Goal: Feedback & Contribution: Submit feedback/report problem

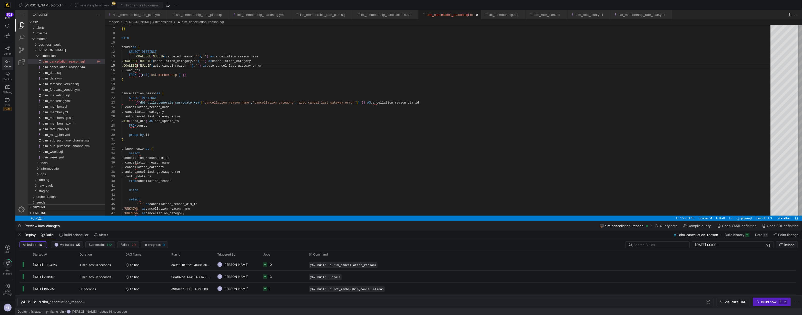
scroll to position [18, 82]
click at [93, 5] on span "ns-rate-plan-fixes" at bounding box center [94, 5] width 29 height 4
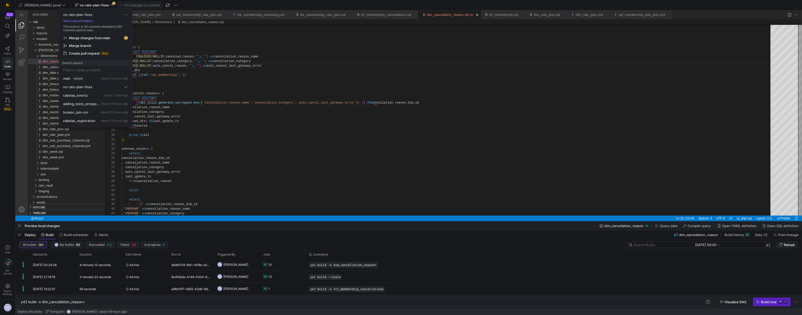
click at [112, 37] on span "Merge changes from main" at bounding box center [95, 38] width 64 height 4
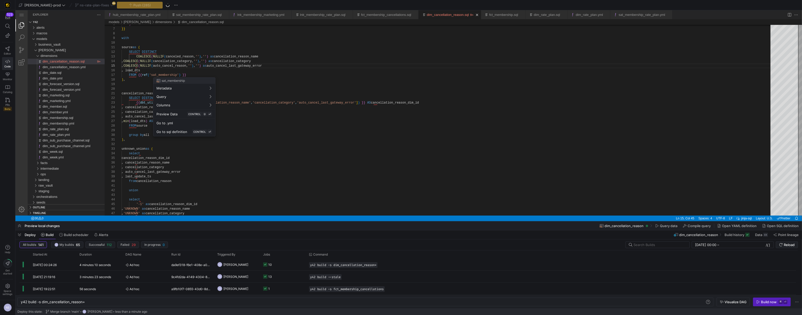
drag, startPoint x: 215, startPoint y: 164, endPoint x: 200, endPoint y: 152, distance: 19.1
click at [215, 164] on div at bounding box center [401, 157] width 802 height 315
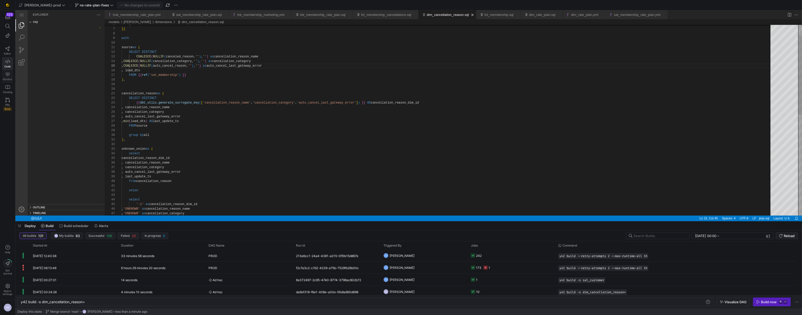
click at [4, 75] on link "Monitor" at bounding box center [7, 76] width 11 height 13
click at [6, 75] on icon at bounding box center [8, 75] width 4 height 4
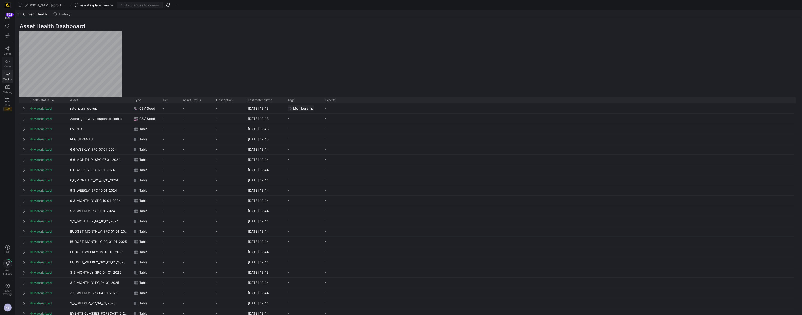
click at [7, 66] on span "Code" at bounding box center [7, 66] width 6 height 3
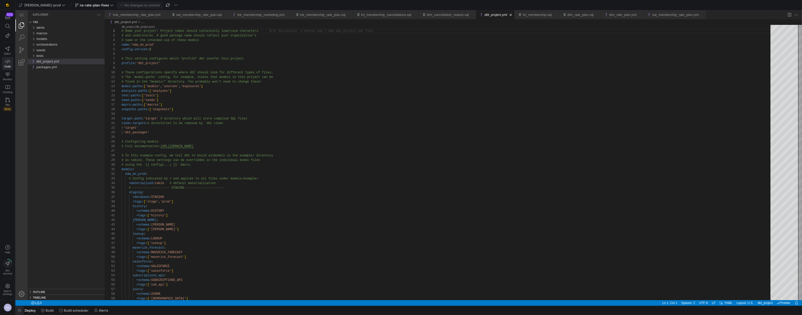
click at [22, 311] on span "button" at bounding box center [19, 310] width 8 height 9
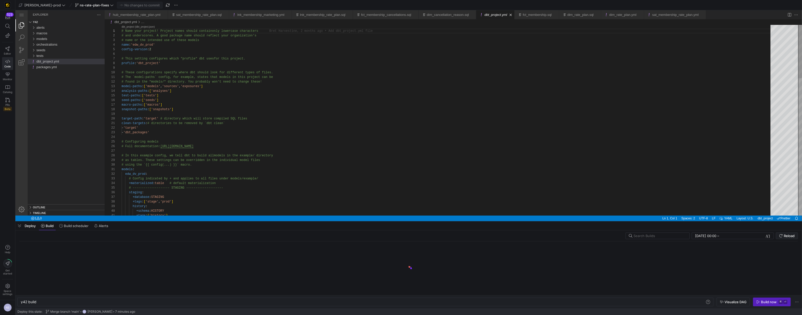
scroll to position [0, 15]
click at [328, 17] on div "lnk_membership_rate_plan.sql" at bounding box center [322, 14] width 45 height 9
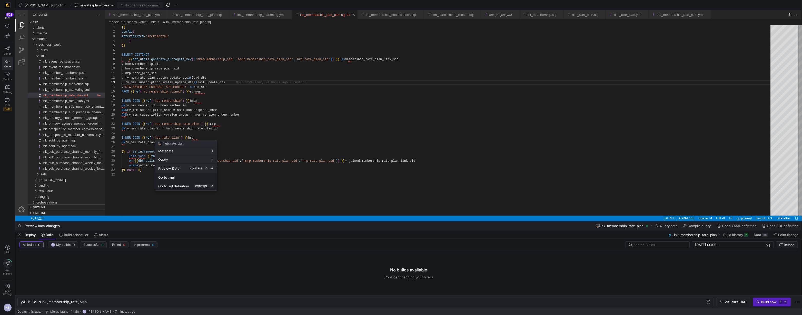
scroll to position [46, 0]
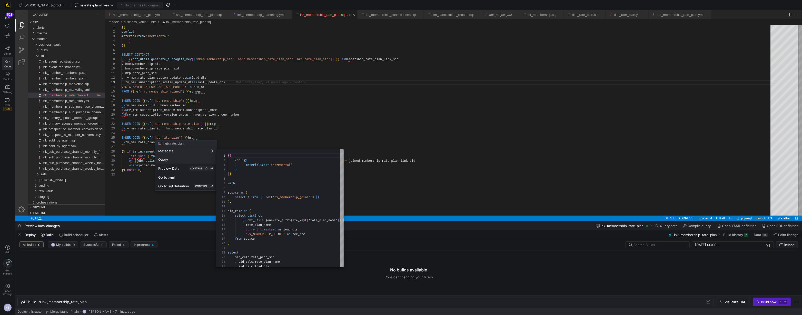
click at [190, 161] on span "Query" at bounding box center [186, 159] width 56 height 4
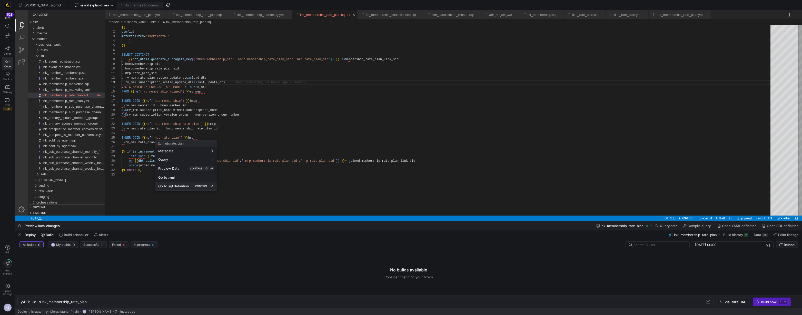
click at [188, 188] on div "Go to sql definition CONTROL ⏎" at bounding box center [186, 186] width 56 height 5
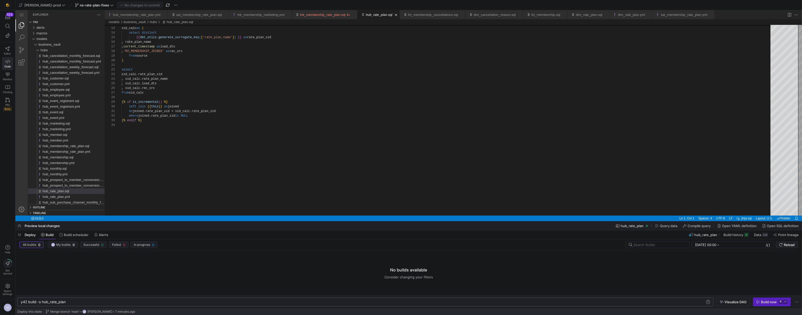
scroll to position [0, 45]
click at [82, 302] on div "y42 build -s hub_rate_plan" at bounding box center [363, 302] width 685 height 4
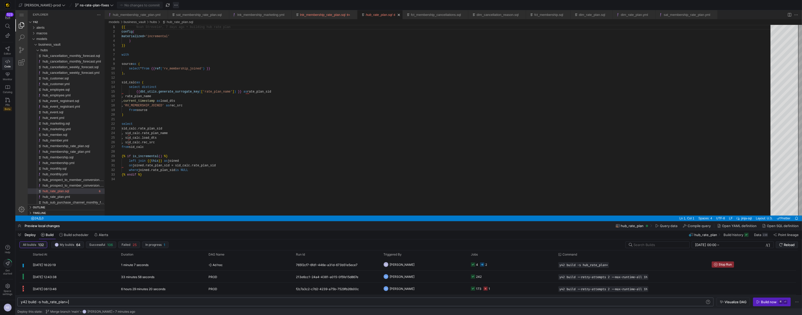
type textarea "y42 build -s hub_rate_plan+"
click at [47, 51] on span "hubs" at bounding box center [44, 50] width 7 height 4
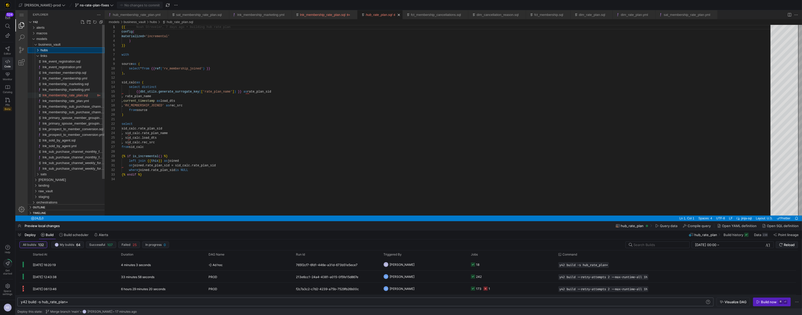
click at [62, 95] on span "lnk_membership_rate_plan.sql" at bounding box center [65, 95] width 45 height 4
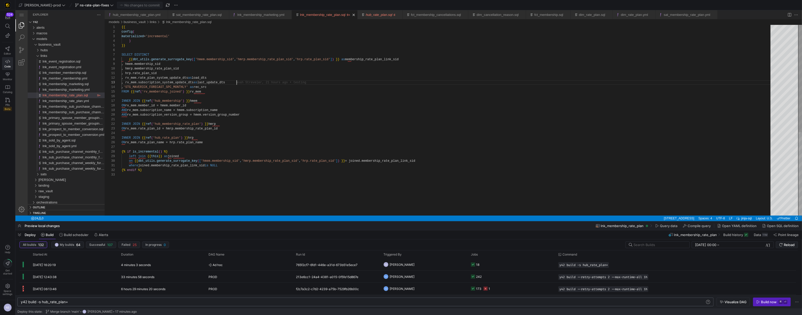
scroll to position [9, 115]
click at [252, 83] on div "{{ config ( materialized = 'incremental' ) }} SELECT DISTINCT {{ dbt_utils.gene…" at bounding box center [448, 194] width 653 height 339
click at [219, 81] on div "{{ config ( materialized = 'incremental' ) }} SELECT DISTINCT {{ dbt_utils.gene…" at bounding box center [448, 194] width 653 height 339
click at [220, 77] on div "{{ config ( materialized = 'incremental' ) }} SELECT DISTINCT {{ dbt_utils.gene…" at bounding box center [448, 194] width 653 height 339
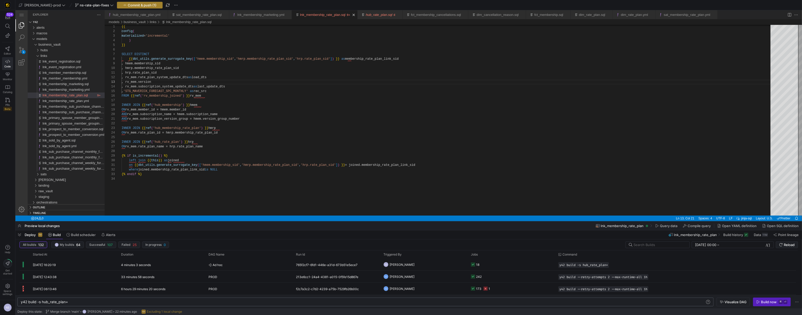
type textarea ", hrp.rate_plan_sid , rv_mem.rate_plan_system_update_dts as load_dts , rv_mem.v…"
click at [132, 4] on span "Commit & push (1)" at bounding box center [142, 5] width 29 height 4
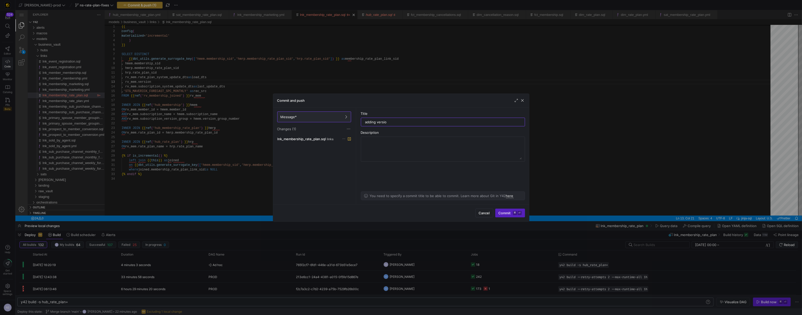
type input "adding version"
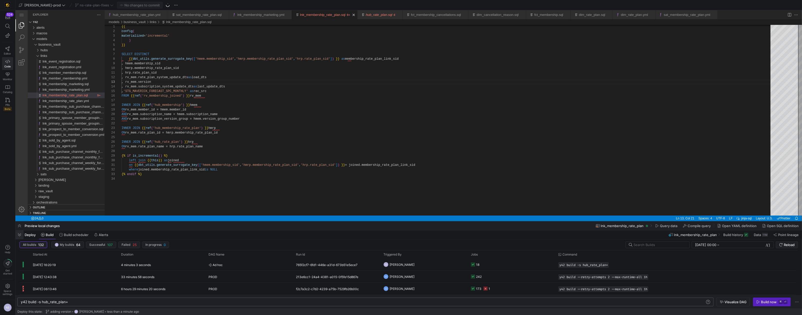
drag, startPoint x: 17, startPoint y: 238, endPoint x: 4, endPoint y: 273, distance: 37.2
click at [17, 238] on span "button" at bounding box center [19, 235] width 8 height 9
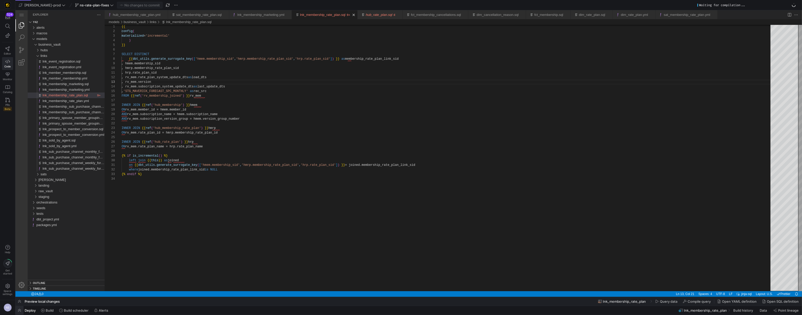
click at [18, 308] on span "button" at bounding box center [19, 310] width 8 height 9
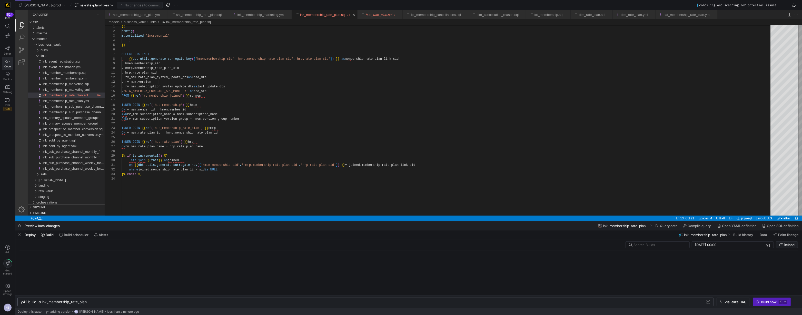
scroll to position [0, 66]
click at [122, 305] on div "y42 build -s lnk_membership_rate_plan y42 build -s lnk_membership_rate_plan" at bounding box center [365, 302] width 696 height 9
click at [122, 303] on div "y42 build -s lnk_membership_rate_plan" at bounding box center [363, 302] width 685 height 4
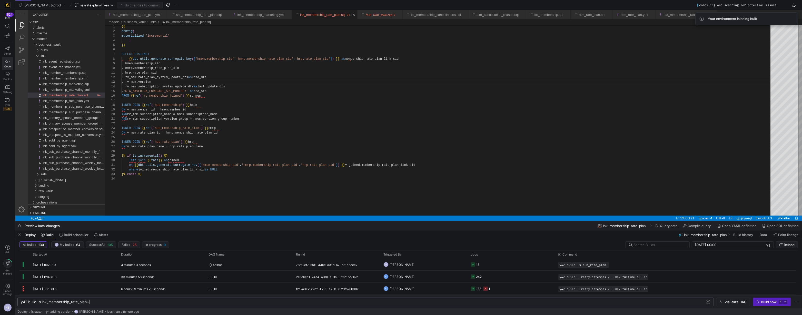
scroll to position [0, 68]
type textarea "y42 build -s lnk_membership_rate_plan+"
click at [507, 263] on y42-job-status-cell-renderer "2 1" at bounding box center [511, 264] width 81 height 11
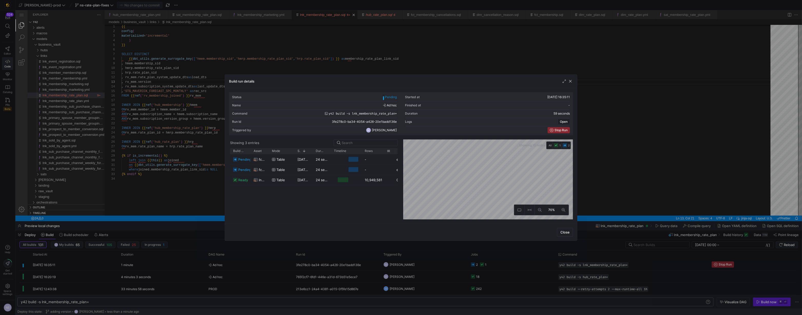
drag, startPoint x: 379, startPoint y: 152, endPoint x: 393, endPoint y: 152, distance: 13.6
click at [393, 152] on div at bounding box center [393, 151] width 2 height 6
drag, startPoint x: 595, startPoint y: 161, endPoint x: 573, endPoint y: 149, distance: 24.6
click at [595, 161] on div at bounding box center [401, 157] width 802 height 315
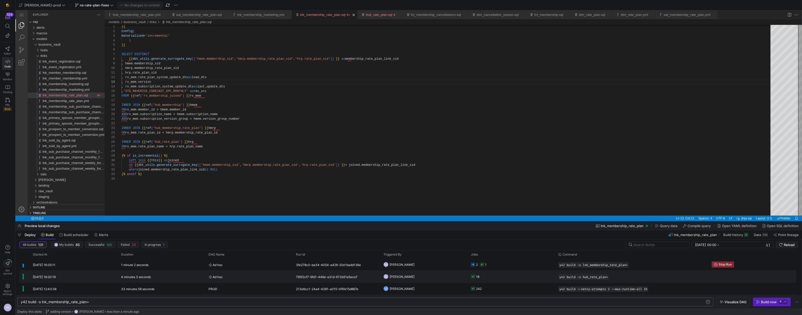
click at [482, 280] on y42-job-status-cell-renderer "18" at bounding box center [511, 276] width 81 height 11
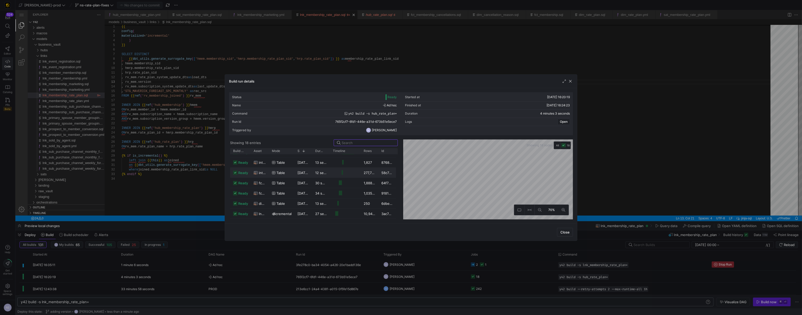
scroll to position [0, 0]
click at [264, 195] on span "lnk_membership_rate_plan" at bounding box center [262, 195] width 7 height 10
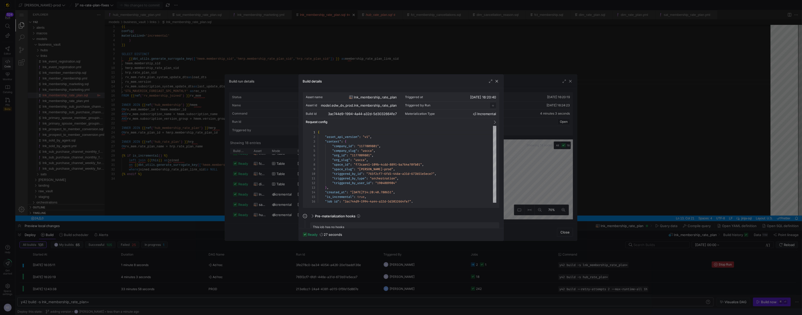
scroll to position [46, 0]
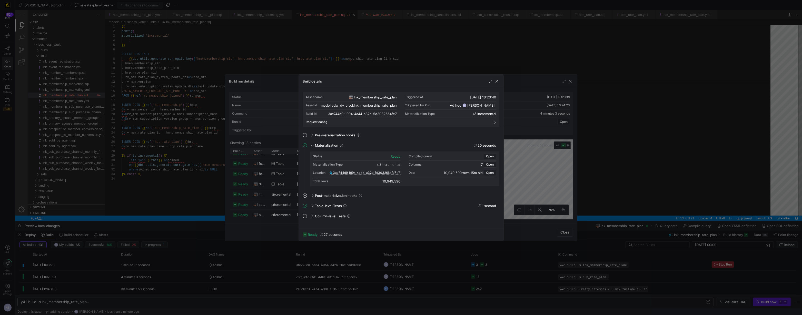
click at [524, 174] on div at bounding box center [401, 157] width 802 height 315
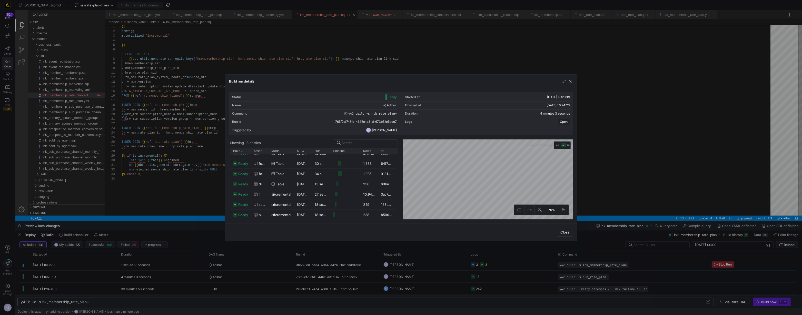
drag, startPoint x: 575, startPoint y: 192, endPoint x: 595, endPoint y: 203, distance: 23.3
click at [595, 203] on div at bounding box center [401, 157] width 802 height 315
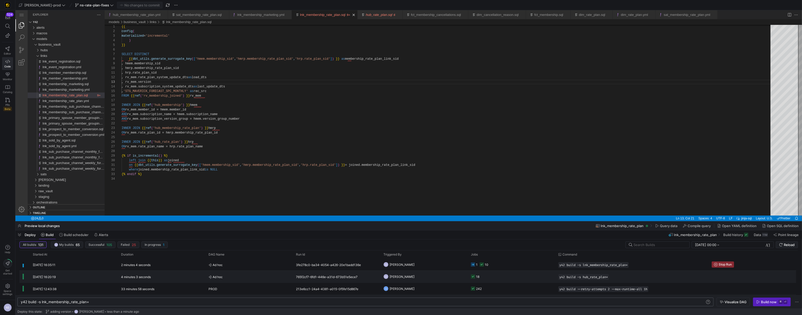
click at [437, 277] on y42-orchestration-triggered-by "NS Noah Streveler" at bounding box center [423, 276] width 81 height 11
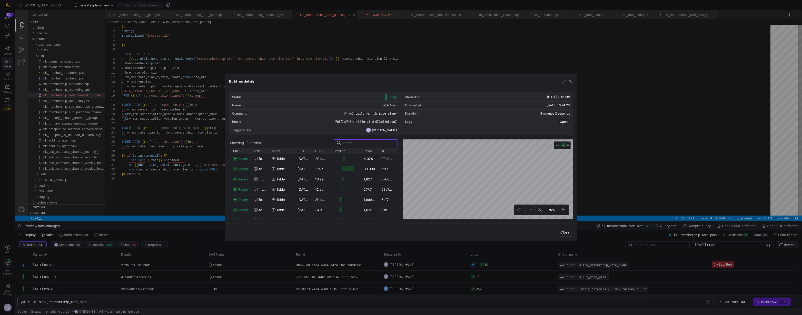
scroll to position [119, 0]
click at [258, 194] on div "lnk_membership_rate_plan" at bounding box center [260, 195] width 12 height 10
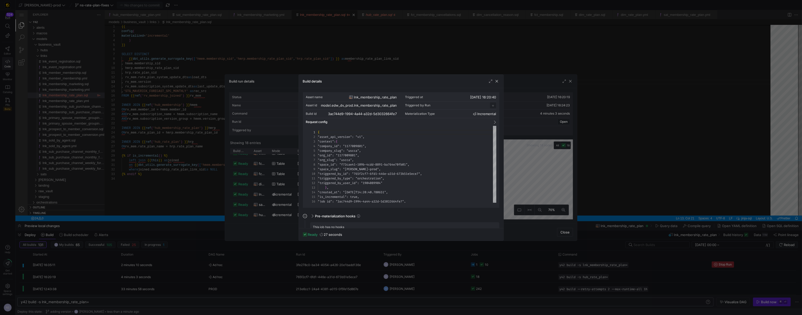
scroll to position [46, 0]
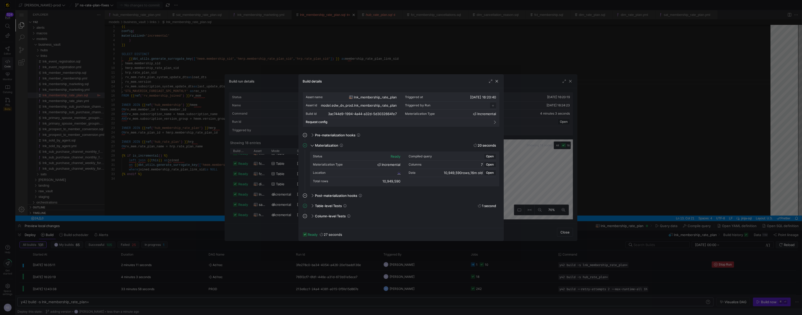
click at [395, 173] on div "Location" at bounding box center [356, 173] width 87 height 8
click at [396, 173] on span "3ac744d9_1994_4a44_a32d_5d3032664fe7" at bounding box center [364, 173] width 63 height 4
click at [261, 44] on div at bounding box center [401, 157] width 802 height 315
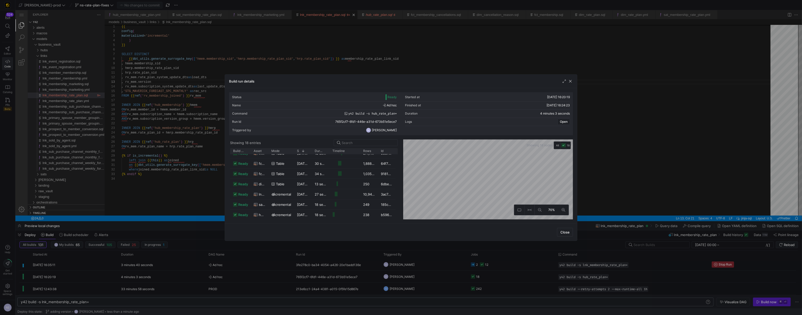
click at [282, 45] on div at bounding box center [401, 157] width 802 height 315
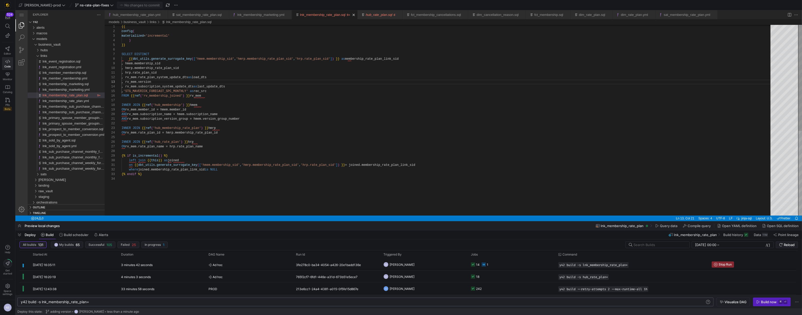
click at [178, 90] on div "{{ config ( materialized = 'incremental' ) }} SELECT DISTINCT {{ dbt_utils.gene…" at bounding box center [448, 195] width 653 height 343
type textarea ", hrp.rate_plan_sid , rv_mem.rate_plan_system_update_dts as load_dts , rv_mem.v…"
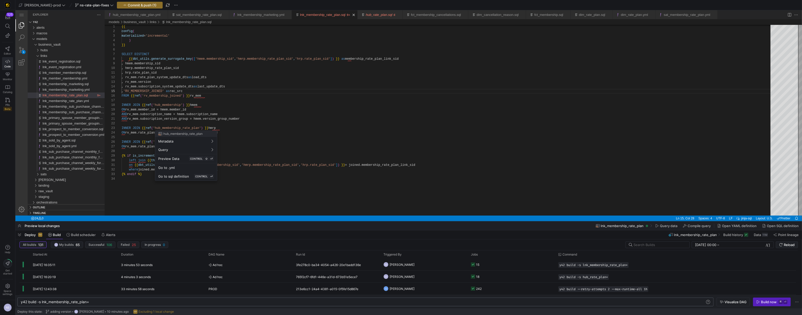
drag, startPoint x: 448, startPoint y: 14, endPoint x: 420, endPoint y: 4, distance: 29.5
click at [448, 14] on div at bounding box center [401, 157] width 802 height 315
click at [436, 14] on link "fct_membership_cancellations.sql" at bounding box center [436, 15] width 50 height 4
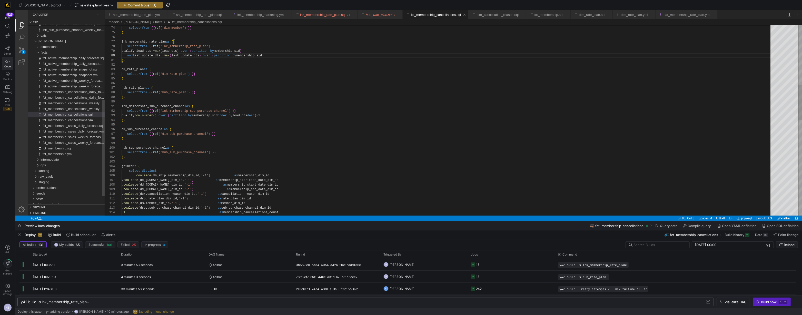
scroll to position [41, 13]
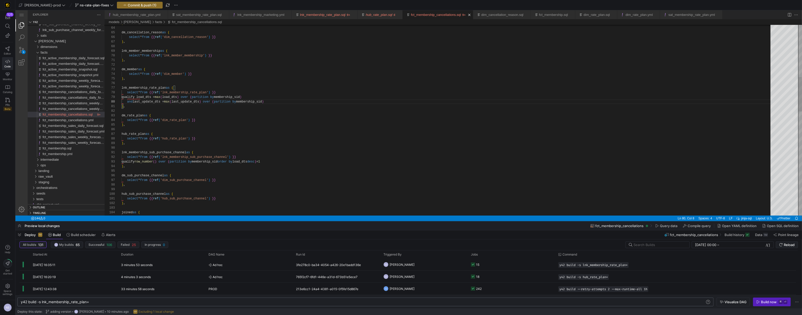
click at [196, 89] on div "select * from {{ ref ( 'dim_member' ) }} ) , lnk_membership_rate_plan as ( sele…" at bounding box center [448, 264] width 653 height 1059
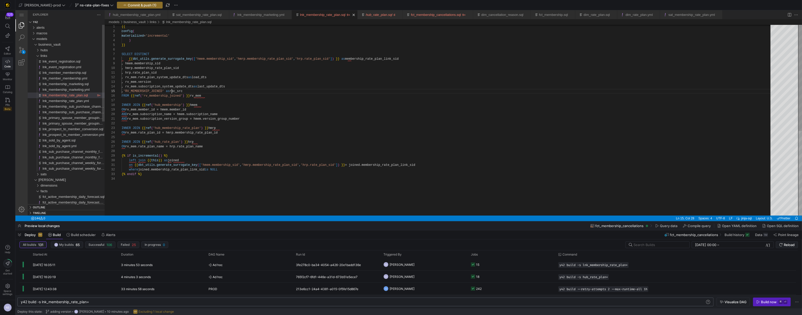
click at [331, 16] on link "lnk_membership_rate_plan.sql" at bounding box center [322, 15] width 45 height 4
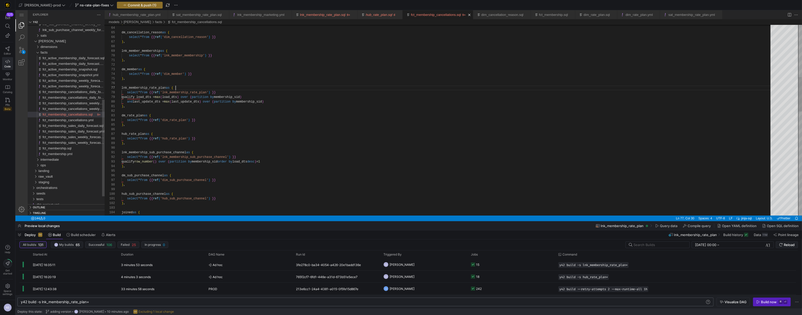
click at [453, 13] on link "fct_membership_cancellations.sql" at bounding box center [436, 15] width 50 height 4
click at [239, 94] on div ") , dm_cancellation_reason as ( select * from {{ ref ( 'dim_cancellation_reason…" at bounding box center [448, 264] width 653 height 1059
click at [186, 88] on div ") , dm_cancellation_reason as ( select * from {{ ref ( 'dim_cancellation_reason…" at bounding box center [448, 264] width 653 height 1059
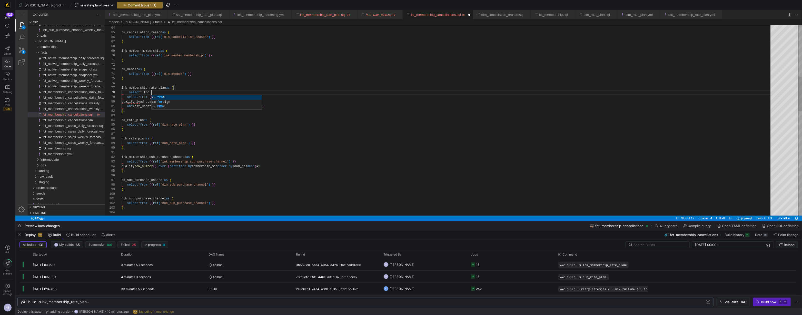
scroll to position [32, 33]
drag, startPoint x: 127, startPoint y: 98, endPoint x: 130, endPoint y: 106, distance: 8.9
click at [168, 92] on div ") , dm_cancellation_reason as ( select * from {{ ref ( 'dim_cancellation_reason…" at bounding box center [448, 266] width 653 height 1063
type textarea "), dm_member as ( select * from {{ ref('dim_member') }} ), lnk_membership_rate_…"
drag, startPoint x: 180, startPoint y: 91, endPoint x: 152, endPoint y: 83, distance: 28.8
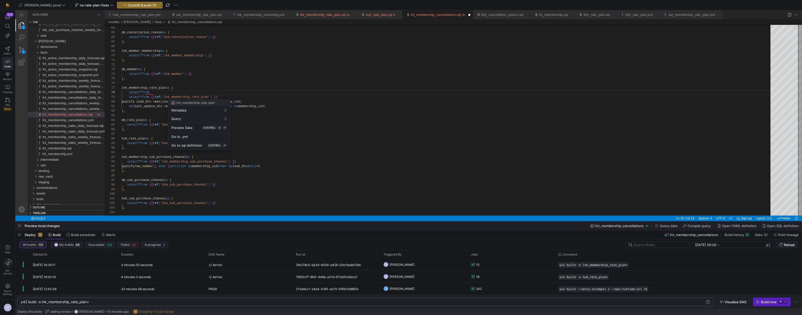
click at [180, 91] on div at bounding box center [401, 157] width 802 height 315
click at [167, 93] on div ") , dm_cancellation_reason as ( select * from {{ ref ( 'dim_cancellation_reason…" at bounding box center [448, 266] width 653 height 1063
drag, startPoint x: 151, startPoint y: 82, endPoint x: 166, endPoint y: 93, distance: 18.9
click at [166, 93] on div at bounding box center [401, 157] width 802 height 315
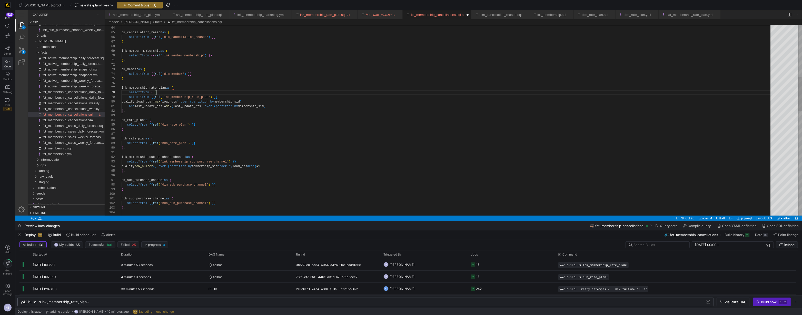
click at [263, 102] on div ") , dm_cancellation_reason as ( select * from {{ ref ( 'dim_cancellation_reason…" at bounding box center [448, 266] width 653 height 1063
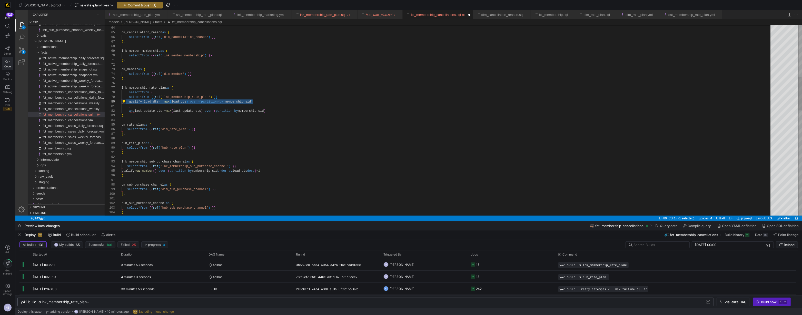
scroll to position [37, 0]
drag, startPoint x: 262, startPoint y: 102, endPoint x: 106, endPoint y: 98, distance: 155.2
drag, startPoint x: 269, startPoint y: 102, endPoint x: 137, endPoint y: 102, distance: 131.8
drag, startPoint x: 277, startPoint y: 111, endPoint x: 129, endPoint y: 112, distance: 148.3
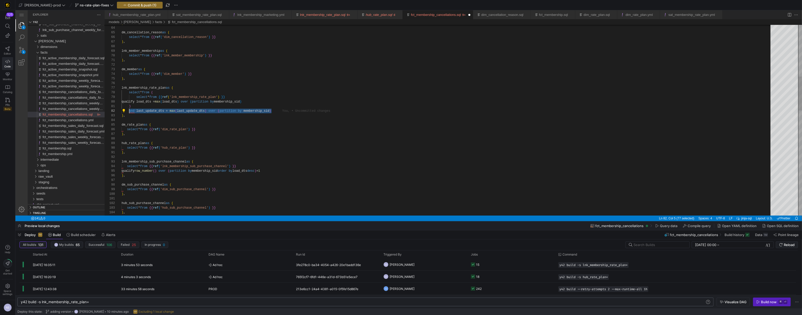
paste textarea "qualify load_dts = max(load"
click at [159, 102] on div ") , dm_cancellation_reason as ( select * from {{ ref ( 'dim_cancellation_reason…" at bounding box center [448, 269] width 653 height 1068
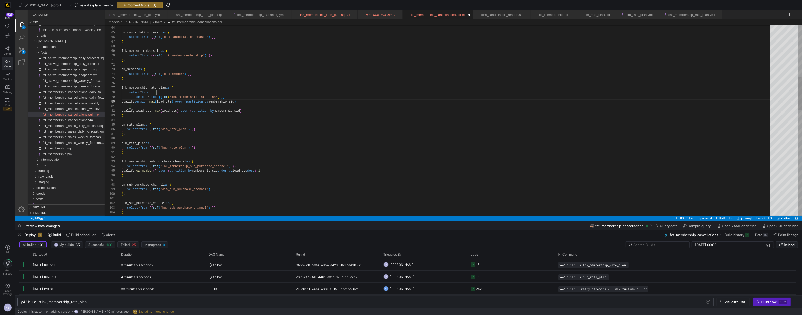
click at [156, 102] on div ") , dm_cancellation_reason as ( select * from {{ ref ( 'dim_cancellation_reason…" at bounding box center [448, 269] width 653 height 1068
paste textarea "version"
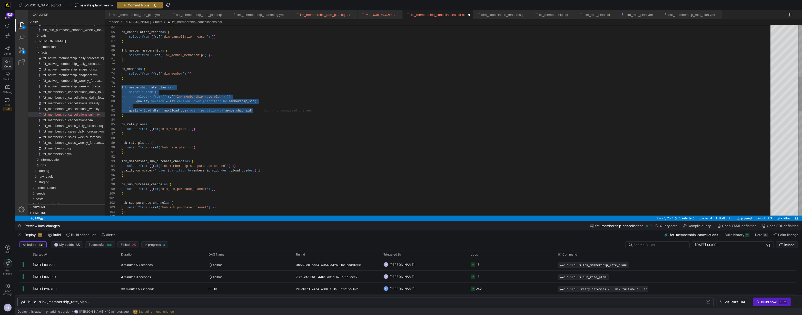
scroll to position [28, 0]
drag, startPoint x: 258, startPoint y: 111, endPoint x: 117, endPoint y: 89, distance: 143.3
drag, startPoint x: 167, startPoint y: 123, endPoint x: 160, endPoint y: 122, distance: 7.5
click at [167, 123] on div "dm_rate_plan as (" at bounding box center [448, 124] width 653 height 5
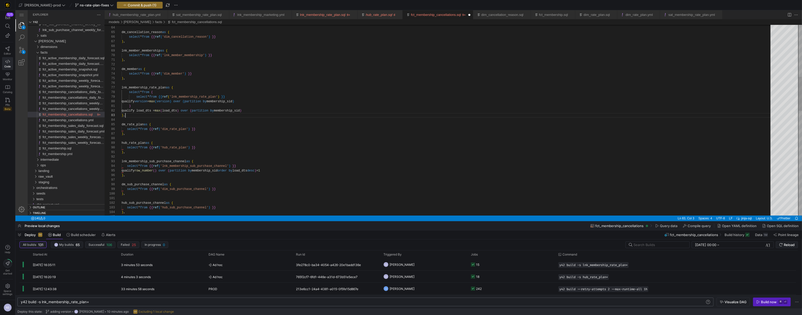
scroll to position [9, 3]
type textarea "), dm_member as ( select * from {{ ref('dim_member') }} ), lnk_membership_rate_…"
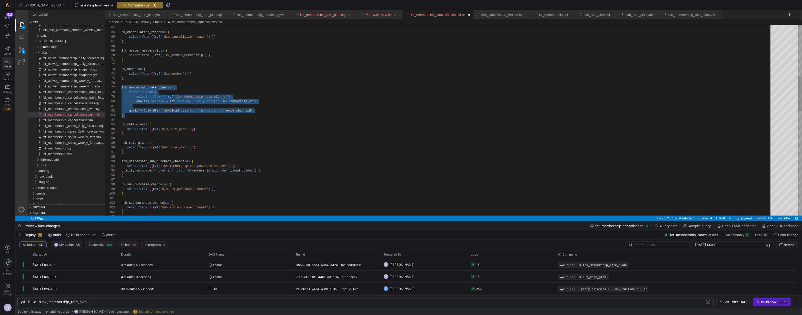
scroll to position [28, 0]
drag, startPoint x: 130, startPoint y: 114, endPoint x: 118, endPoint y: 88, distance: 28.8
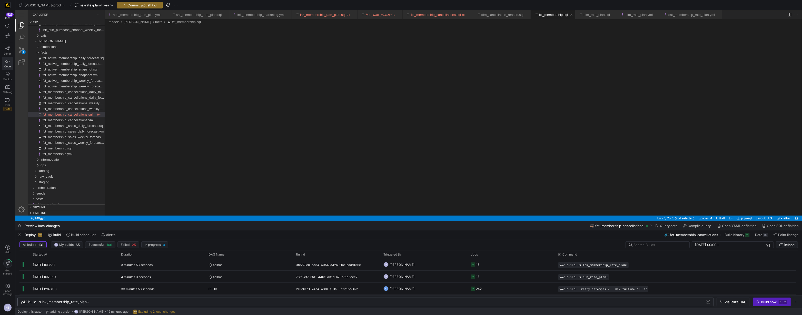
click at [563, 14] on link "fct_membership.sql" at bounding box center [553, 15] width 29 height 4
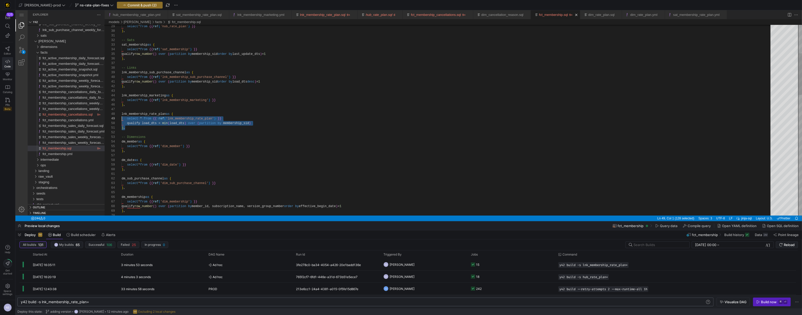
scroll to position [32, 0]
drag, startPoint x: 129, startPoint y: 127, endPoint x: 116, endPoint y: 114, distance: 18.0
type textarea "qualify version = max(version) over (partition by membership_sid) ) qualify loa…"
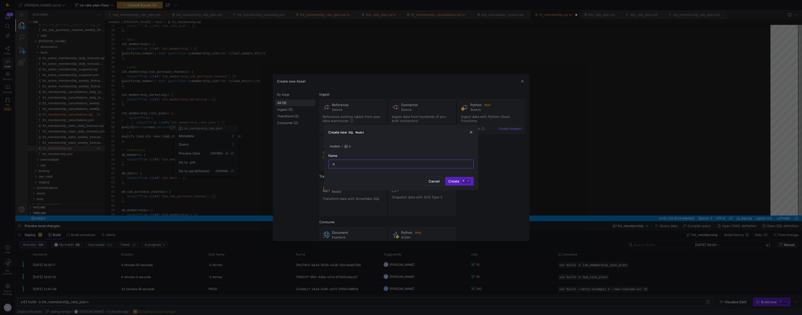
type input "n"
click at [474, 131] on div "Create new SQL Model" at bounding box center [400, 133] width 153 height 14
click at [473, 131] on div "Create new SQL Model" at bounding box center [400, 133] width 153 height 14
click at [472, 132] on span "button" at bounding box center [471, 132] width 5 height 5
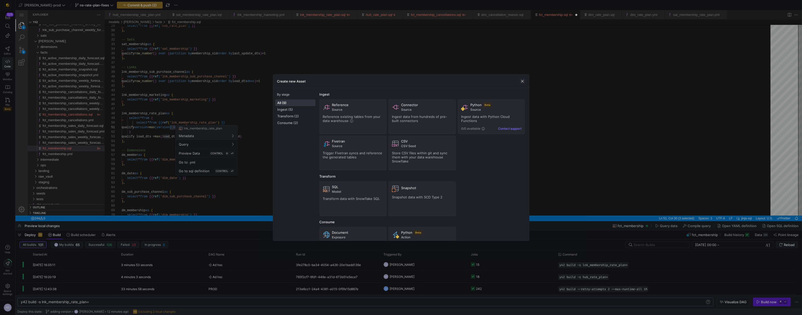
click at [524, 81] on span "button" at bounding box center [522, 81] width 5 height 5
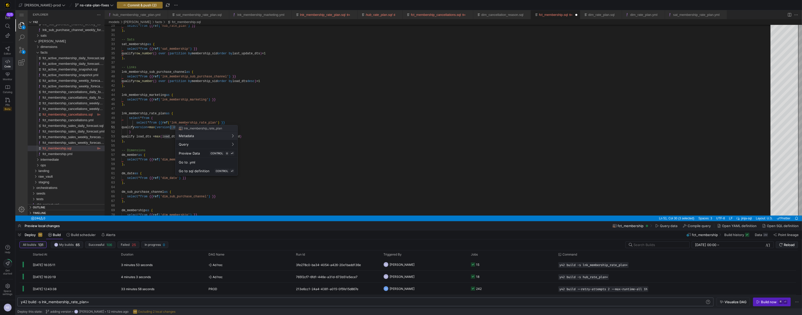
click at [316, 152] on div at bounding box center [401, 157] width 802 height 315
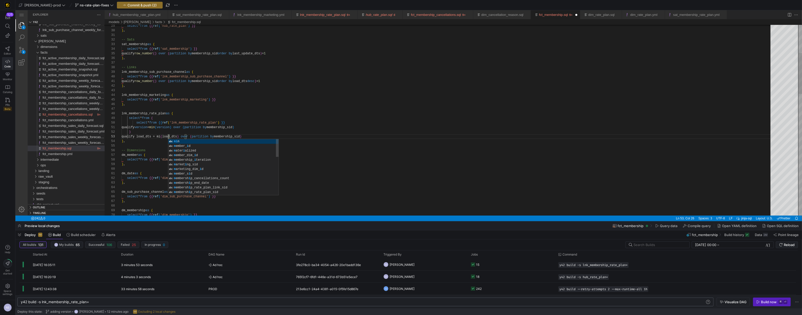
scroll to position [9, 48]
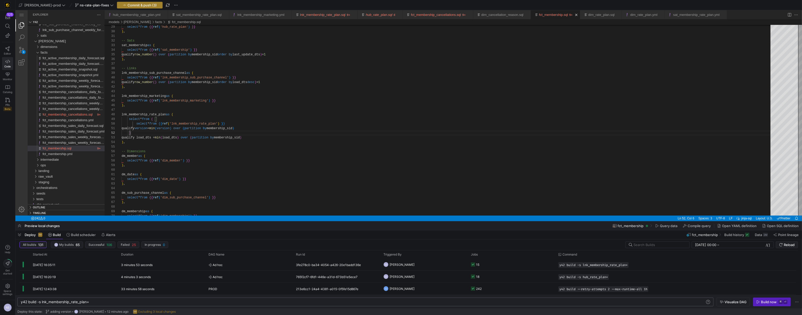
type textarea "qualify version = min(version) over (partition by membership_sid) ) qualify loa…"
click at [140, 4] on span "Commit & push (3)" at bounding box center [141, 5] width 29 height 4
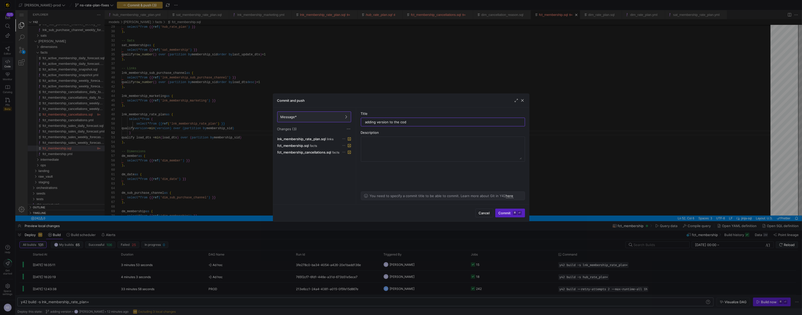
type input "adding version to the code"
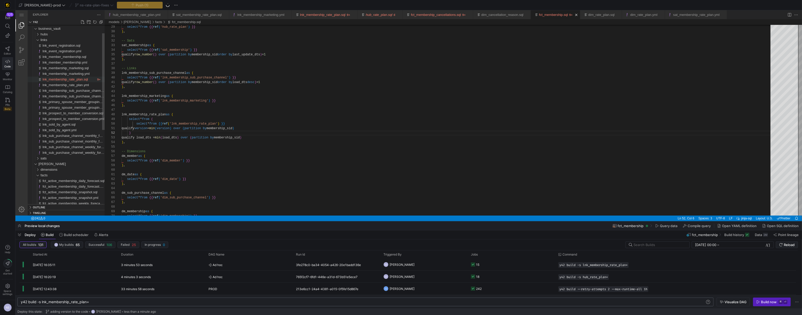
click at [75, 78] on span "lnk_membership_rate_plan.sql" at bounding box center [65, 79] width 45 height 4
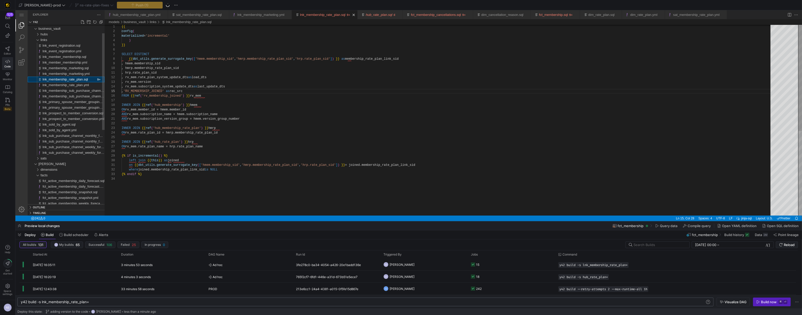
scroll to position [46, 50]
click at [762, 301] on div "Build now" at bounding box center [769, 302] width 16 height 4
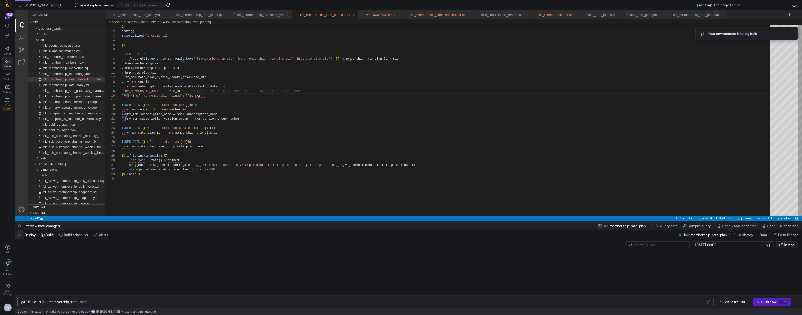
click at [17, 235] on span "button" at bounding box center [19, 235] width 8 height 9
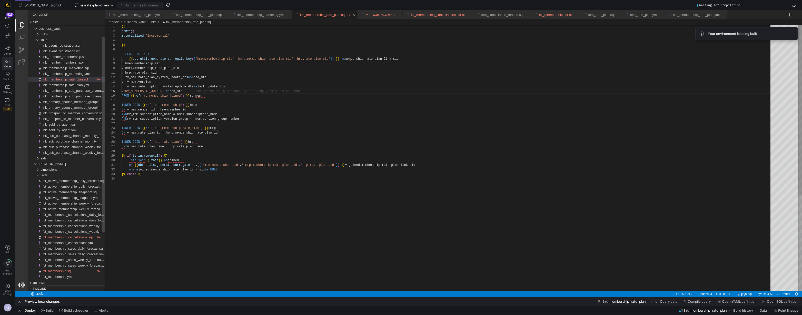
scroll to position [46, 0]
click at [17, 312] on span "button" at bounding box center [19, 310] width 8 height 9
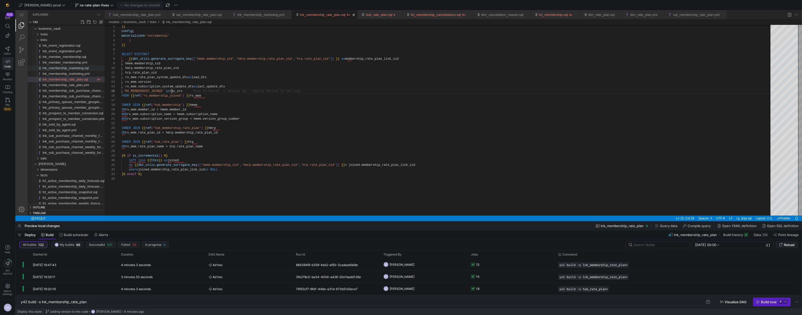
scroll to position [0, 66]
click at [490, 265] on y42-job-status-cell-renderer "15" at bounding box center [511, 264] width 81 height 11
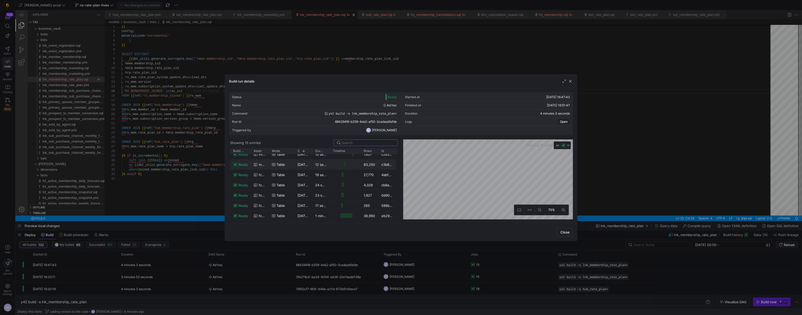
scroll to position [57, 0]
drag, startPoint x: 378, startPoint y: 150, endPoint x: 386, endPoint y: 150, distance: 8.2
click at [386, 150] on div at bounding box center [387, 151] width 2 height 6
drag, startPoint x: 592, startPoint y: 211, endPoint x: 575, endPoint y: 200, distance: 20.5
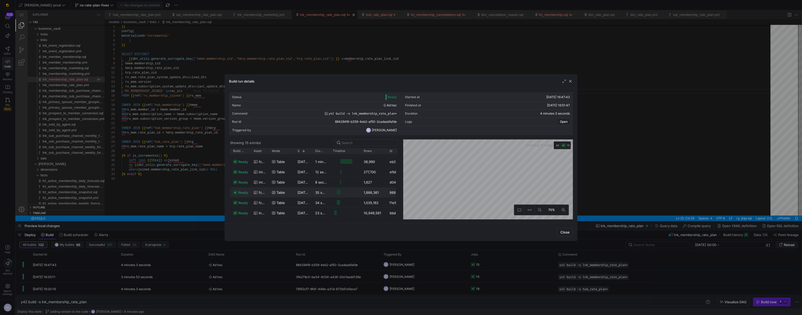
click at [592, 211] on div at bounding box center [401, 157] width 802 height 315
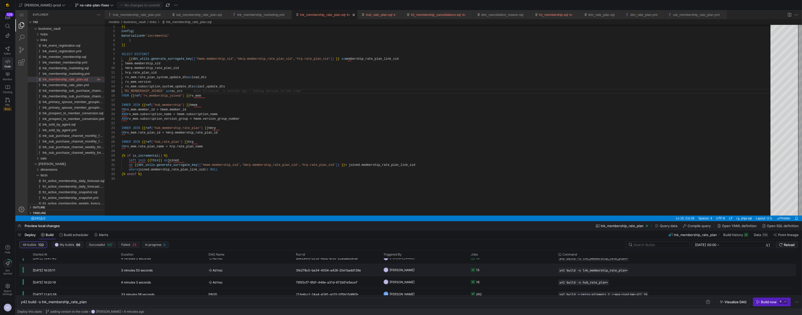
scroll to position [8, 0]
click at [514, 272] on y42-job-status-cell-renderer "18" at bounding box center [511, 275] width 81 height 11
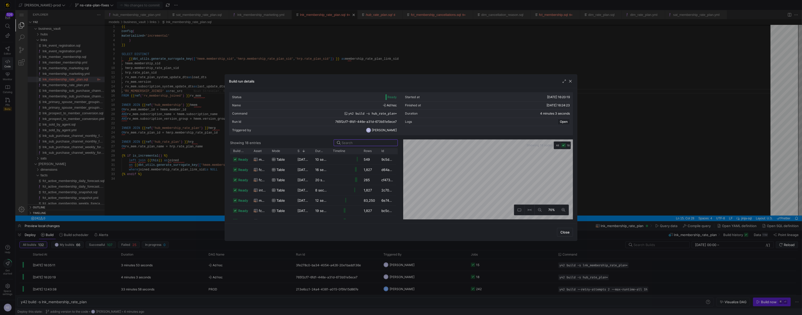
click at [498, 265] on div at bounding box center [401, 157] width 802 height 315
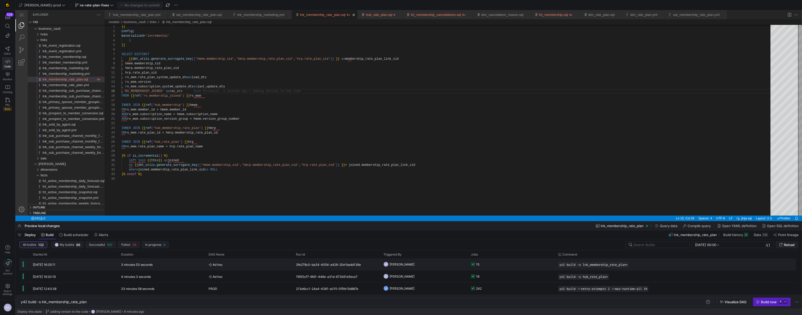
click at [498, 265] on y42-job-status-cell-renderer "15" at bounding box center [511, 264] width 81 height 11
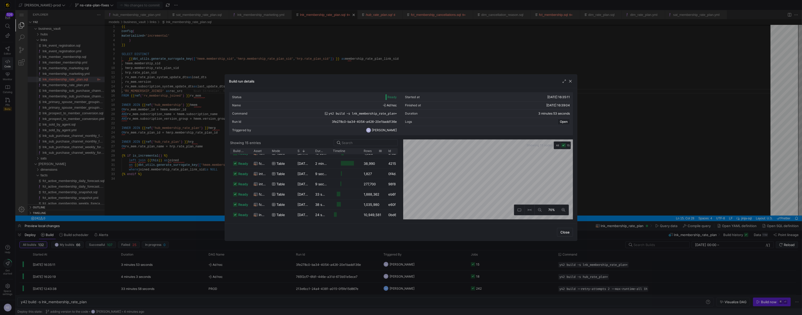
drag, startPoint x: 377, startPoint y: 151, endPoint x: 384, endPoint y: 150, distance: 7.0
click at [384, 150] on div at bounding box center [385, 151] width 2 height 6
click at [617, 171] on div at bounding box center [401, 157] width 802 height 315
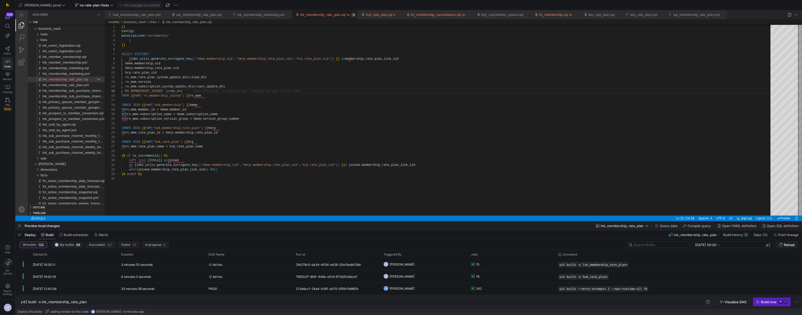
scroll to position [18, 50]
click at [130, 87] on div "{{ config ( materialized = 'incremental' ) }} SELECT DISTINCT {{ dbt_utils.gene…" at bounding box center [448, 195] width 653 height 343
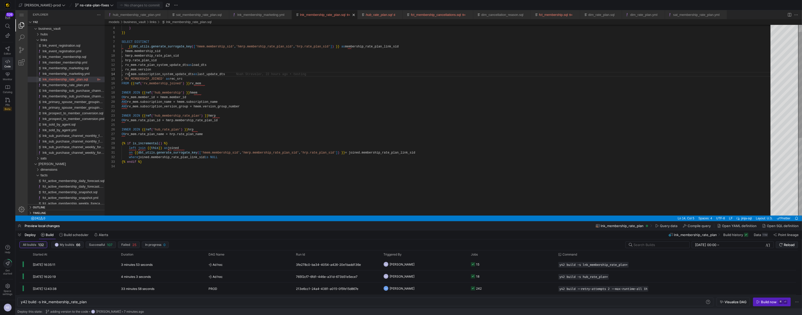
click at [239, 74] on div "{{ dbt_utils.generate_surrogate_key ( [ 'hmem.membership_sid' , 'hmrp.membershi…" at bounding box center [448, 183] width 653 height 343
type textarea ", hrp.rate_plan_sid , rv_mem.rate_plan_system_update_dts as load_dts , rv_mem.v…"
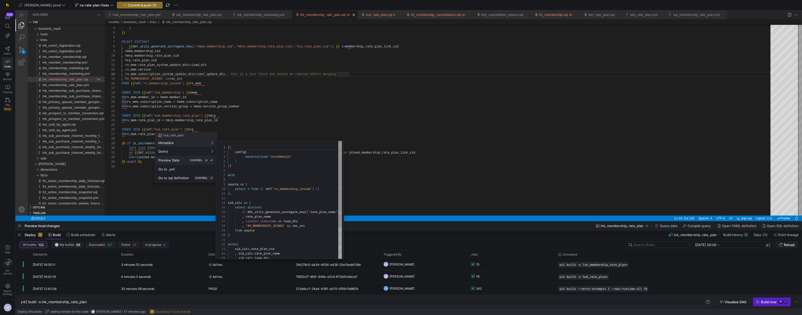
scroll to position [0, 0]
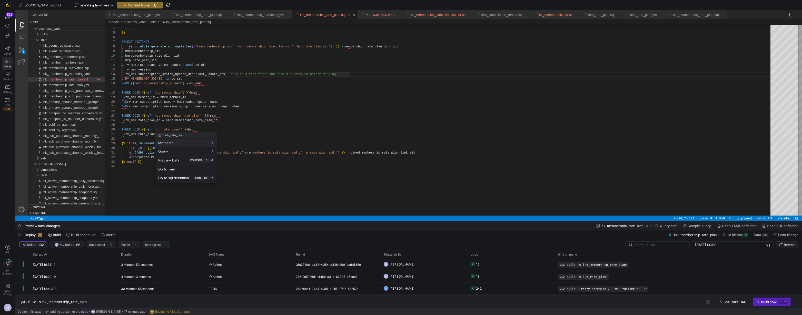
click at [250, 89] on div at bounding box center [401, 157] width 802 height 315
click at [456, 14] on link "fct_membership_cancellations.sql" at bounding box center [436, 15] width 50 height 4
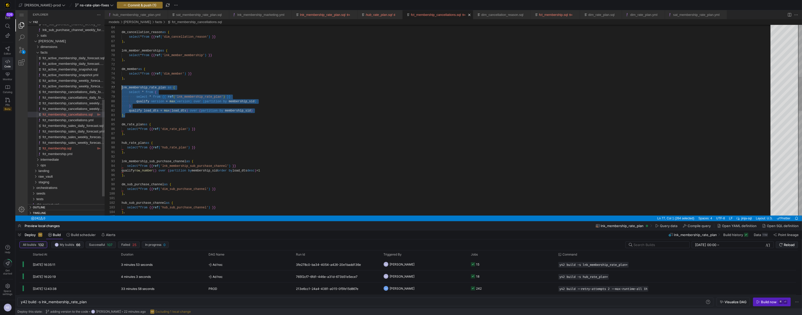
type textarea "y42 build -s fct_membership_cancellations"
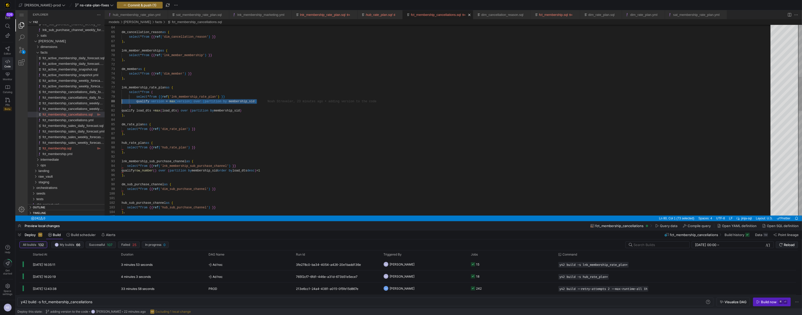
scroll to position [41, 15]
drag, startPoint x: 268, startPoint y: 100, endPoint x: 136, endPoint y: 101, distance: 131.8
drag, startPoint x: 265, startPoint y: 110, endPoint x: 111, endPoint y: 109, distance: 154.7
click at [311, 126] on div ") , dm_cancellation_reason as ( select * from {{ ref ( 'dim_cancellation_reason…" at bounding box center [448, 269] width 653 height 1068
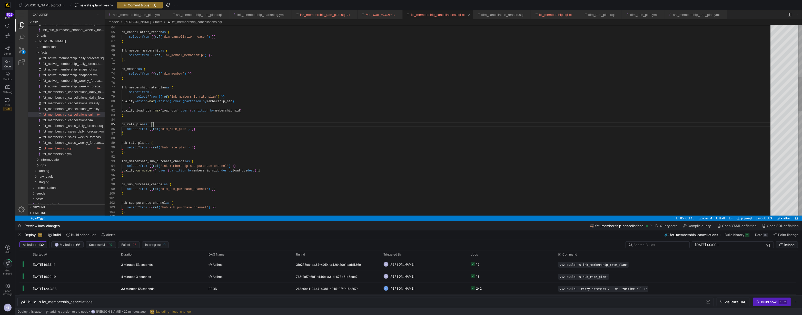
scroll to position [18, 31]
click at [444, 268] on y42-orchestration-triggered-by "NS Noah Streveler" at bounding box center [423, 264] width 81 height 11
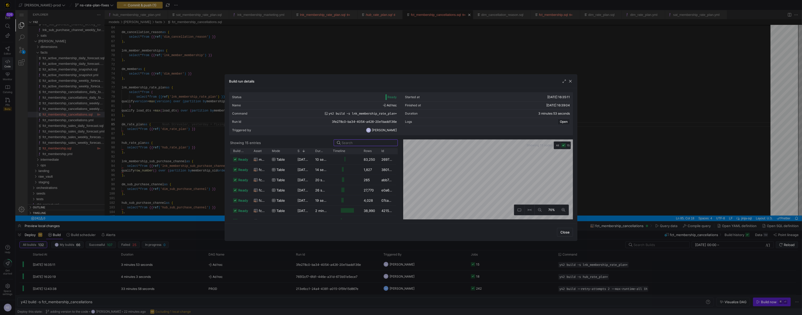
scroll to position [88, 0]
click at [352, 195] on y42-job-duration-timeline-cell-renderer at bounding box center [345, 194] width 25 height 9
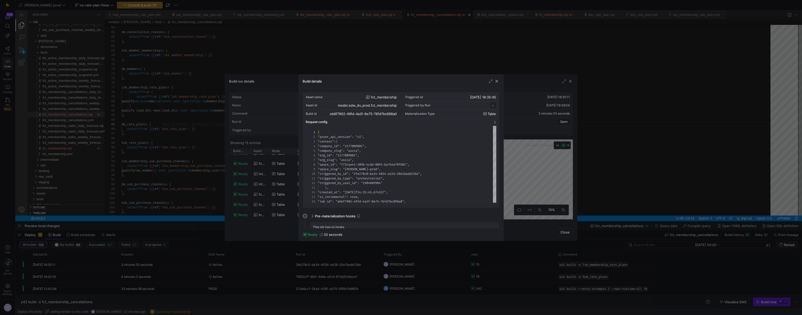
scroll to position [46, 0]
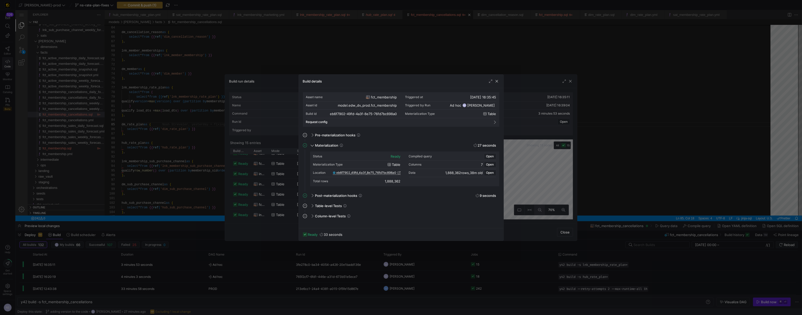
drag, startPoint x: 544, startPoint y: 205, endPoint x: 541, endPoint y: 205, distance: 2.8
click at [544, 205] on div at bounding box center [401, 157] width 802 height 315
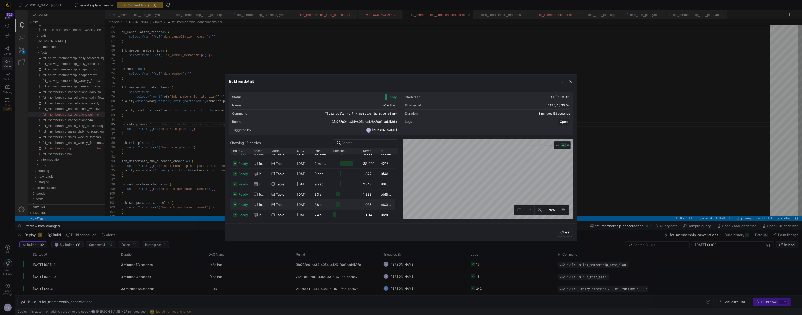
click at [360, 204] on div "Press SPACE to select this row." at bounding box center [344, 205] width 31 height 10
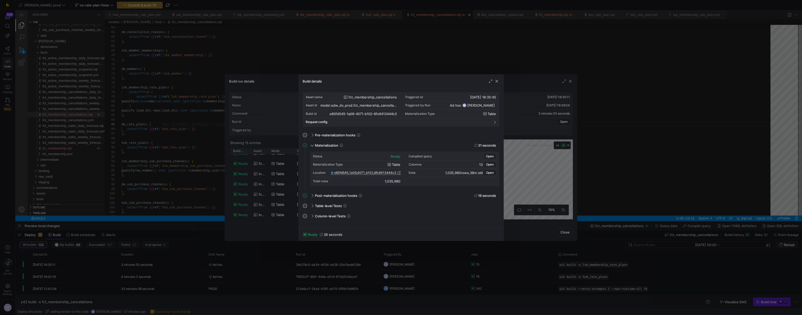
drag, startPoint x: 567, startPoint y: 158, endPoint x: 579, endPoint y: 149, distance: 15.4
click at [567, 158] on div at bounding box center [401, 157] width 802 height 315
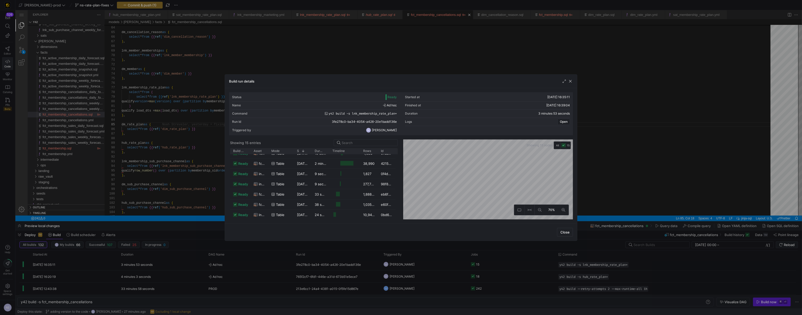
click at [593, 139] on div at bounding box center [401, 157] width 802 height 315
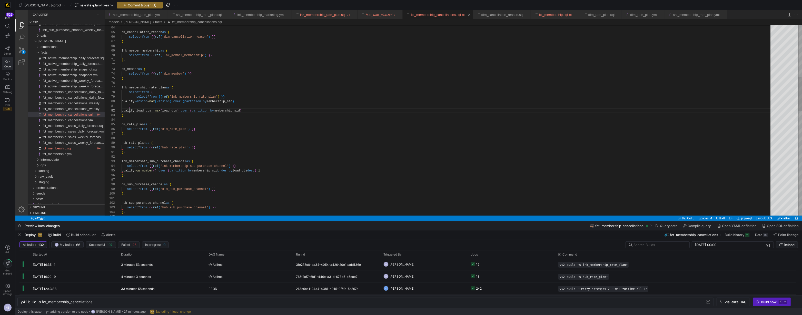
scroll to position [5, 7]
click at [129, 110] on div ") , dm_cancellation_reason as ( select * from {{ ref ( 'dim_cancellation_reason…" at bounding box center [448, 269] width 653 height 1068
type textarea ") --qualify load_dts = max(load_dts) over (partition by membership_sid) ), dm_r…"
click at [568, 15] on link "fct_membership.sql" at bounding box center [553, 15] width 29 height 4
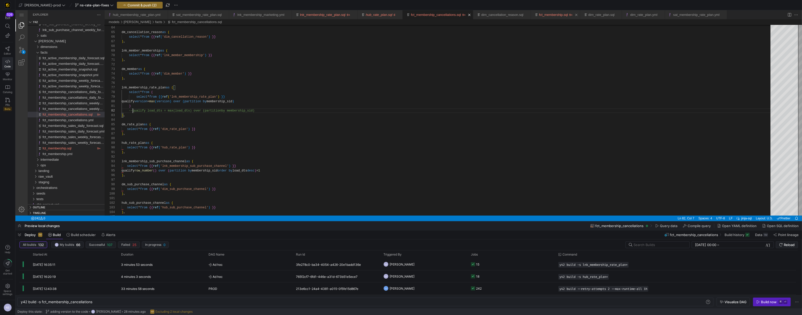
type textarea "y42 build -s fct_membership"
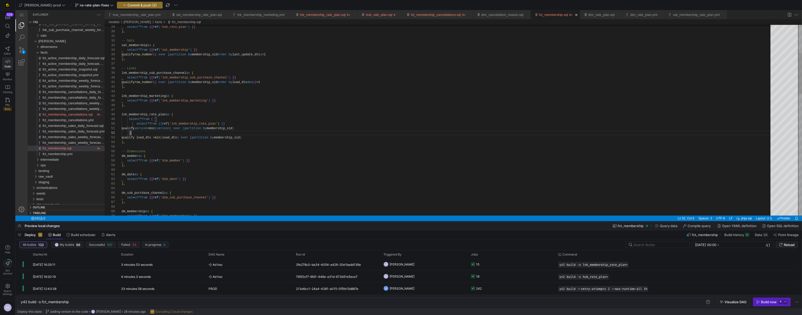
scroll to position [5, 9]
type textarea "qualify row_number() over (partition by membership_sid order by load_dts desc) …"
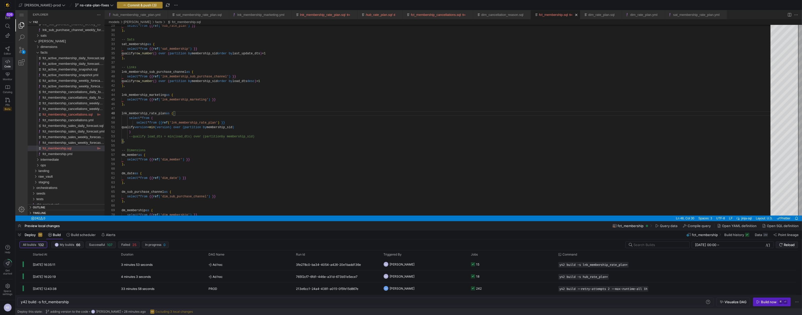
click at [140, 6] on span "Commit & push (3)" at bounding box center [141, 5] width 29 height 4
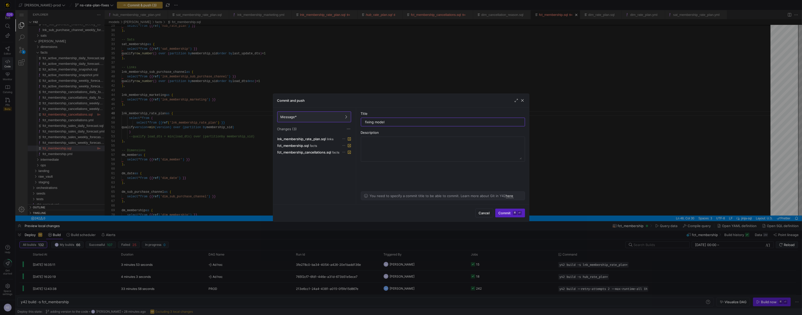
type input "fixing models"
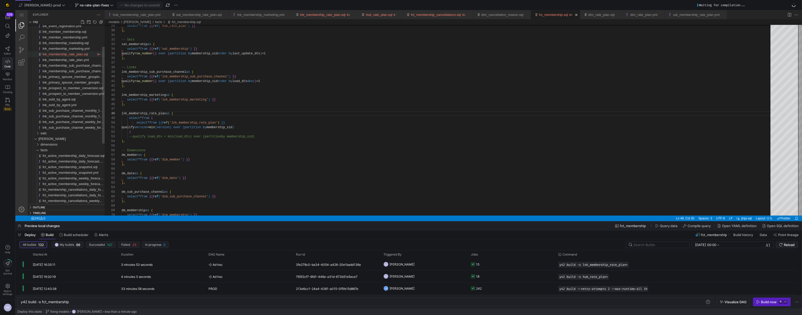
click at [75, 55] on span "lnk_membership_rate_plan.sql" at bounding box center [65, 54] width 45 height 4
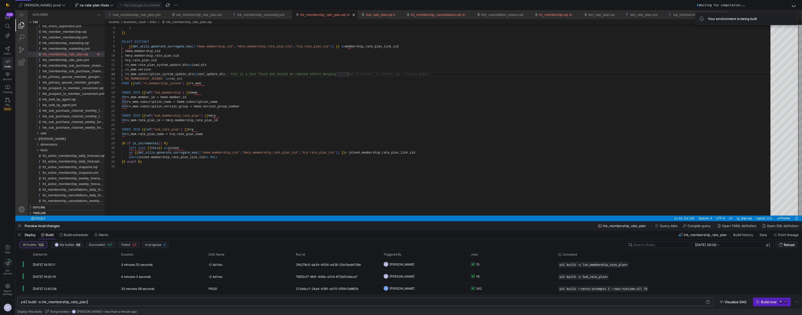
scroll to position [0, 66]
click at [104, 301] on div "y42 build -s lnk_membership_rate_plan" at bounding box center [363, 302] width 685 height 4
type textarea "y42 build -s lnk_membership_rate_plan+"
click at [408, 267] on span "Noah Streveler" at bounding box center [402, 265] width 25 height 12
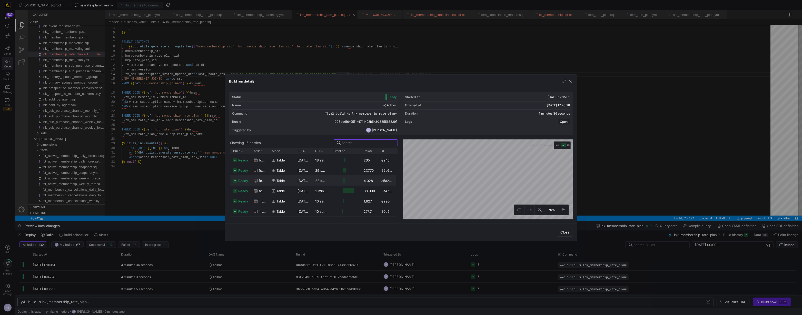
scroll to position [65, 0]
drag, startPoint x: 378, startPoint y: 151, endPoint x: 391, endPoint y: 150, distance: 13.3
click at [391, 150] on div at bounding box center [392, 151] width 2 height 6
drag, startPoint x: 268, startPoint y: 153, endPoint x: 284, endPoint y: 153, distance: 15.7
click at [284, 153] on div at bounding box center [284, 151] width 2 height 6
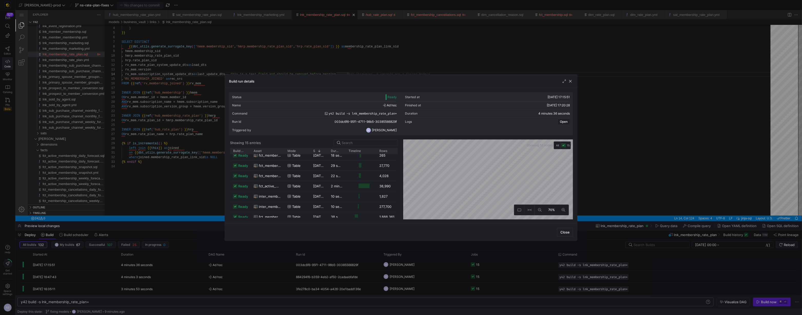
scroll to position [66, 0]
click at [622, 164] on div at bounding box center [401, 157] width 802 height 315
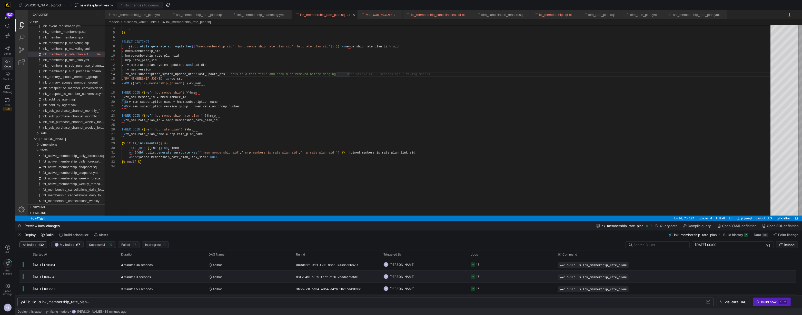
click at [485, 278] on y42-job-status-cell-renderer "15" at bounding box center [511, 276] width 81 height 11
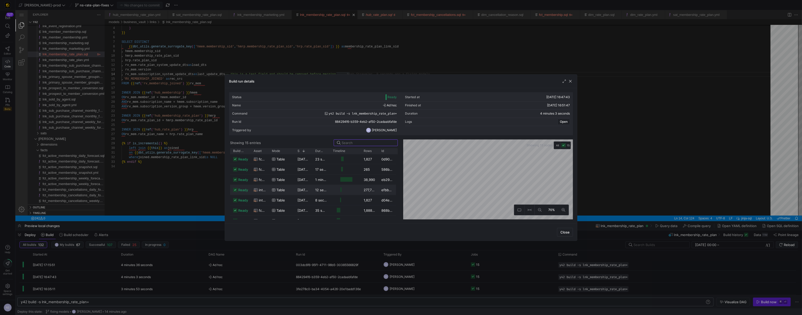
scroll to position [88, 0]
drag, startPoint x: 378, startPoint y: 151, endPoint x: 390, endPoint y: 150, distance: 11.8
click at [390, 150] on div at bounding box center [390, 151] width 2 height 6
click at [338, 203] on div at bounding box center [338, 204] width 3 height 5
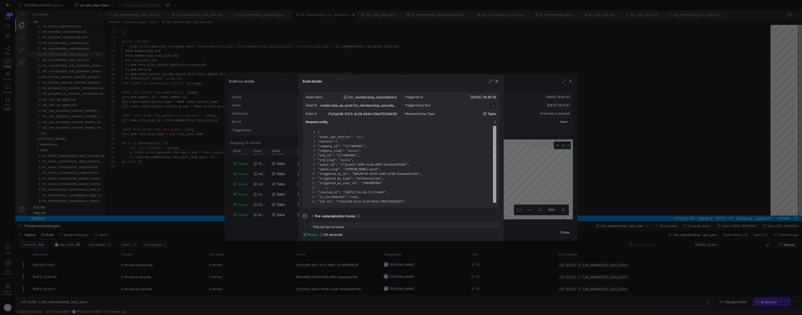
scroll to position [46, 0]
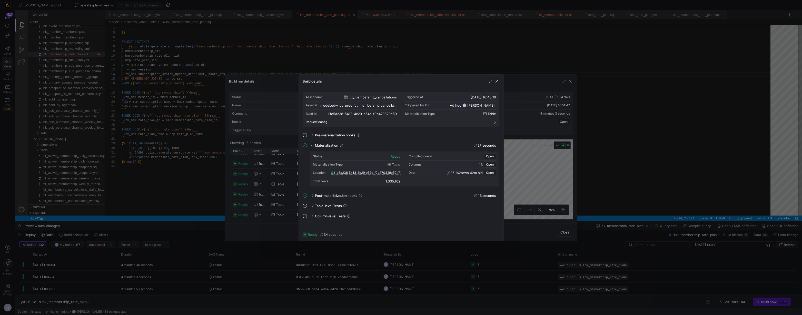
scroll to position [46, 228]
drag, startPoint x: 535, startPoint y: 207, endPoint x: 587, endPoint y: 213, distance: 52.3
click at [535, 207] on div at bounding box center [401, 157] width 802 height 315
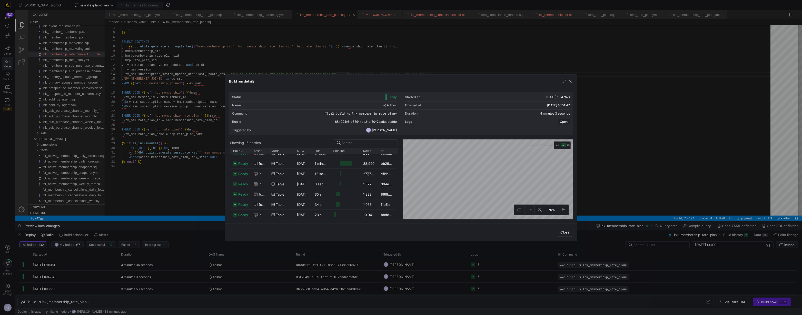
click at [595, 213] on div at bounding box center [401, 157] width 802 height 315
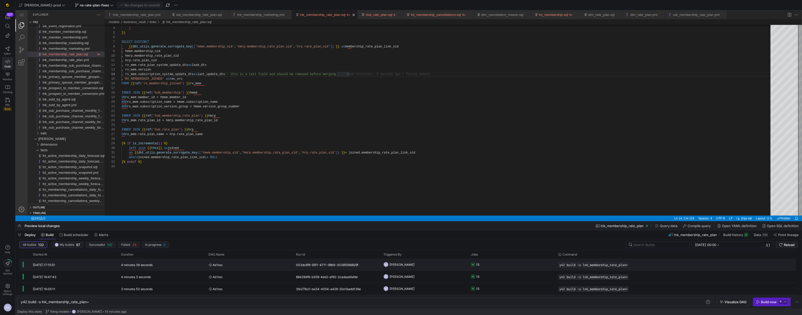
click at [494, 264] on y42-job-status-cell-renderer "15" at bounding box center [511, 264] width 81 height 11
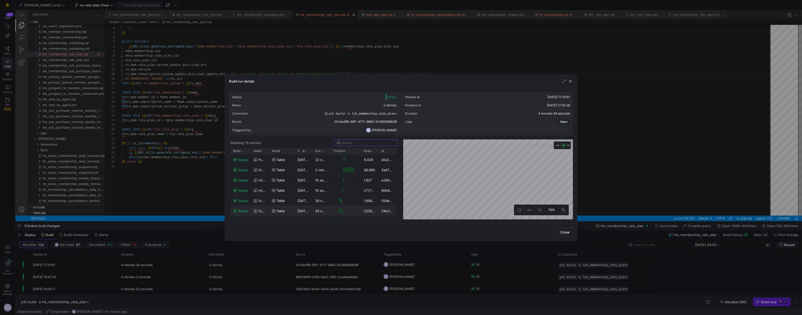
scroll to position [88, 0]
drag, startPoint x: 378, startPoint y: 151, endPoint x: 392, endPoint y: 151, distance: 14.1
click at [392, 151] on div at bounding box center [392, 151] width 2 height 6
click at [439, 258] on div at bounding box center [401, 157] width 802 height 315
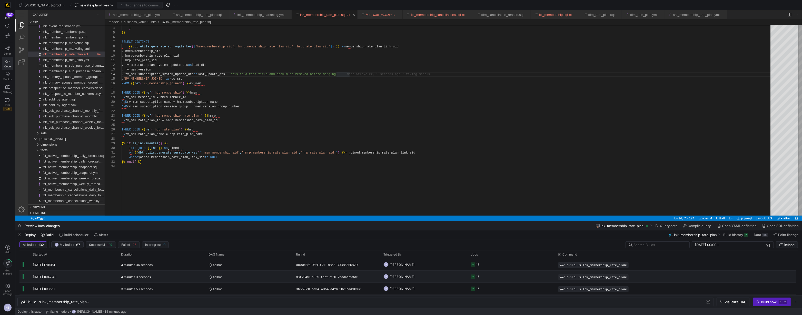
click at [495, 272] on y42-job-status-cell-renderer "15" at bounding box center [511, 276] width 81 height 11
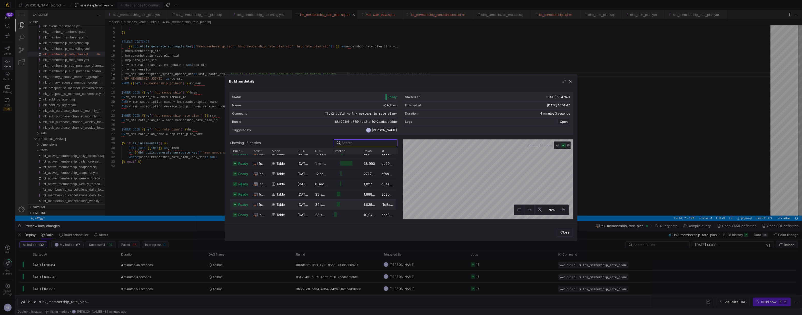
scroll to position [87, 0]
click at [292, 205] on div "table" at bounding box center [282, 206] width 26 height 10
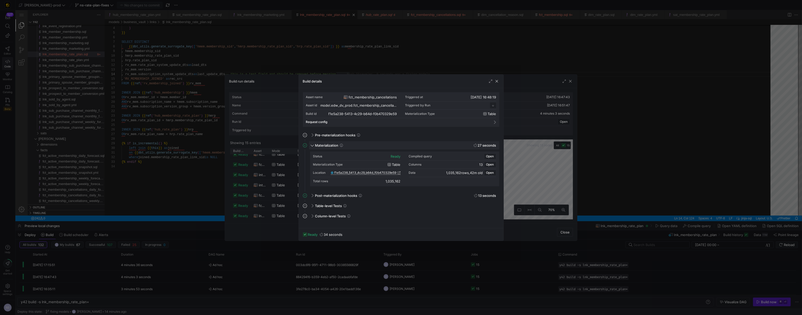
scroll to position [46, 0]
click at [523, 160] on div at bounding box center [401, 157] width 802 height 315
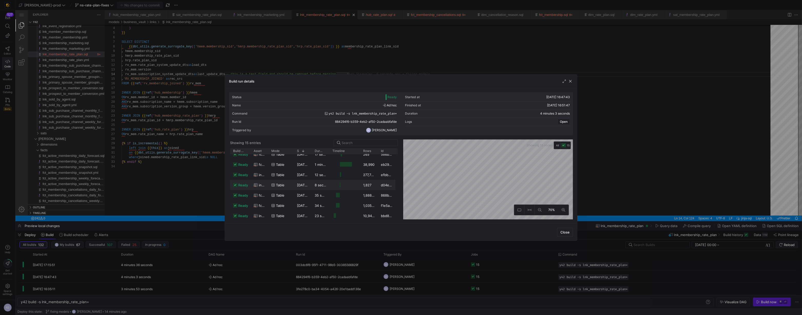
scroll to position [88, 0]
drag, startPoint x: 376, startPoint y: 152, endPoint x: 383, endPoint y: 152, distance: 7.2
click at [390, 153] on div "Build status Asset Mode 1 Rows" at bounding box center [312, 151] width 165 height 6
drag, startPoint x: 377, startPoint y: 152, endPoint x: 384, endPoint y: 151, distance: 7.2
click at [384, 151] on div at bounding box center [385, 151] width 2 height 6
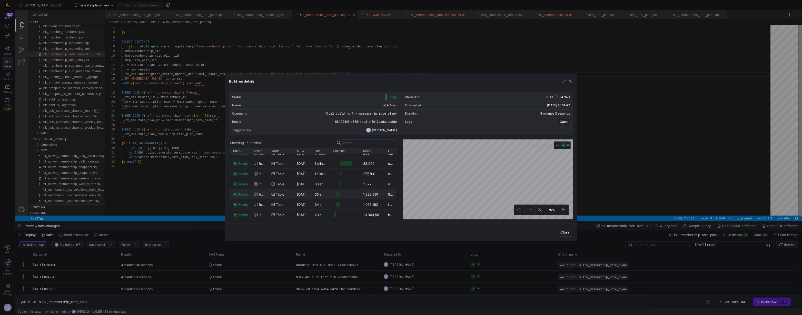
click at [360, 193] on div "1,888,361" at bounding box center [372, 194] width 25 height 10
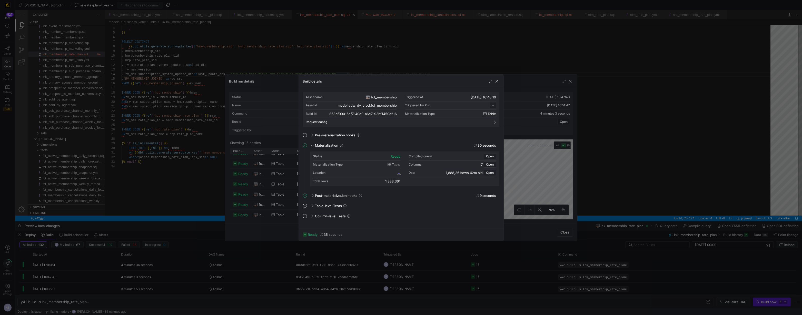
scroll to position [46, 0]
click at [555, 194] on div at bounding box center [401, 157] width 802 height 315
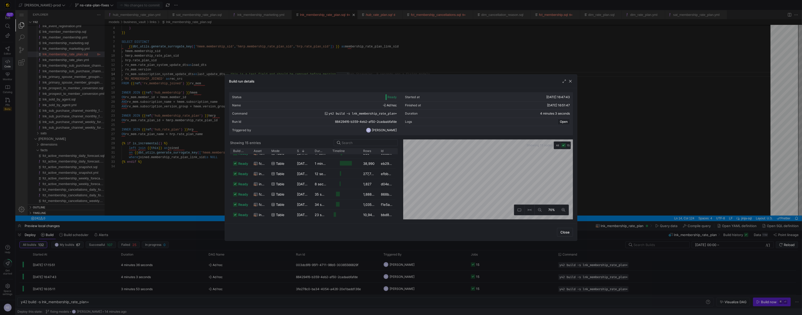
click at [604, 196] on div at bounding box center [401, 157] width 802 height 315
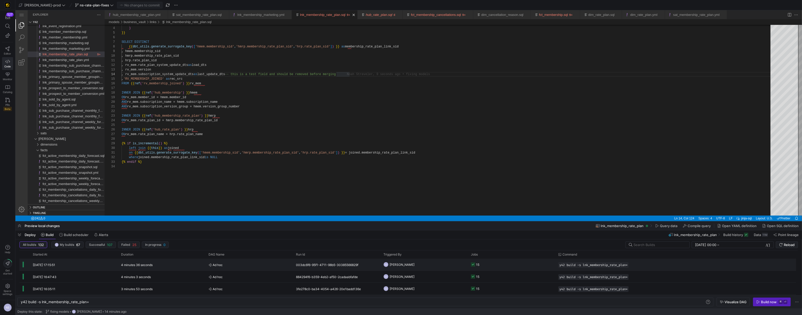
click at [428, 266] on y42-orchestration-triggered-by "NS [PERSON_NAME]" at bounding box center [423, 264] width 81 height 11
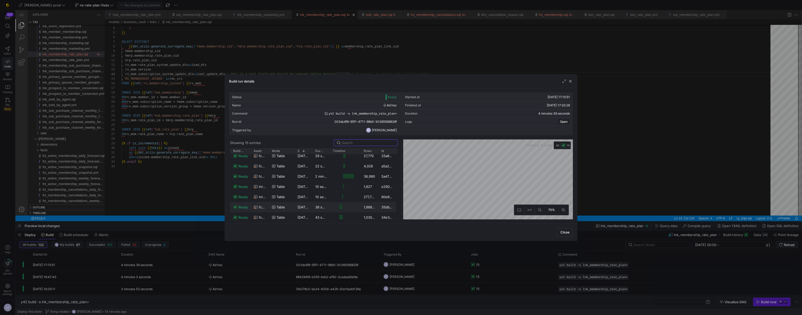
scroll to position [88, 0]
click at [352, 202] on y42-job-duration-timeline-cell-renderer at bounding box center [345, 204] width 25 height 9
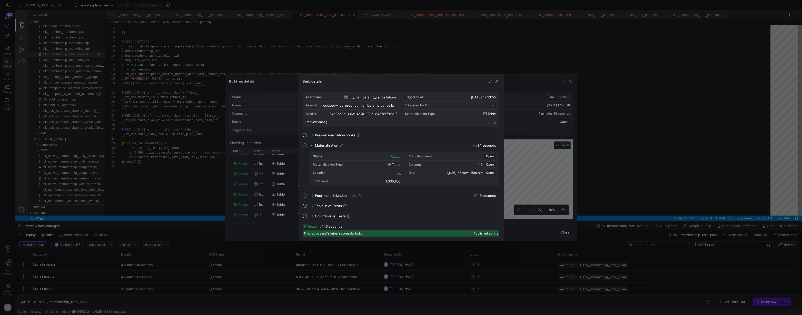
scroll to position [46, 0]
click at [511, 172] on div at bounding box center [401, 157] width 802 height 315
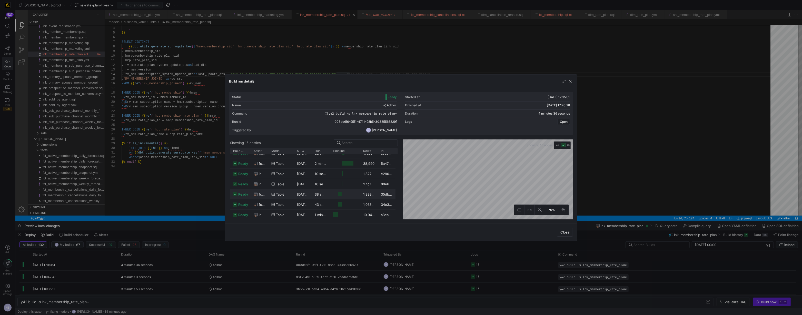
click at [336, 194] on y42-job-duration-timeline-cell-renderer "Press SPACE to select this row." at bounding box center [344, 194] width 25 height 9
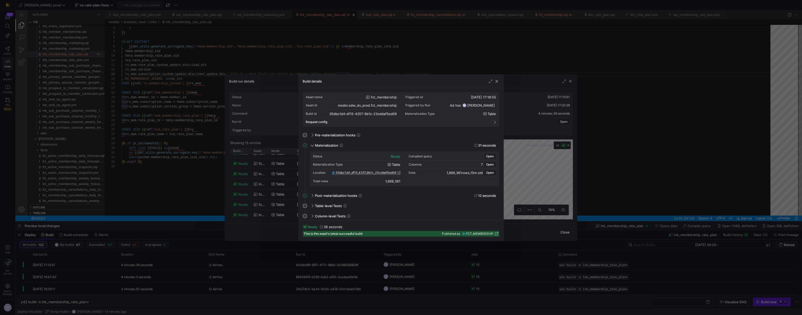
click at [391, 172] on span "35dbc1d4_df15_4357_8b1c_23cddaf5ed08" at bounding box center [366, 173] width 61 height 4
click at [515, 188] on div at bounding box center [401, 157] width 802 height 315
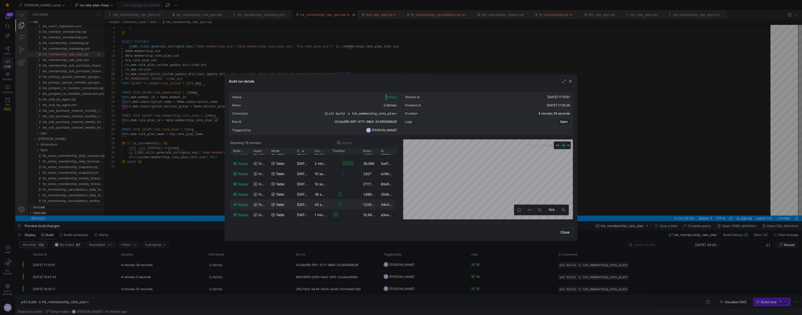
click at [315, 206] on y42-duration "43 seconds" at bounding box center [324, 205] width 19 height 4
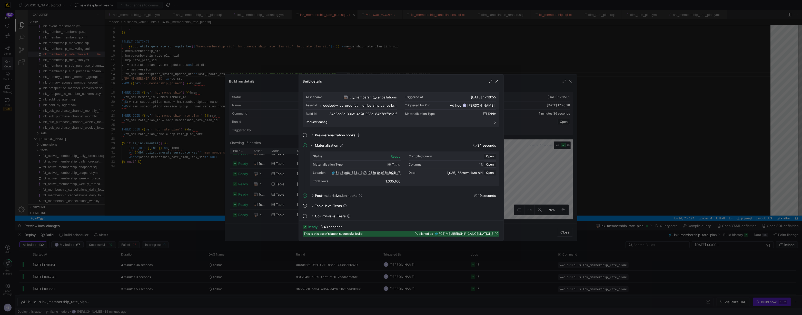
click at [389, 172] on span "34e3ce8c_336e_4e7a_938e_84b78ff8e21f" at bounding box center [366, 173] width 61 height 4
click at [559, 177] on div at bounding box center [401, 157] width 802 height 315
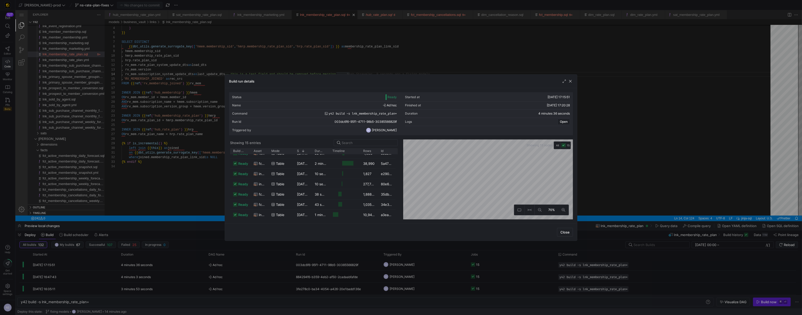
click at [616, 170] on div at bounding box center [401, 157] width 802 height 315
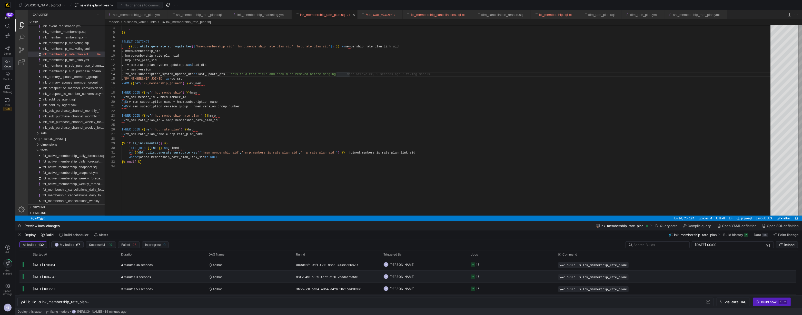
click at [492, 274] on y42-job-status-cell-renderer "15" at bounding box center [511, 276] width 81 height 11
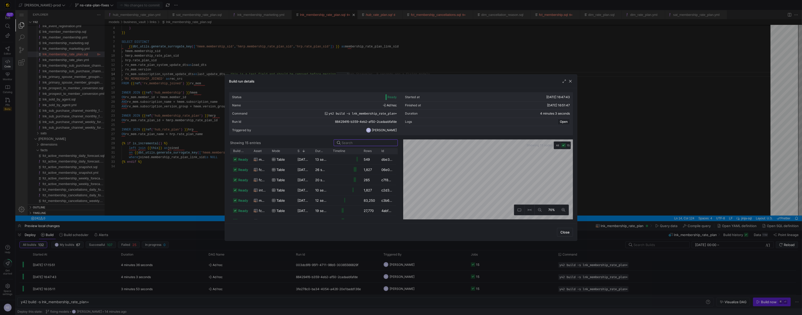
scroll to position [88, 0]
drag, startPoint x: 378, startPoint y: 150, endPoint x: 388, endPoint y: 150, distance: 10.5
click at [388, 150] on div at bounding box center [389, 151] width 2 height 6
click at [347, 197] on y42-job-duration-timeline-cell-renderer at bounding box center [345, 194] width 25 height 9
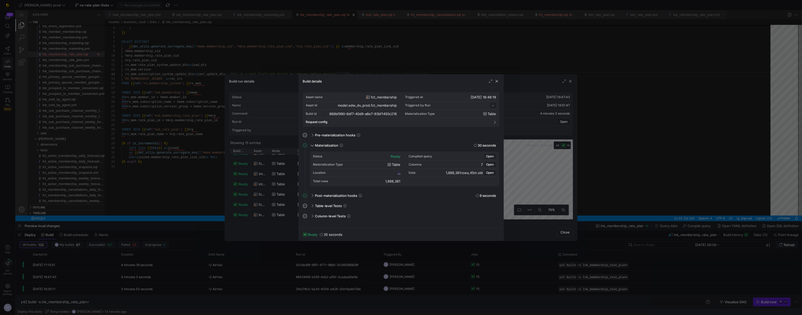
scroll to position [46, 0]
click at [389, 172] on span "868bf990_6df7_40d9_a6e7_93bf1450c216" at bounding box center [367, 173] width 59 height 4
click at [548, 168] on div at bounding box center [401, 157] width 802 height 315
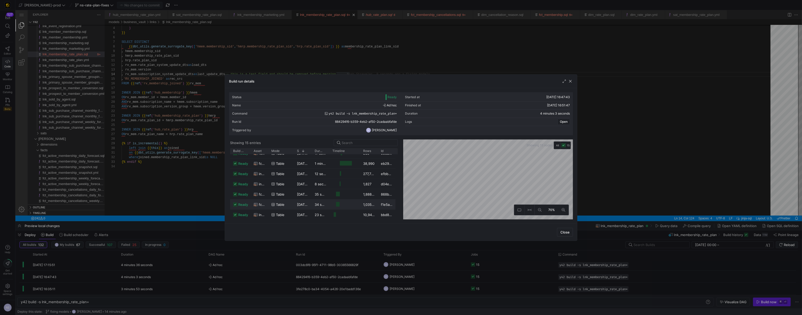
click at [348, 203] on y42-job-duration-timeline-cell-renderer "Press SPACE to select this row." at bounding box center [344, 204] width 25 height 9
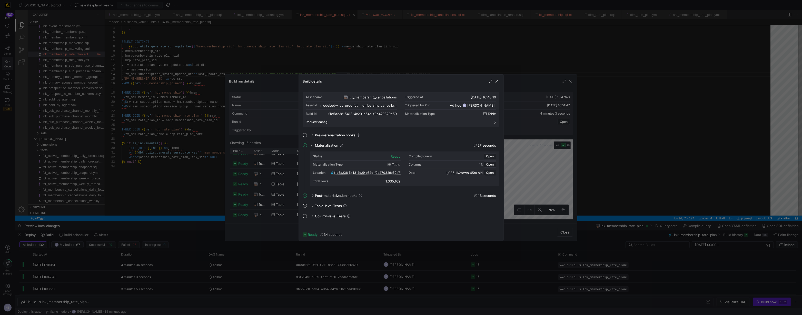
click at [396, 173] on span "f1e5a238_5413_4c29_b64d_f0b470329e59" at bounding box center [365, 173] width 62 height 4
click at [274, 161] on div at bounding box center [401, 157] width 802 height 315
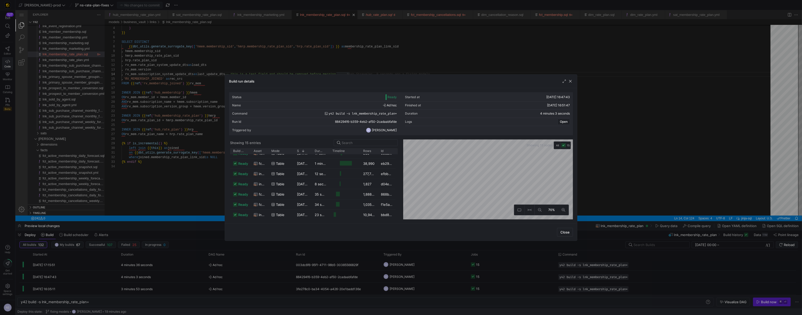
click at [371, 251] on div at bounding box center [401, 157] width 802 height 315
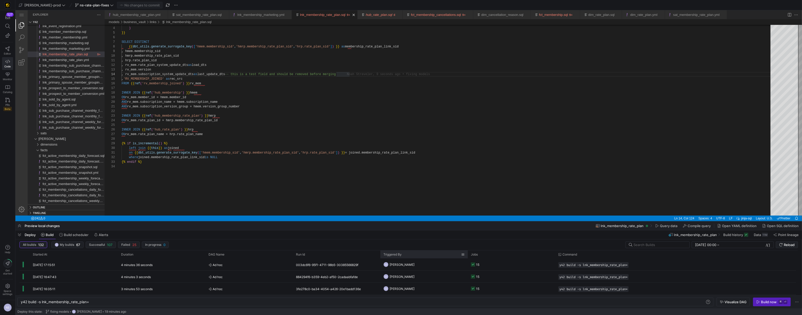
click at [418, 258] on div "Triggered By" at bounding box center [423, 255] width 81 height 8
click at [424, 264] on y42-orchestration-triggered-by "NS [PERSON_NAME]" at bounding box center [423, 264] width 81 height 11
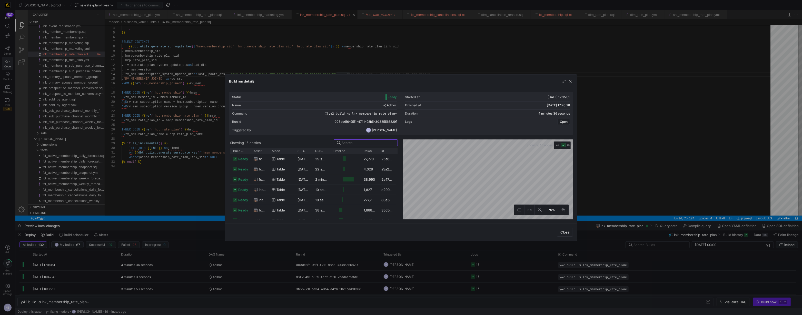
scroll to position [88, 0]
drag, startPoint x: 378, startPoint y: 152, endPoint x: 390, endPoint y: 152, distance: 11.5
click at [390, 152] on div at bounding box center [390, 151] width 2 height 6
click at [323, 204] on y42-duration "43 seconds" at bounding box center [324, 205] width 19 height 4
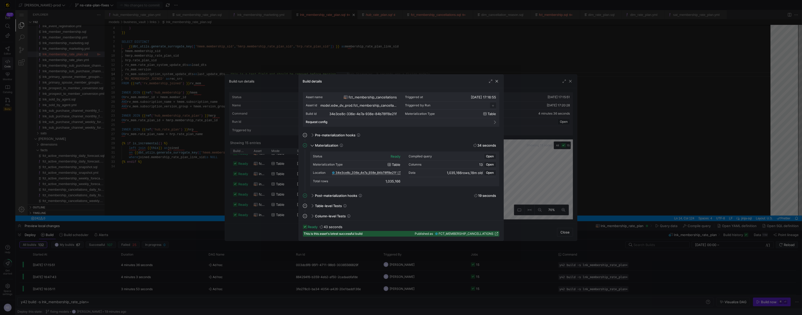
scroll to position [46, 0]
click at [552, 181] on div at bounding box center [401, 157] width 802 height 315
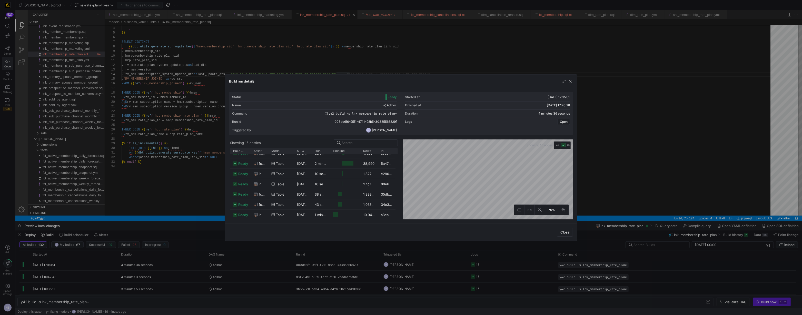
click at [596, 182] on div at bounding box center [401, 157] width 802 height 315
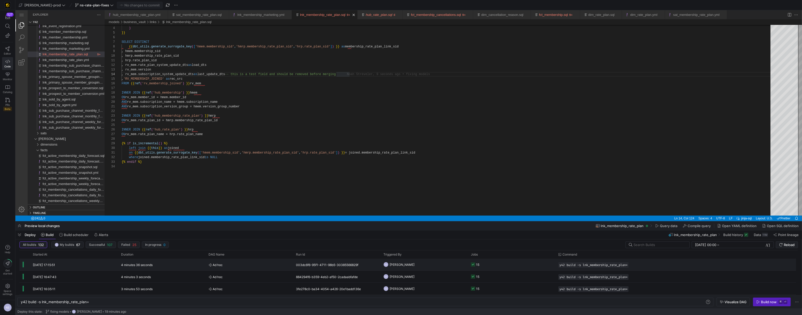
click at [454, 268] on y42-orchestration-triggered-by "NS [PERSON_NAME]" at bounding box center [423, 264] width 81 height 11
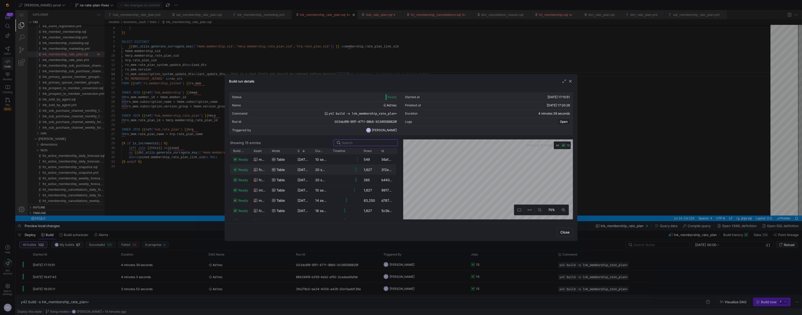
scroll to position [88, 0]
click at [307, 203] on span "12/08/25, 17:16:55" at bounding box center [310, 205] width 25 height 4
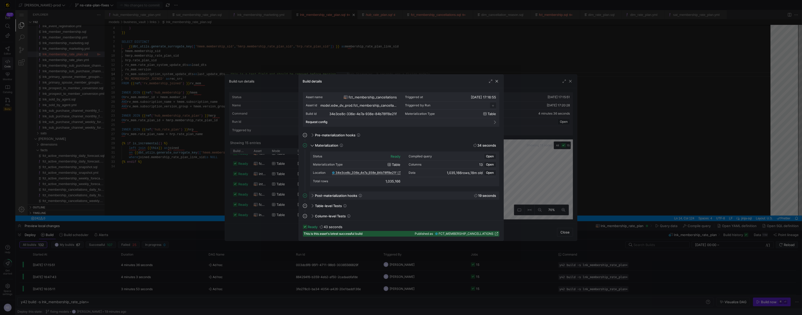
scroll to position [46, 0]
click at [391, 172] on span "34e3ce8c_336e_4e7a_938e_84b78ff8e21f" at bounding box center [366, 173] width 61 height 4
drag, startPoint x: 579, startPoint y: 152, endPoint x: 653, endPoint y: 146, distance: 74.2
click at [581, 152] on div at bounding box center [401, 157] width 802 height 315
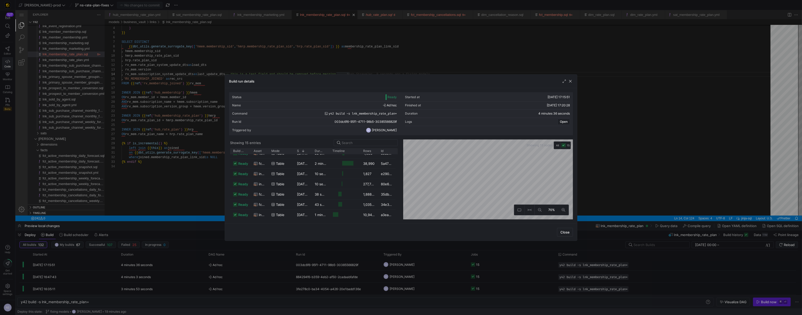
click at [653, 146] on div at bounding box center [401, 157] width 802 height 315
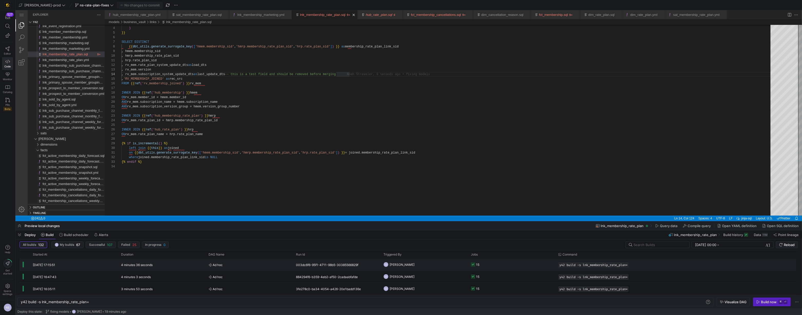
click at [449, 265] on y42-orchestration-triggered-by "NS [PERSON_NAME]" at bounding box center [423, 264] width 81 height 11
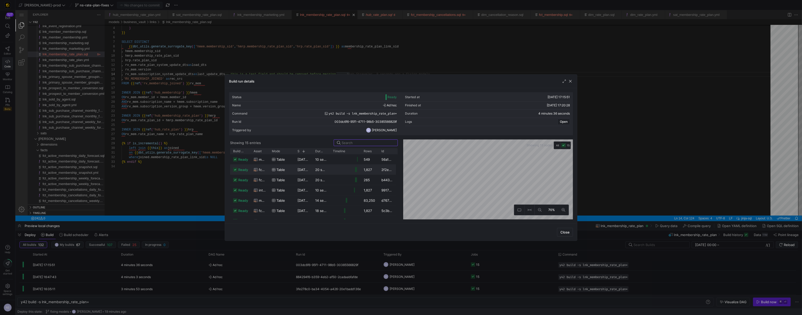
scroll to position [88, 0]
click at [312, 195] on div "38 seconds" at bounding box center [321, 194] width 18 height 10
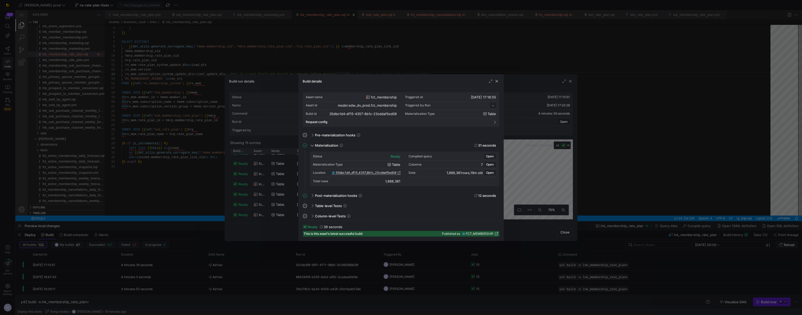
scroll to position [46, 0]
click at [393, 173] on span "35dbc1d4_df15_4357_8b1c_23cddaf5ed08" at bounding box center [366, 173] width 61 height 4
drag, startPoint x: 596, startPoint y: 227, endPoint x: 644, endPoint y: 142, distance: 97.8
click at [596, 227] on div at bounding box center [401, 157] width 802 height 315
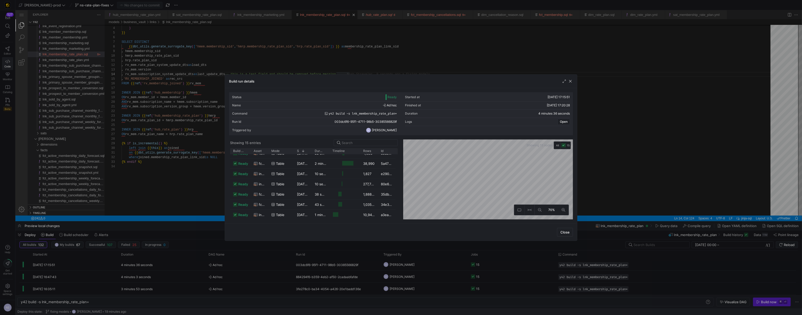
click at [664, 129] on div at bounding box center [401, 157] width 802 height 315
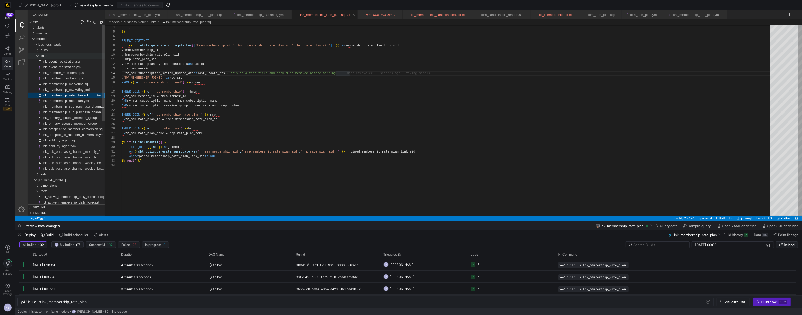
click at [52, 55] on div "links" at bounding box center [73, 56] width 64 height 6
click at [440, 16] on link "fct_membership_cancellations.sql" at bounding box center [436, 15] width 50 height 4
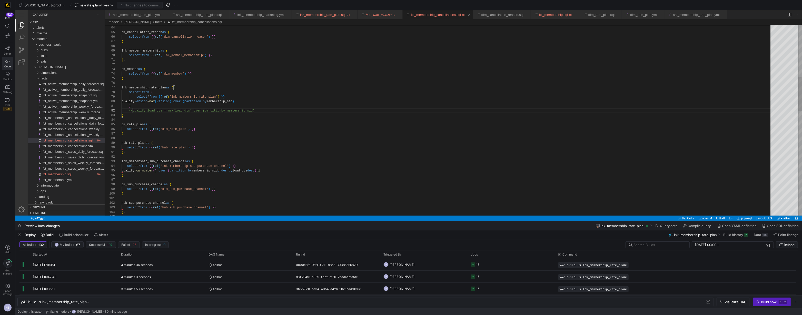
scroll to position [5, 11]
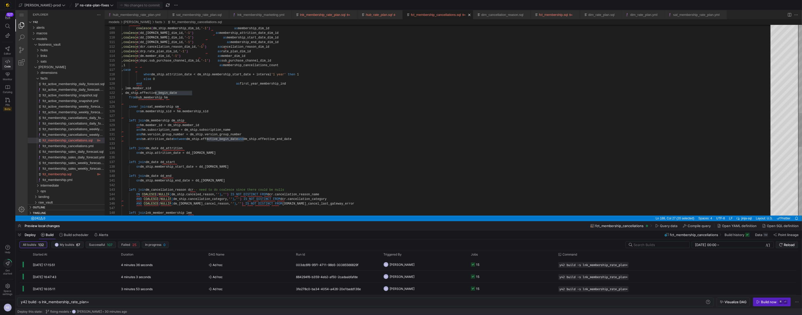
click at [226, 90] on div "on dm_ship.attrition_date = dd_attrition.date left join dm_date dd_attrition an…" at bounding box center [448, 66] width 653 height 1068
click at [226, 91] on div "on dm_ship.attrition_date = dd_attrition.date left join dm_date dd_attrition an…" at bounding box center [448, 66] width 653 height 1068
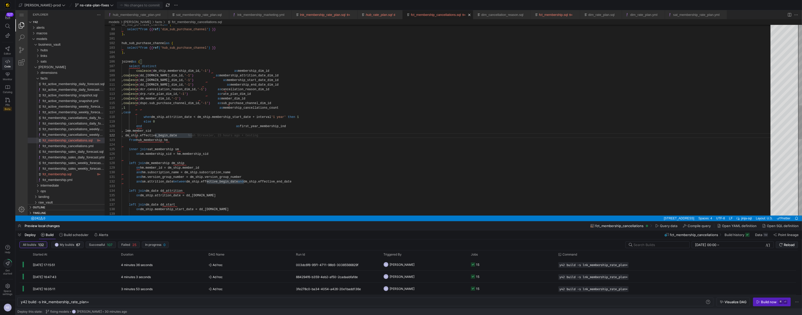
click at [148, 136] on div "on dm_ship.membership_start_date = dd_start.date left join dm_date dd_start lef…" at bounding box center [448, 109] width 653 height 1068
click at [161, 82] on div "on dm_ship.membership_start_date = dd_start.date left join dm_date dd_start lef…" at bounding box center [448, 106] width 653 height 1068
click at [198, 133] on div "on dm_ship.membership_start_date = dd_start.date left join dm_date dd_start lef…" at bounding box center [448, 106] width 653 height 1068
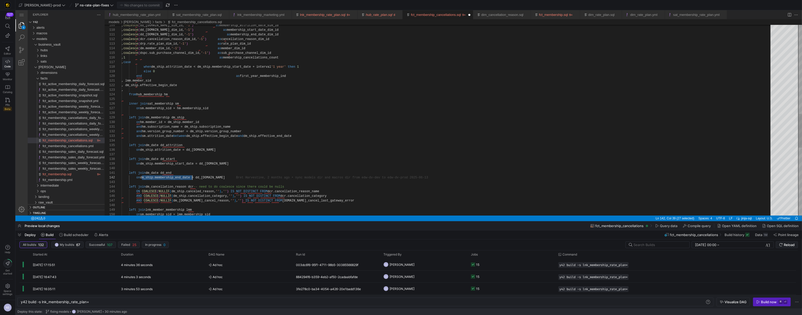
drag, startPoint x: 142, startPoint y: 178, endPoint x: 192, endPoint y: 177, distance: 49.8
click at [165, 89] on div "on dm_ship.membership_start_date = dd_start.date left join dm_date dd_start lef…" at bounding box center [448, 60] width 653 height 1073
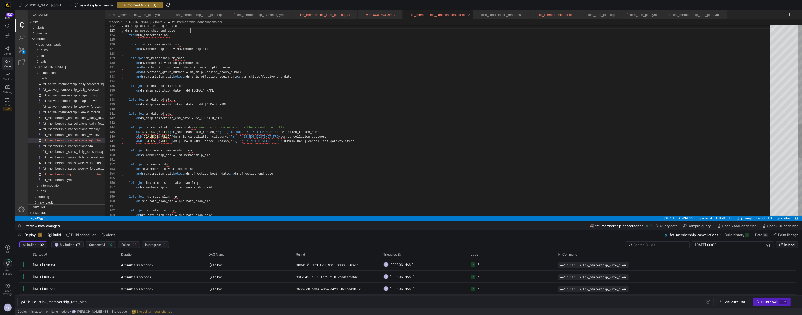
click at [177, 31] on div "left join hub_rate_plan hrp on lmrp.rate_plan_sid = hrp.rate_plan_sid left join…" at bounding box center [448, 1] width 653 height 1073
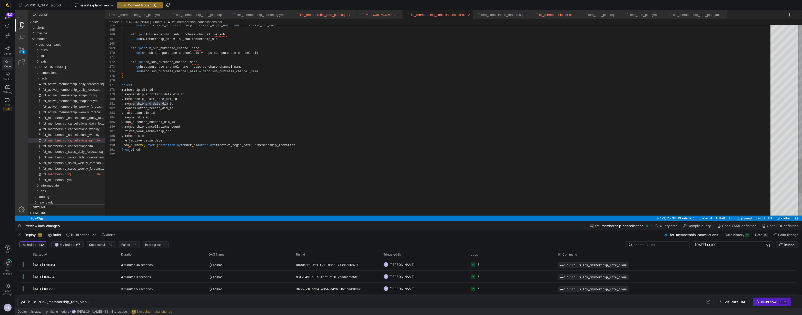
type textarea ", membership_end_date_dim_id , cancellation_reason_dim_id , rate_plan_dim_id , …"
click at [133, 8] on y42-top-nav "edw-dv-prod ns-rate-plan-fixes Commit & push (1)" at bounding box center [408, 5] width 787 height 10
click at [133, 4] on span "Commit & push (1)" at bounding box center [142, 5] width 29 height 4
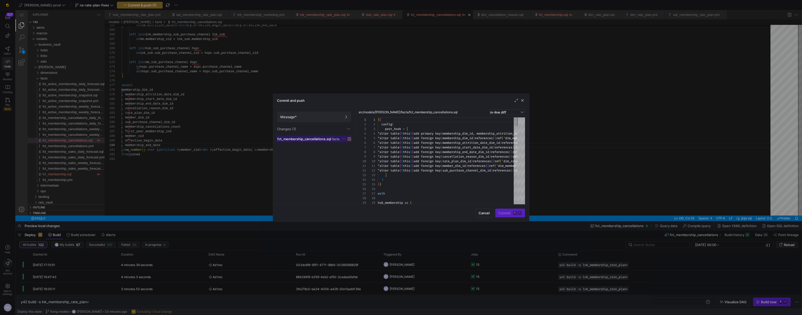
click at [318, 139] on span "fct_membership_cancellations.sql" at bounding box center [305, 139] width 54 height 4
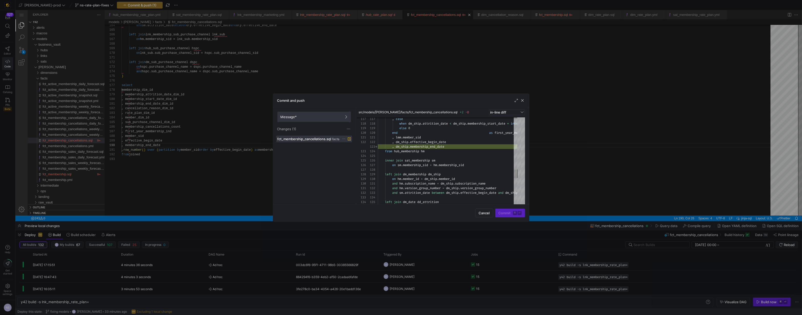
click at [316, 113] on span at bounding box center [314, 117] width 73 height 10
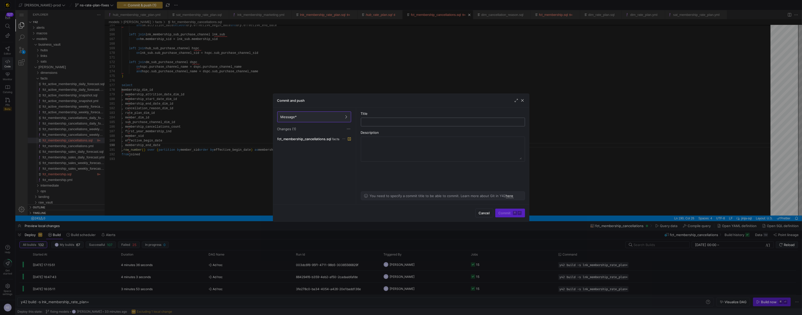
click at [402, 125] on div at bounding box center [442, 122] width 155 height 8
type input "testing"
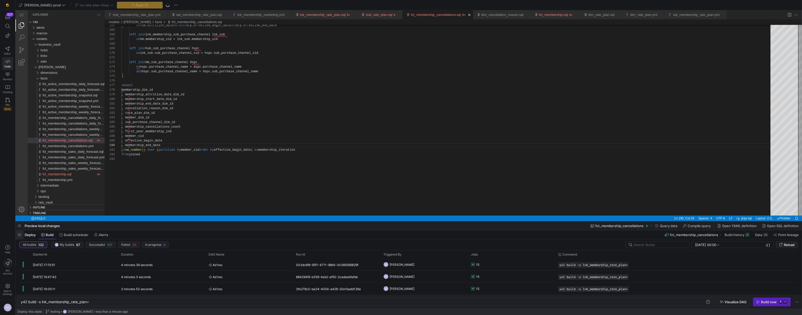
click at [20, 235] on span "button" at bounding box center [19, 235] width 8 height 9
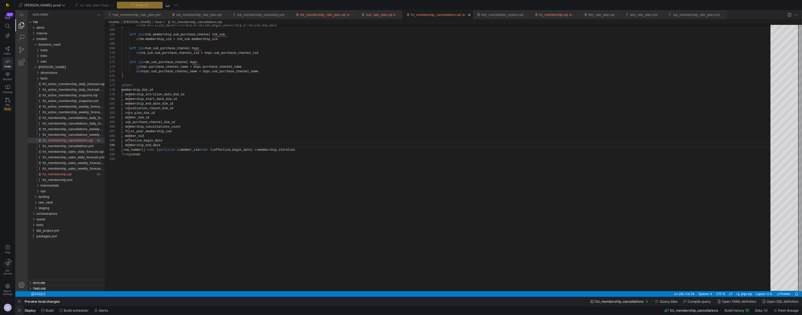
click at [20, 313] on span "button" at bounding box center [19, 310] width 8 height 9
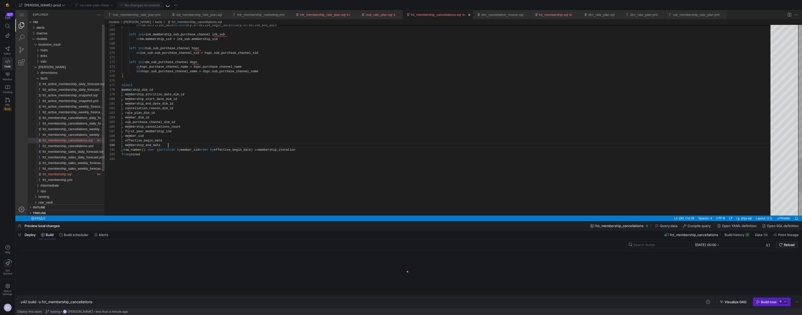
scroll to position [0, 72]
click at [776, 302] on div "Build now" at bounding box center [769, 302] width 16 height 4
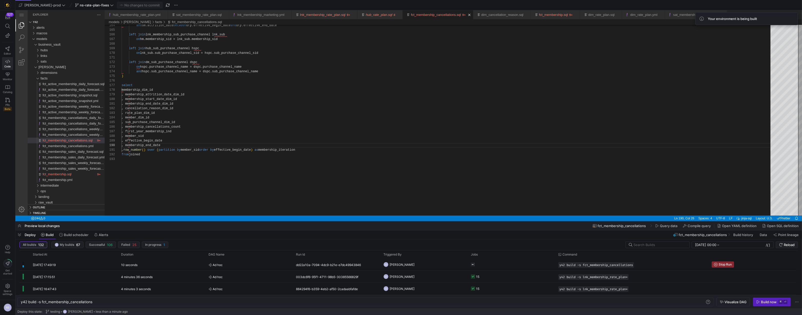
scroll to position [41, 46]
click at [487, 263] on y42-job-status-cell-renderer "1" at bounding box center [511, 264] width 81 height 11
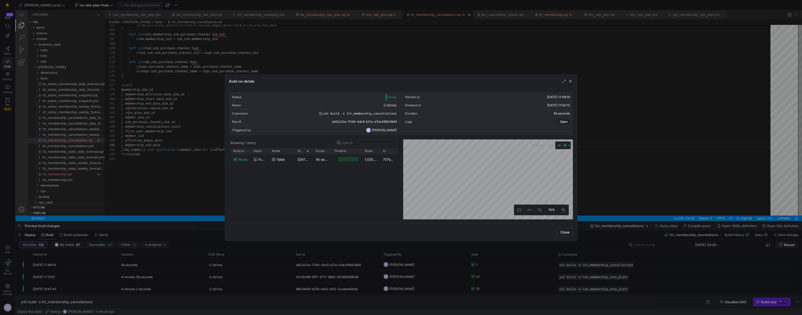
click at [484, 265] on div at bounding box center [401, 157] width 802 height 315
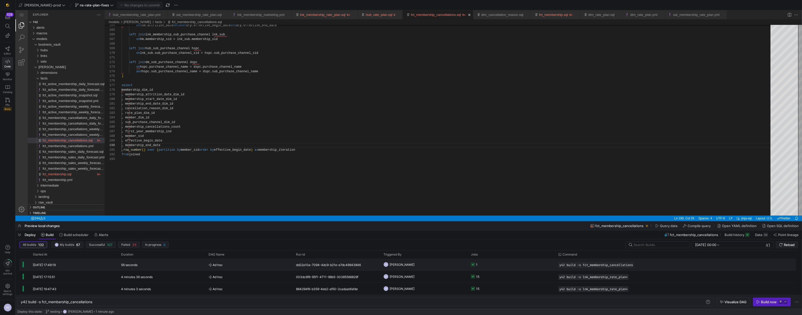
click at [483, 265] on y42-job-status-cell-renderer "1" at bounding box center [511, 264] width 81 height 11
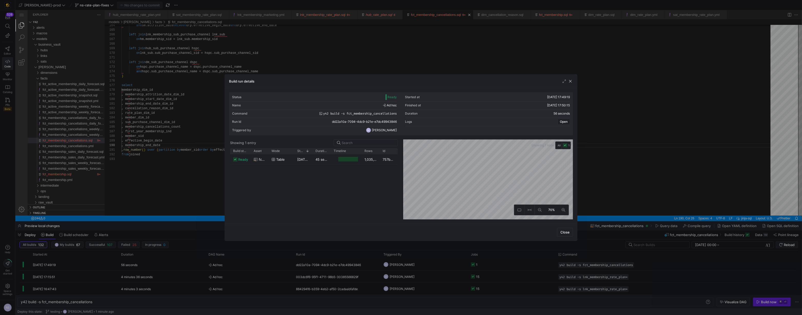
click at [380, 153] on div "Id" at bounding box center [389, 151] width 18 height 6
drag, startPoint x: 379, startPoint y: 152, endPoint x: 386, endPoint y: 152, distance: 7.7
click at [386, 152] on div at bounding box center [387, 151] width 2 height 6
click at [351, 160] on div at bounding box center [348, 159] width 20 height 5
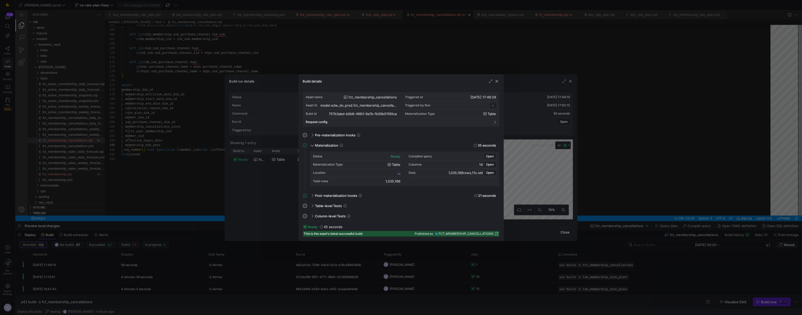
scroll to position [46, 0]
click at [393, 174] on span "757b3abd_b0b6_4983_9a7b_fb58b51f85ca" at bounding box center [366, 173] width 61 height 4
click at [533, 170] on div at bounding box center [401, 157] width 802 height 315
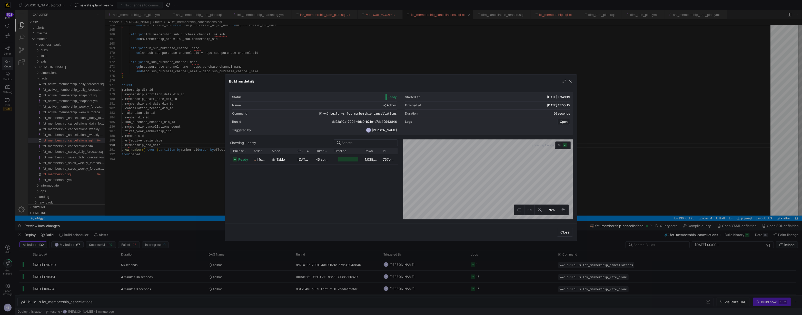
click at [694, 142] on div at bounding box center [401, 157] width 802 height 315
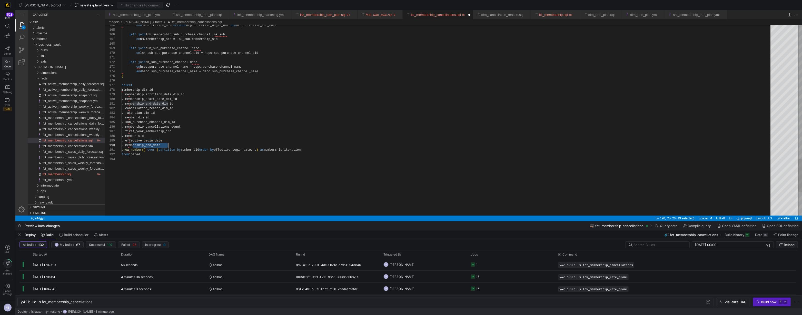
scroll to position [41, 46]
paste textarea "membership_end_dat"
type textarea ", row_number() over (partition by member_sid order by effective_begin_date, mem…"
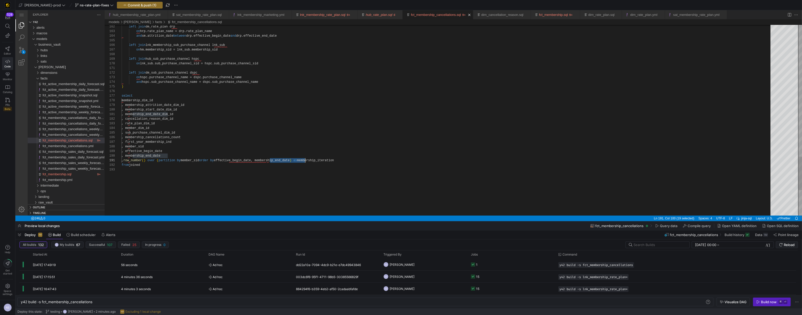
click at [281, 160] on span "effective_begin_date, membership_end_date" at bounding box center [252, 161] width 76 height 4
click at [128, 5] on span "Commit & push (1)" at bounding box center [142, 5] width 29 height 4
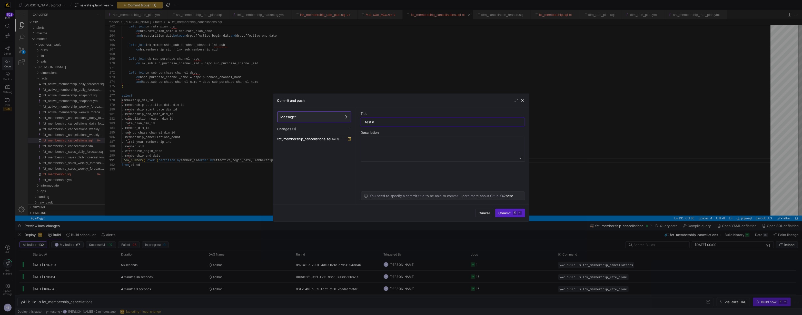
type input "testing"
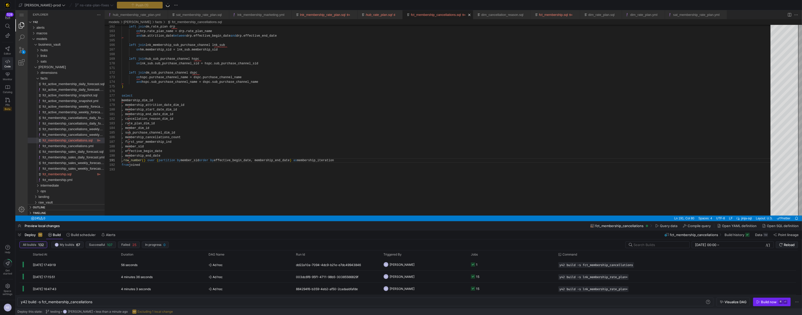
click at [777, 306] on button "Build now ⌘ ⏎" at bounding box center [772, 302] width 38 height 9
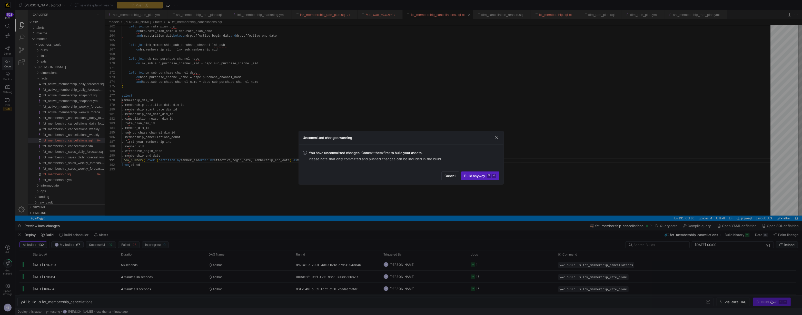
click at [554, 172] on div at bounding box center [401, 157] width 802 height 315
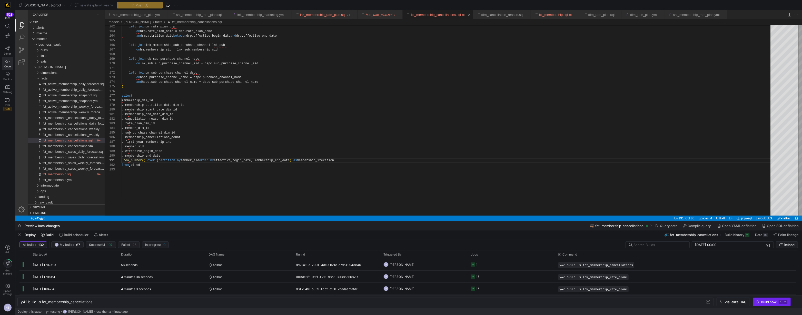
click at [775, 302] on div "Build now" at bounding box center [769, 302] width 16 height 4
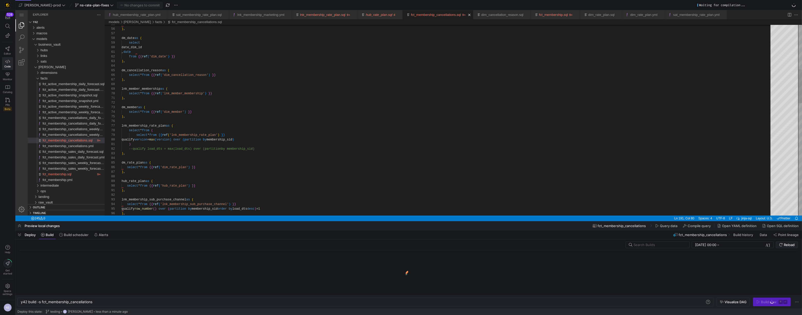
type textarea ") --qualify load_dts = max(load_dts) over (partition by membership_sid) ), dm_r…"
click at [133, 148] on div "select * from {{ ref ( 'dim_rate_plan' ) }} ) , hub_rate_plan as ( select * fro…" at bounding box center [448, 311] width 653 height 1077
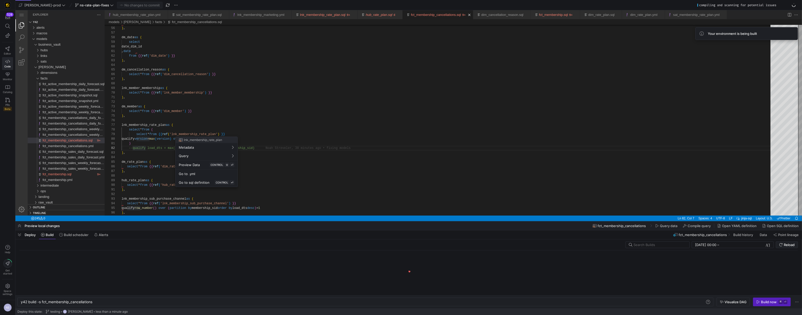
click at [121, 148] on div at bounding box center [401, 157] width 802 height 315
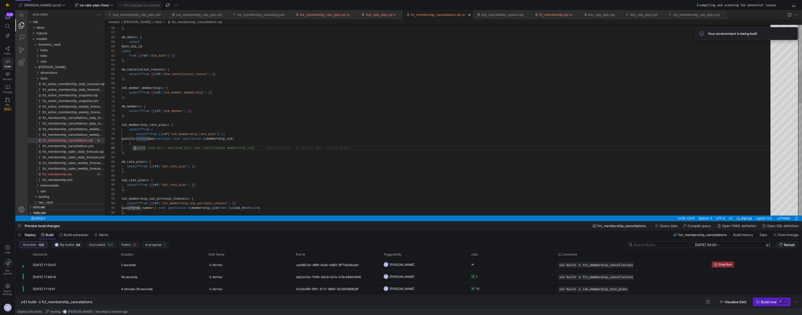
click at [134, 149] on div "select * from {{ ref ( 'dim_rate_plan' ) }} ) , hub_rate_plan as ( select * fro…" at bounding box center [448, 310] width 653 height 1077
click at [133, 149] on div "select * from {{ ref ( 'dim_rate_plan' ) }} ) , hub_rate_plan as ( select * fro…" at bounding box center [448, 310] width 653 height 1077
type textarea ") qualify load_dts = max(load_dts) over (partition by membership_sid) ), dm_rat…"
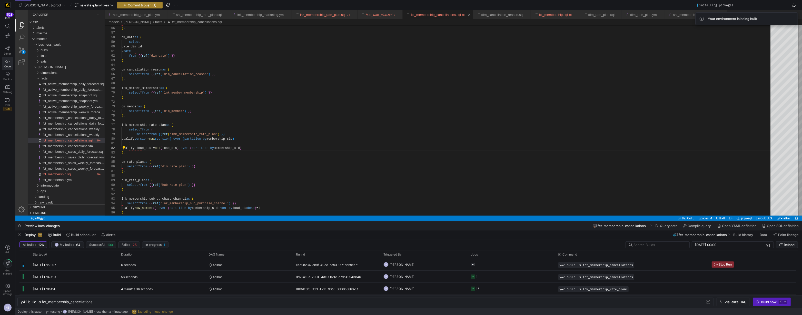
click at [141, 6] on span "Commit & push (1)" at bounding box center [142, 5] width 29 height 4
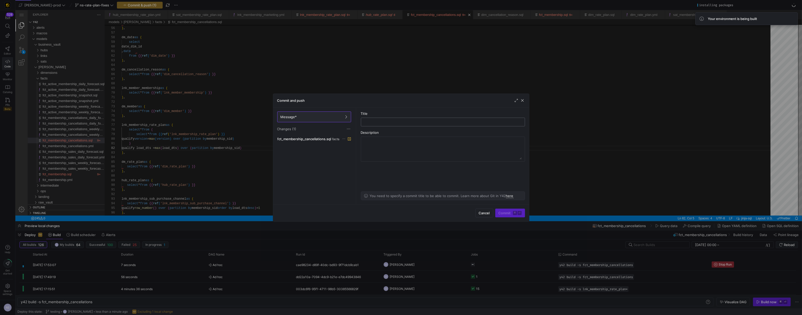
click at [370, 122] on input "text" at bounding box center [442, 122] width 155 height 4
type input "test"
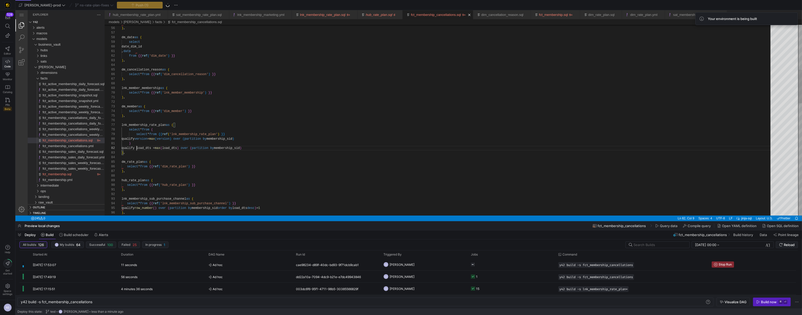
click at [136, 146] on div "select * from {{ ref ( 'dim_rate_plan' ) }} ) , hub_rate_plan as ( select * fro…" at bounding box center [448, 310] width 653 height 1077
click at [136, 147] on div "select * from {{ ref ( 'dim_rate_plan' ) }} ) , hub_rate_plan as ( select * fro…" at bounding box center [448, 310] width 653 height 1077
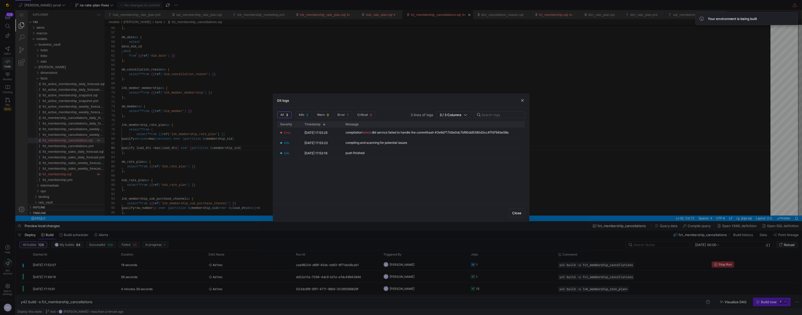
click at [542, 168] on div at bounding box center [401, 157] width 802 height 315
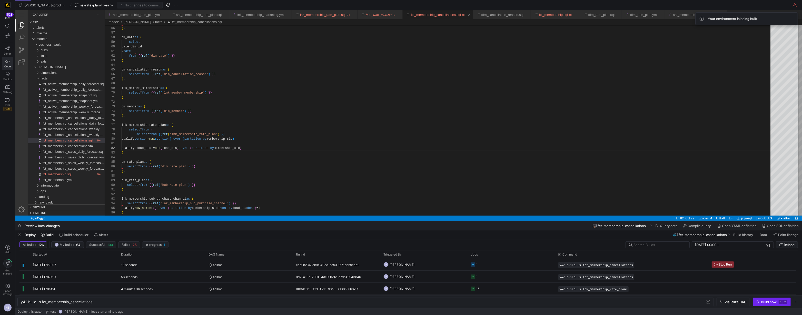
click at [758, 301] on icon "button" at bounding box center [758, 302] width 3 height 3
click at [481, 281] on y42-job-status-cell-renderer "1" at bounding box center [511, 276] width 81 height 11
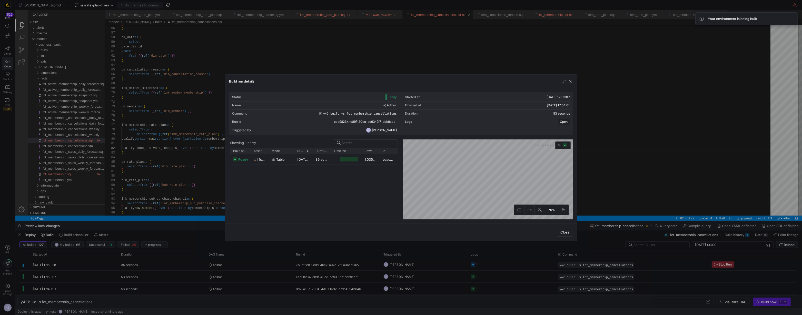
click at [378, 152] on div "Rows" at bounding box center [370, 151] width 18 height 6
drag, startPoint x: 379, startPoint y: 152, endPoint x: 386, endPoint y: 150, distance: 7.8
click at [386, 150] on div at bounding box center [387, 151] width 2 height 6
click at [366, 159] on div "1,035,166" at bounding box center [374, 159] width 26 height 10
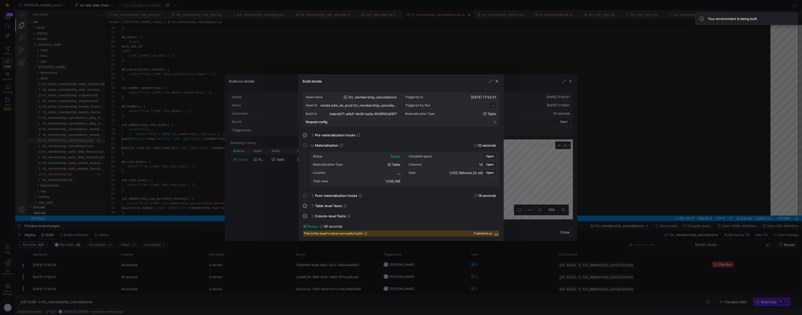
scroll to position [46, 0]
click at [395, 172] on span "baacdd11_adb5_4e08_ba3a_9049f42a59f7" at bounding box center [365, 173] width 61 height 4
click at [574, 190] on div at bounding box center [401, 157] width 802 height 315
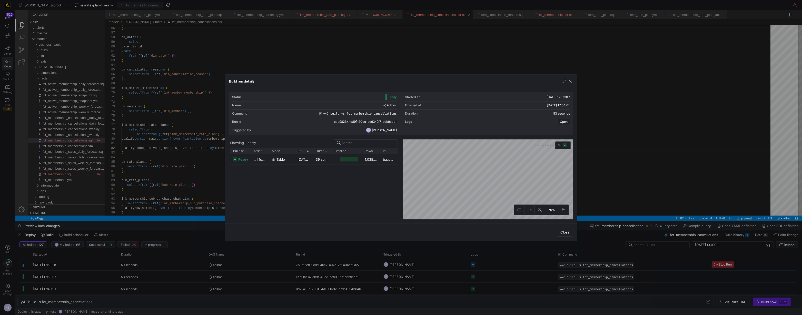
click at [593, 190] on div at bounding box center [401, 157] width 802 height 315
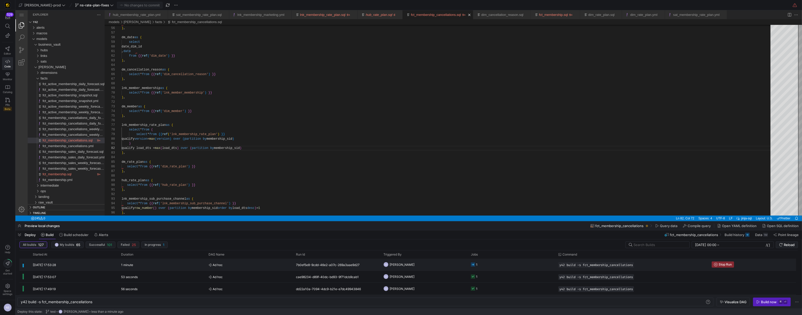
click at [498, 263] on y42-job-status-cell-renderer "1" at bounding box center [511, 264] width 81 height 11
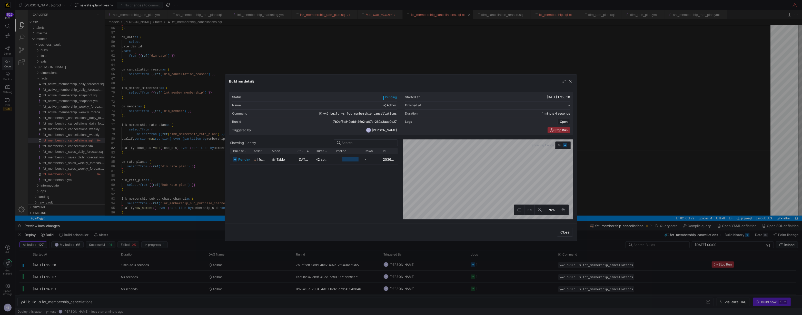
click at [481, 264] on div at bounding box center [401, 157] width 802 height 315
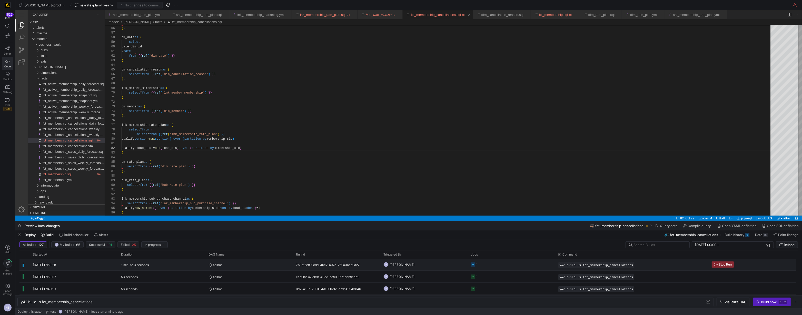
click at [485, 264] on y42-job-status-cell-renderer "1" at bounding box center [511, 264] width 81 height 11
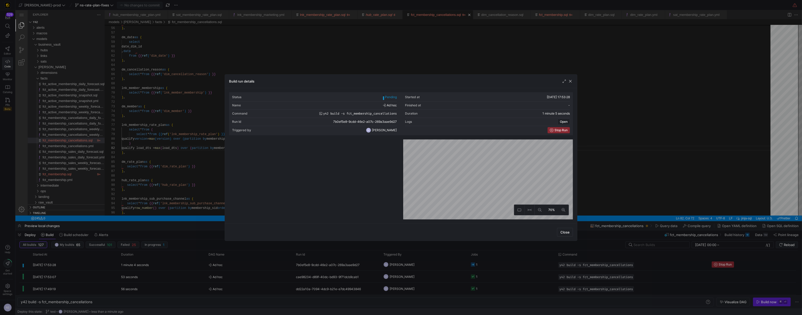
click at [485, 264] on div at bounding box center [401, 157] width 802 height 315
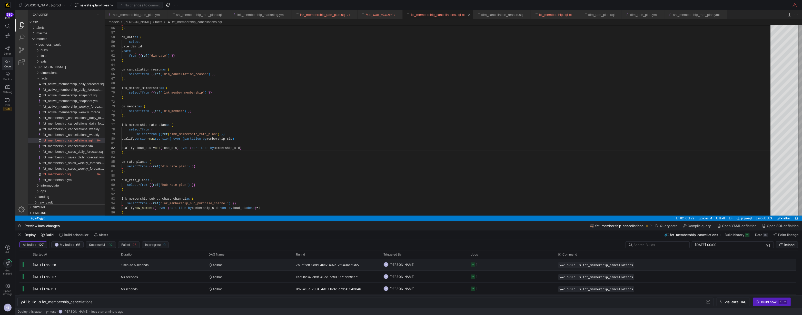
click at [486, 263] on y42-job-status-cell-renderer "1" at bounding box center [511, 264] width 81 height 11
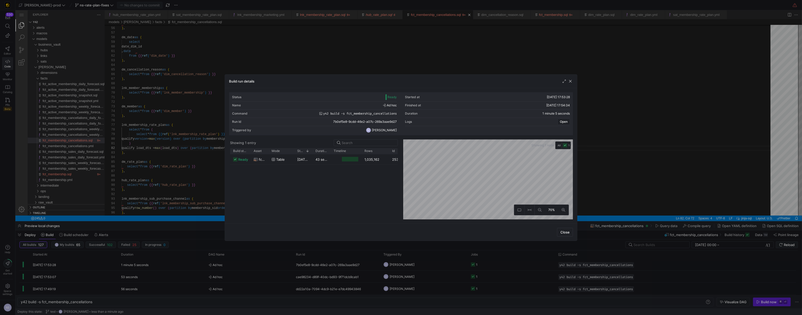
drag, startPoint x: 379, startPoint y: 152, endPoint x: 388, endPoint y: 150, distance: 9.7
click at [388, 150] on div at bounding box center [389, 151] width 2 height 6
click at [363, 156] on div "1,035,162" at bounding box center [375, 159] width 28 height 10
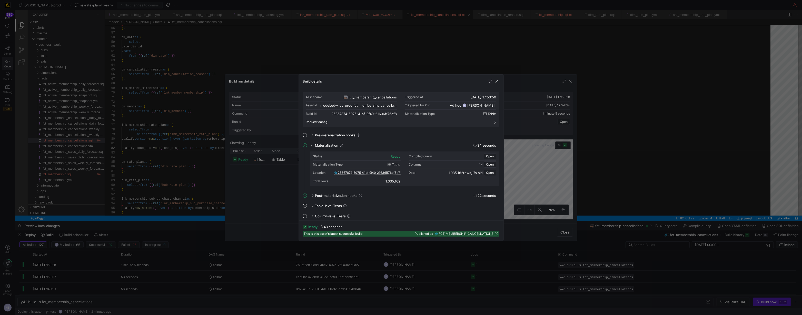
click at [367, 172] on span "25367874_5075_41bf_9f40_21636ff76df8" at bounding box center [367, 173] width 58 height 4
click at [260, 50] on div at bounding box center [401, 157] width 802 height 315
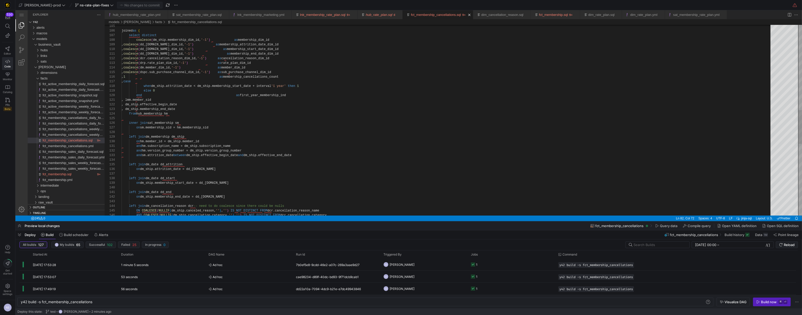
click at [180, 44] on div "and hm.version_group_number = dm_ship.version_group_n umber and sm.attrition_da…" at bounding box center [448, 82] width 653 height 1077
click at [163, 170] on div "and hm.version_group_number = dm_ship.version_group_n umber and sm.attrition_da…" at bounding box center [448, 82] width 653 height 1077
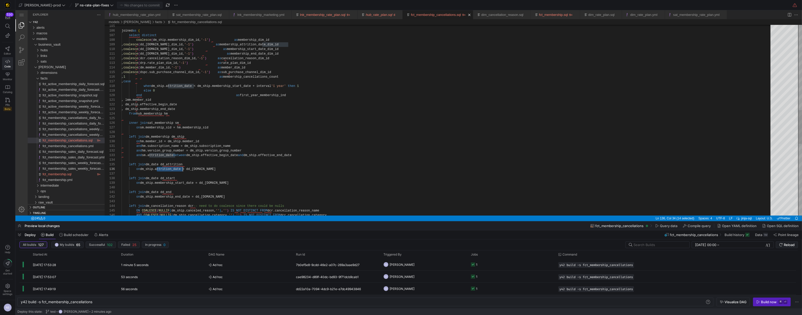
click at [174, 108] on div "and hm.version_group_number = dm_ship.version_group_n umber and sm.attrition_da…" at bounding box center [448, 82] width 653 height 1077
paste textarea "attrition"
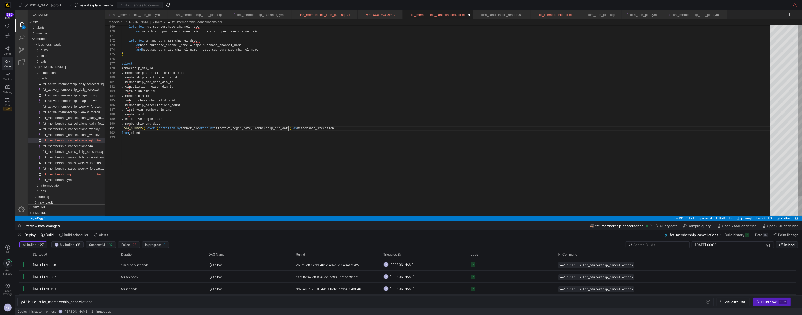
paste textarea "attrition"
type textarea ", row_number() over (partition by member_sid order by effective_begin_date, att…"
click at [144, 2] on span "button" at bounding box center [139, 5] width 45 height 6
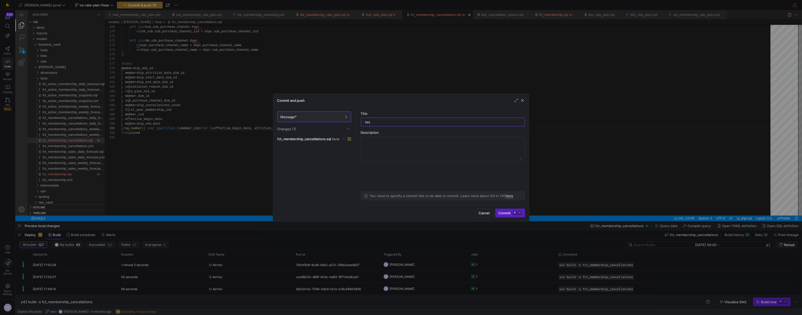
type input "test"
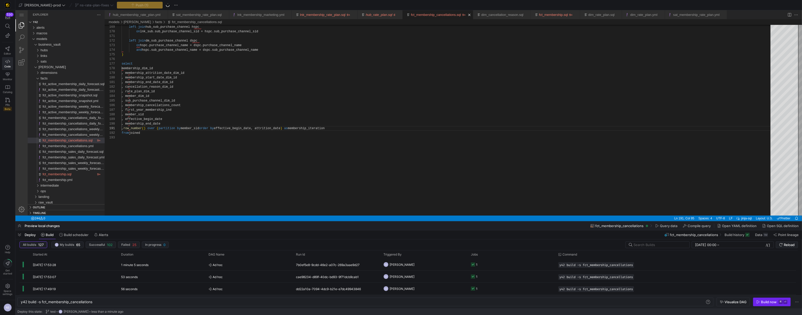
click at [770, 303] on div "Build now" at bounding box center [769, 302] width 16 height 4
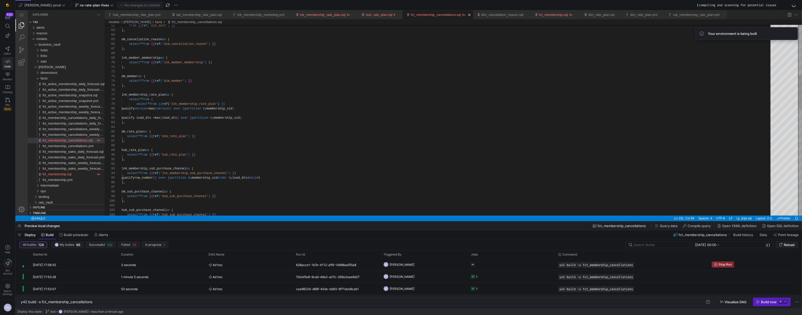
click at [129, 120] on div "select * from {{ ref ( 'hub_sub_purchase_channel' ) }} hub_sub_purchase_channel…" at bounding box center [448, 280] width 653 height 1077
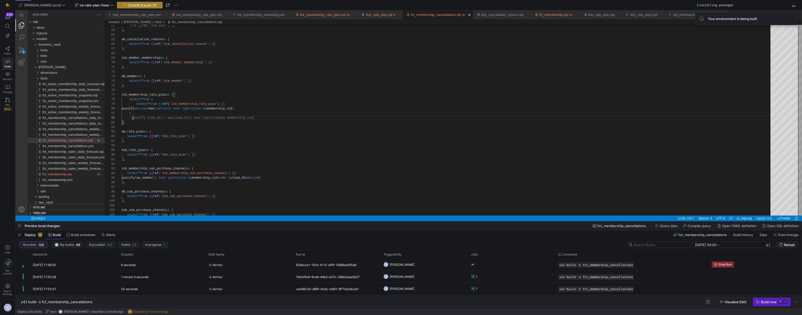
type textarea ") --qualify load_dts = max(load_dts) over (partition by membership_sid) ), dm_r…"
click at [123, 8] on span "button" at bounding box center [139, 5] width 45 height 6
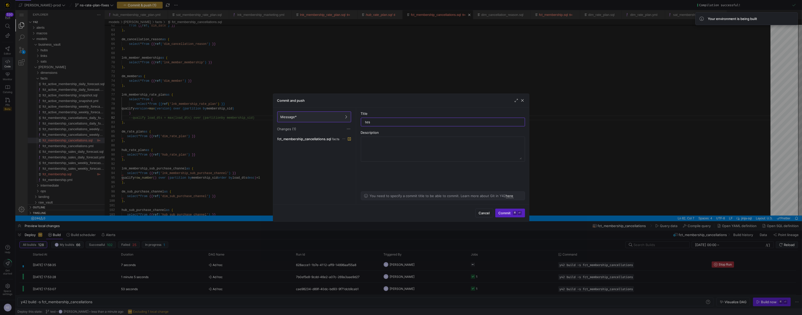
type input "test"
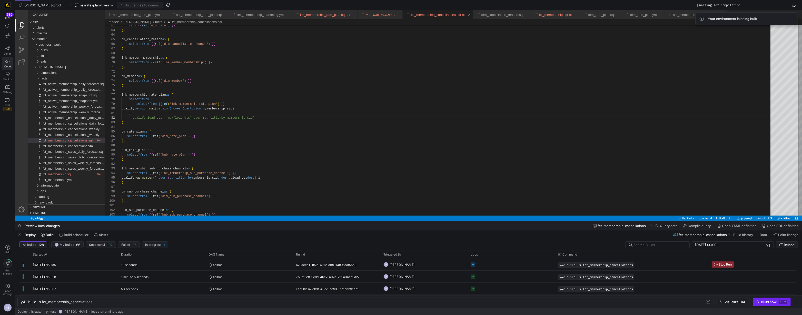
click at [762, 303] on div "Build now" at bounding box center [769, 302] width 16 height 4
click at [502, 278] on y42-job-status-cell-renderer "1" at bounding box center [511, 276] width 81 height 11
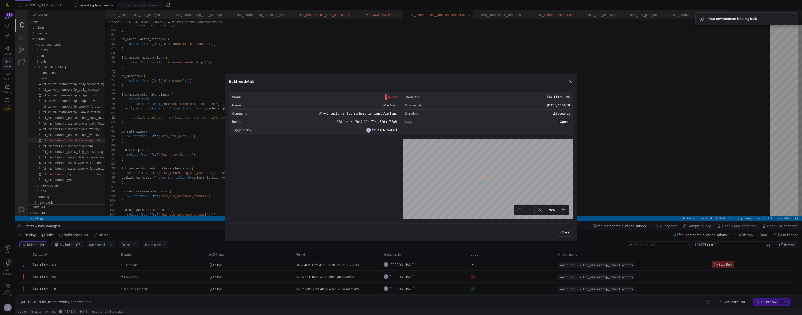
click at [608, 143] on div at bounding box center [401, 157] width 802 height 315
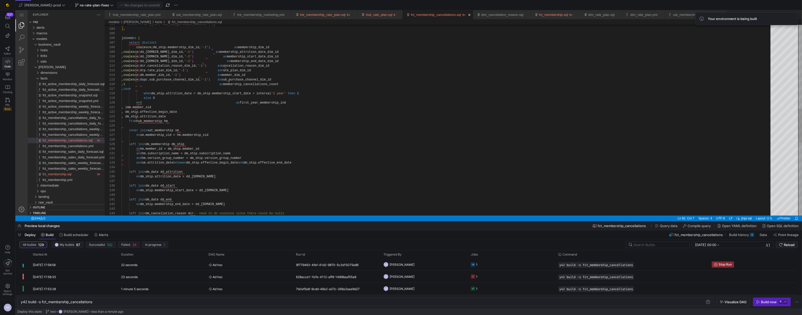
scroll to position [5, 11]
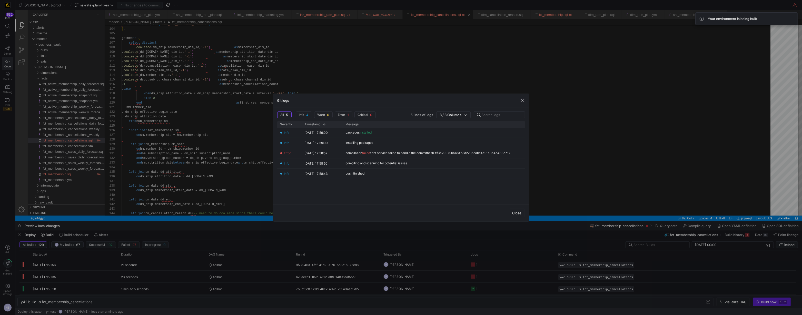
click at [569, 89] on div at bounding box center [401, 157] width 802 height 315
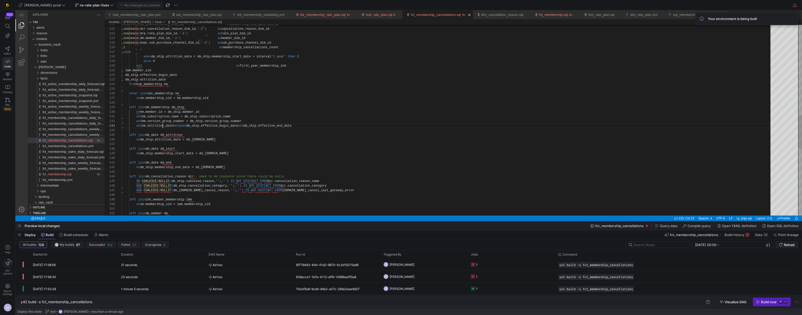
click at [163, 127] on div ", coalesce ( dd_end.date_dim_id, '-1' ) as membership_end_date_dim_id , coalesc…" at bounding box center [448, 52] width 653 height 1077
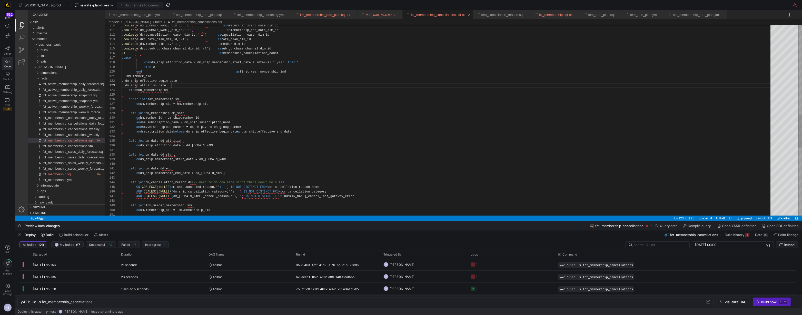
click at [172, 86] on div ", dm_ship.attrition_date from hub_membership hm inner join sat_membership sm on…" at bounding box center [448, 58] width 653 height 1077
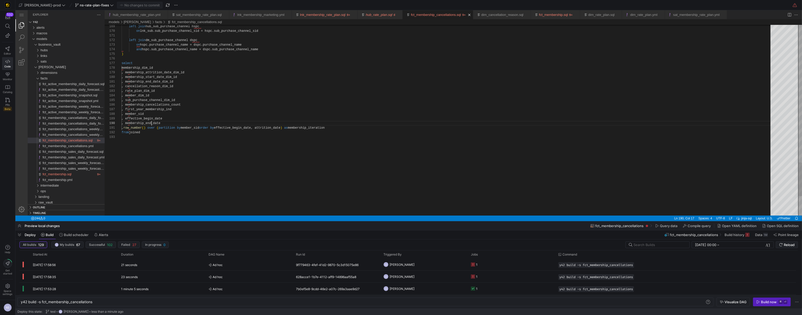
paste textarea "attrition"
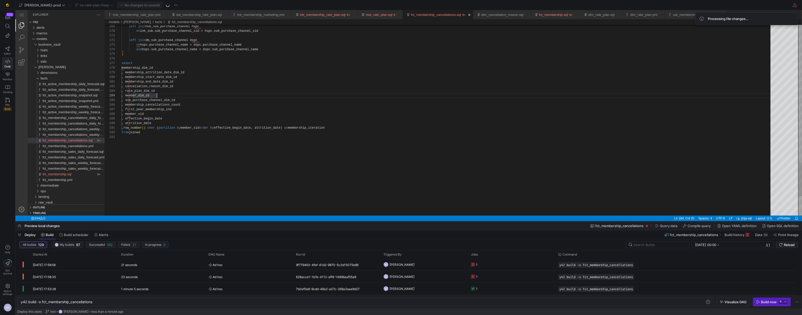
type textarea "left join dm_sub_purchase_channel dspc on hspc.purchase_channel_name = dspc.pur…"
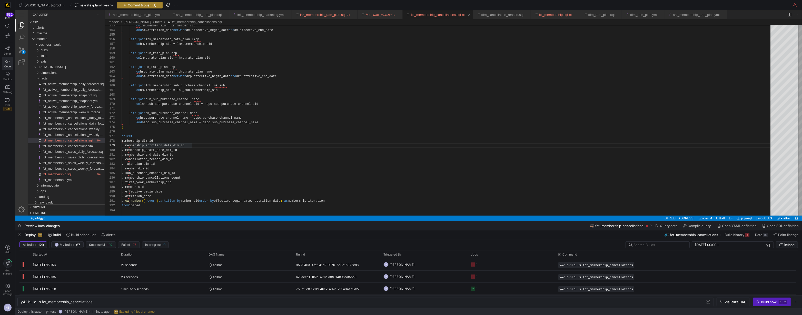
click at [128, 6] on span "Commit & push (1)" at bounding box center [142, 5] width 29 height 4
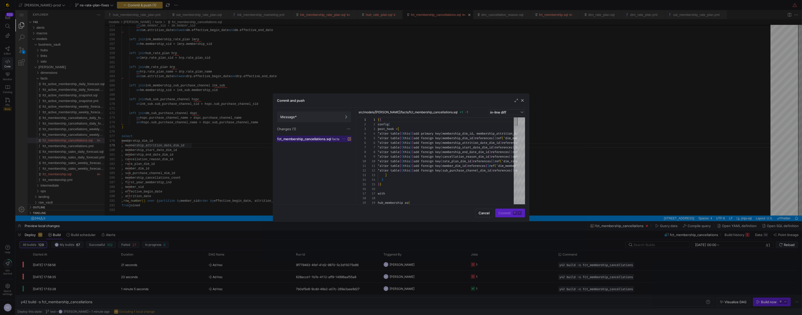
click at [335, 141] on span at bounding box center [314, 139] width 75 height 6
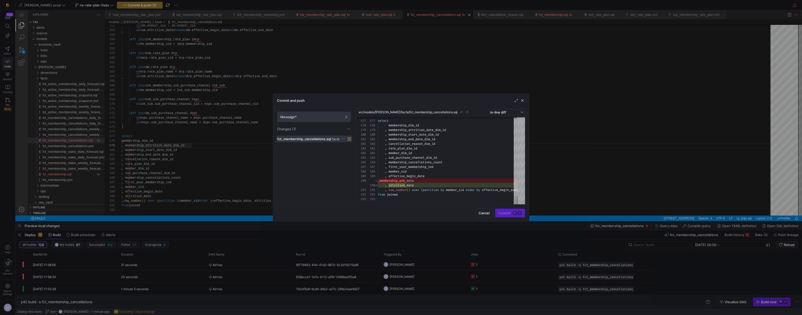
click at [333, 120] on span at bounding box center [314, 117] width 73 height 10
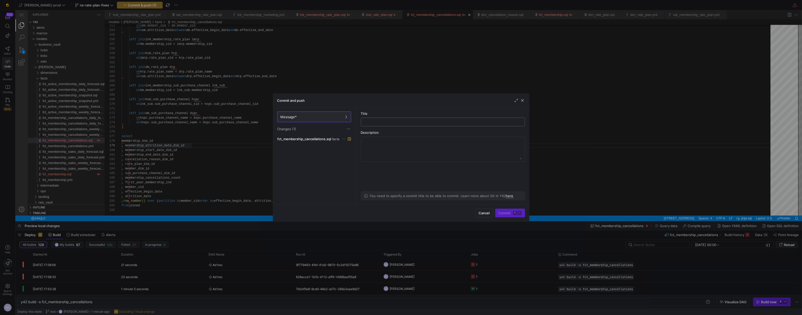
click at [388, 121] on input "text" at bounding box center [442, 122] width 155 height 4
type input "test"
click at [504, 211] on span "Commit ⌘ ⏎" at bounding box center [510, 213] width 23 height 4
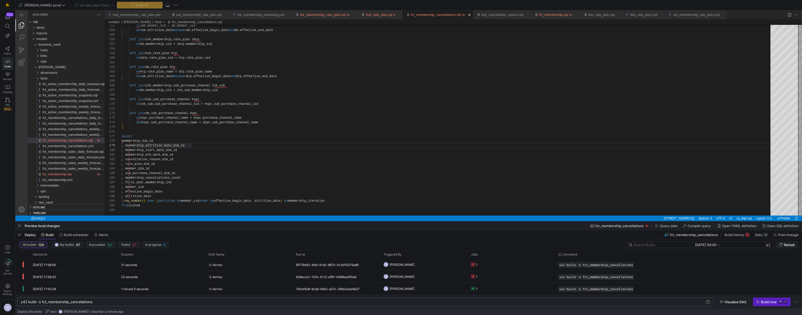
drag, startPoint x: 758, startPoint y: 303, endPoint x: 713, endPoint y: 304, distance: 44.9
click at [758, 303] on icon "button" at bounding box center [758, 302] width 3 height 3
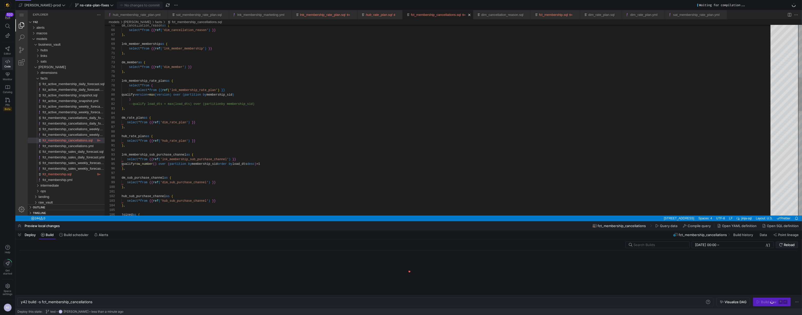
scroll to position [5, 11]
click at [133, 104] on div ") , joined as ( ) , hub_sub_purchase_channel as ( select * from {{ ref ( 'hub_s…" at bounding box center [448, 266] width 653 height 1077
type textarea ") qualify load_dts = max(load_dts) over (partition by membership_sid) ), dm_rat…"
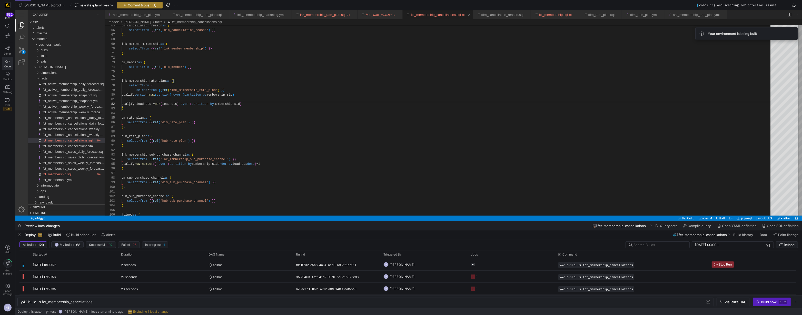
click at [134, 5] on span "Commit & push (1)" at bounding box center [142, 5] width 29 height 4
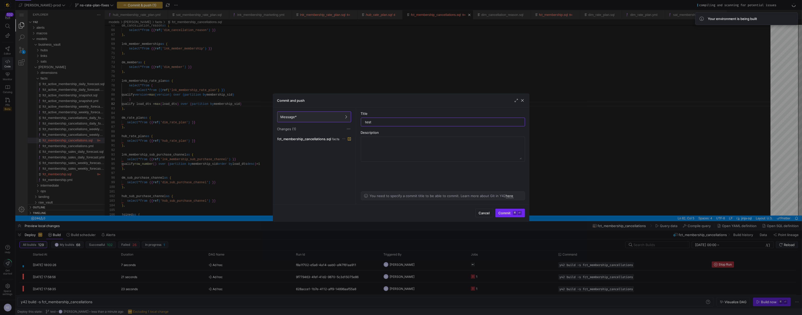
type input "test"
click at [515, 212] on kbd "⌘" at bounding box center [515, 213] width 4 height 4
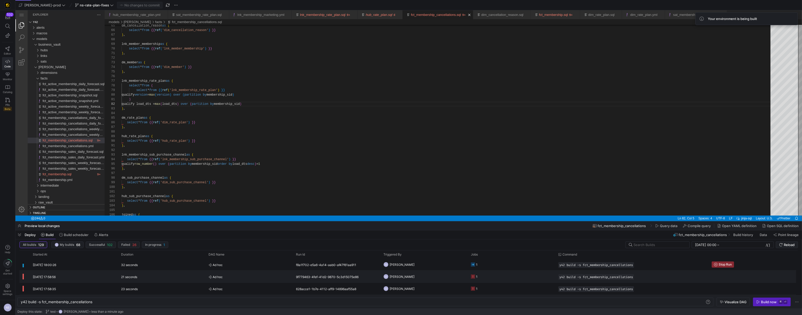
click at [458, 279] on y42-orchestration-triggered-by "NS [PERSON_NAME]" at bounding box center [423, 276] width 81 height 11
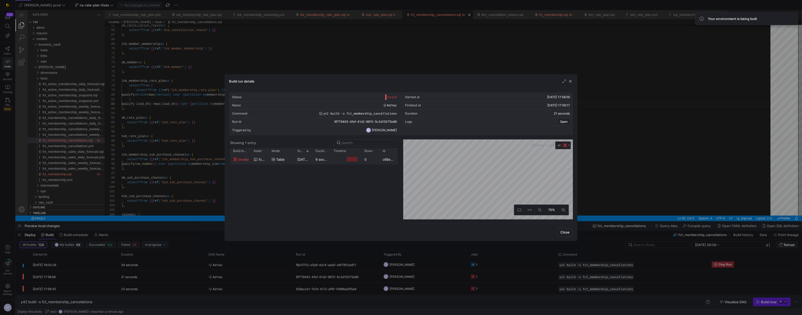
click at [296, 160] on div "12/08/25, 17:59:07" at bounding box center [303, 159] width 18 height 10
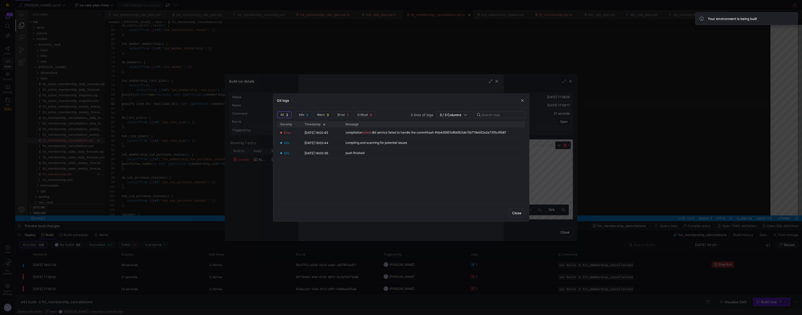
click at [540, 170] on div at bounding box center [401, 157] width 802 height 315
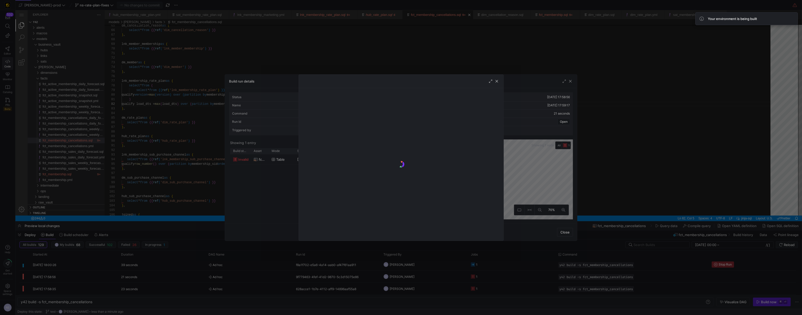
click at [517, 188] on div at bounding box center [401, 157] width 802 height 315
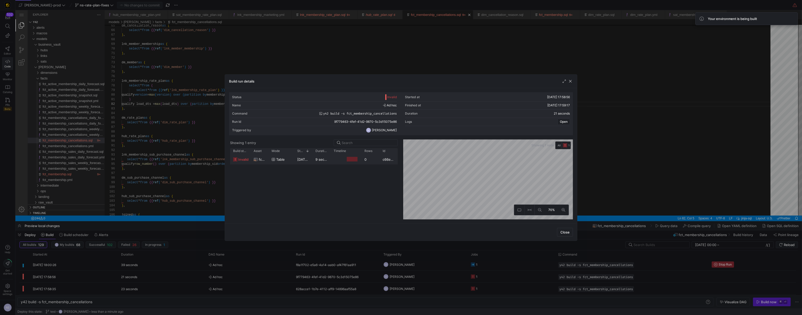
click at [370, 160] on div "0" at bounding box center [370, 159] width 18 height 10
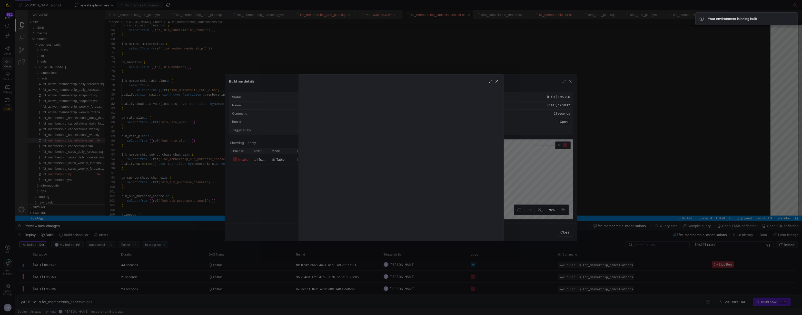
drag, startPoint x: 538, startPoint y: 185, endPoint x: 535, endPoint y: 184, distance: 3.4
click at [535, 184] on div at bounding box center [401, 157] width 802 height 315
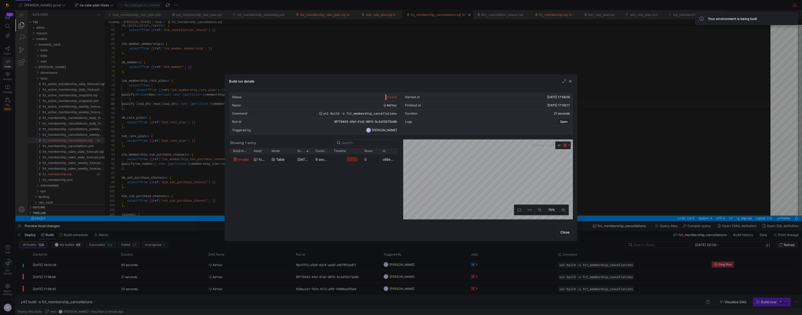
click at [480, 261] on div at bounding box center [401, 157] width 802 height 315
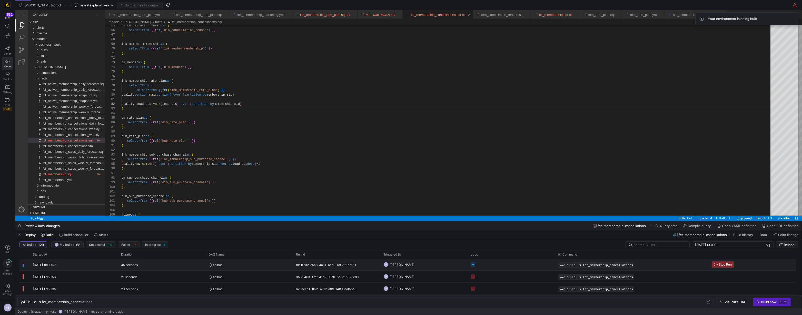
click at [483, 265] on y42-job-status-cell-renderer "1" at bounding box center [511, 264] width 81 height 11
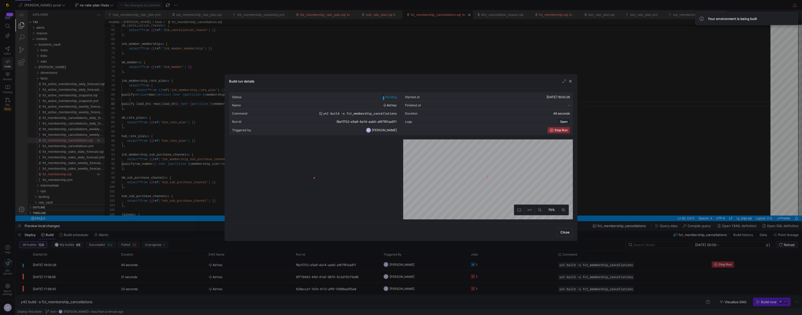
click at [485, 264] on div at bounding box center [401, 157] width 802 height 315
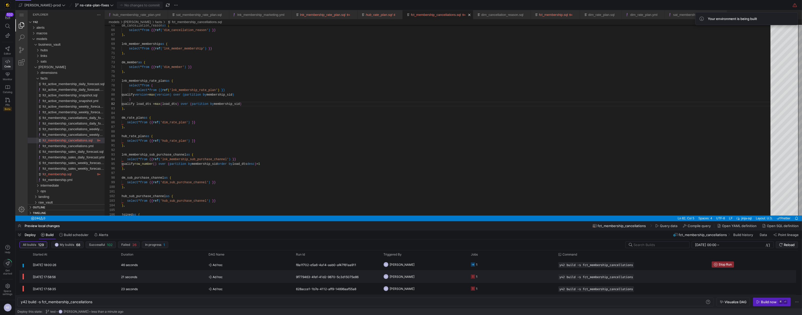
click at [485, 276] on y42-job-status-cell-renderer "1" at bounding box center [511, 276] width 81 height 11
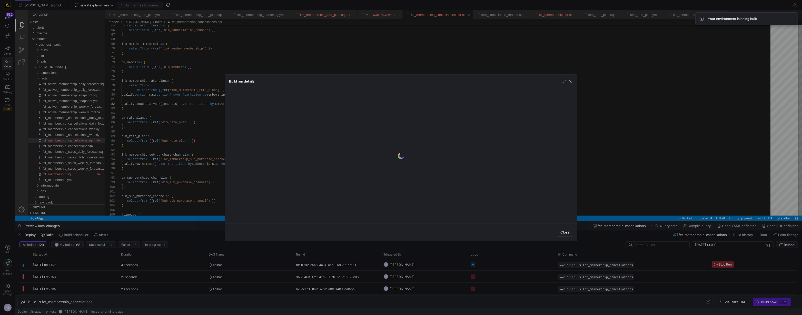
click at [494, 270] on div at bounding box center [401, 157] width 802 height 315
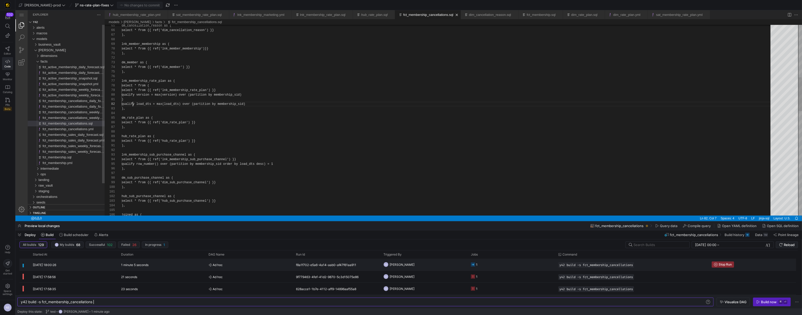
scroll to position [5, 11]
click at [508, 272] on y42-job-status-cell-renderer "1" at bounding box center [511, 276] width 81 height 11
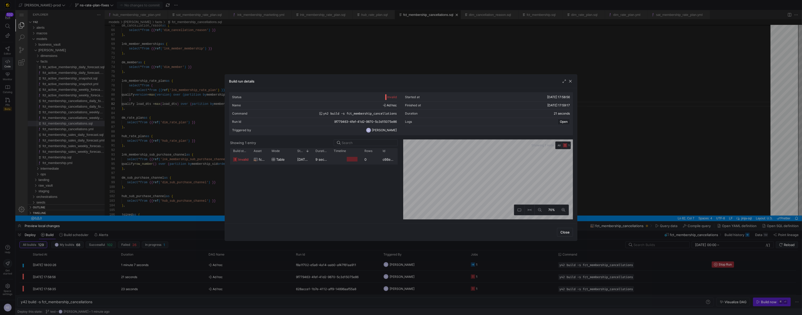
click at [335, 155] on y42-job-duration-timeline-cell-renderer at bounding box center [346, 159] width 25 height 9
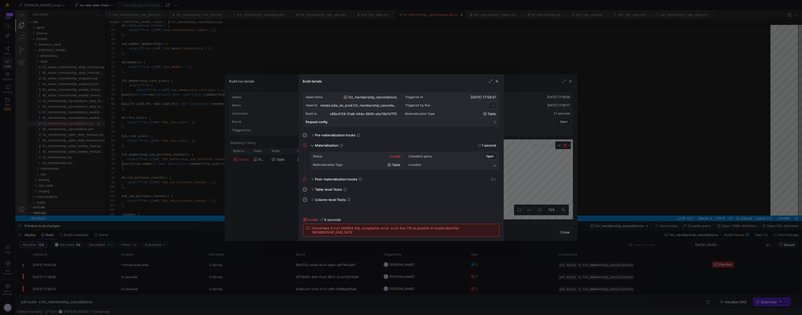
scroll to position [46, 0]
click at [514, 163] on div at bounding box center [401, 157] width 802 height 315
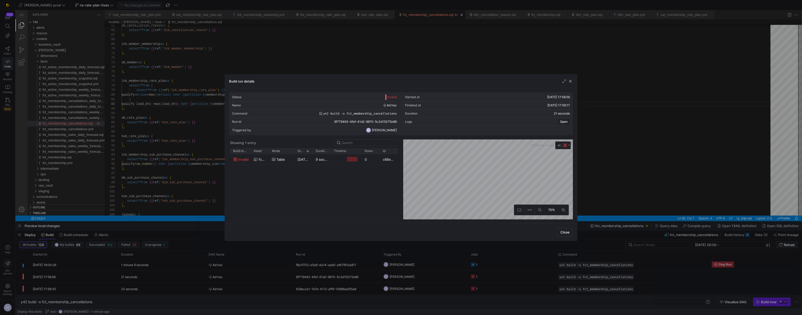
click at [613, 152] on div at bounding box center [401, 157] width 802 height 315
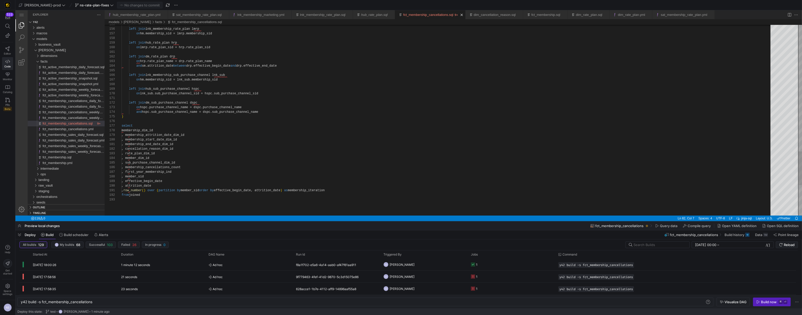
click at [438, 263] on y42-orchestration-triggered-by "NS [PERSON_NAME]" at bounding box center [423, 264] width 81 height 11
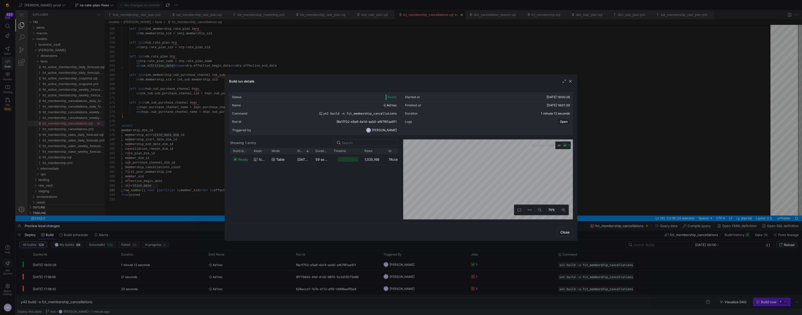
drag, startPoint x: 379, startPoint y: 152, endPoint x: 385, endPoint y: 151, distance: 5.9
click at [385, 151] on div at bounding box center [386, 151] width 2 height 6
drag, startPoint x: 677, startPoint y: 110, endPoint x: 661, endPoint y: 99, distance: 19.9
click at [677, 110] on div at bounding box center [401, 157] width 802 height 315
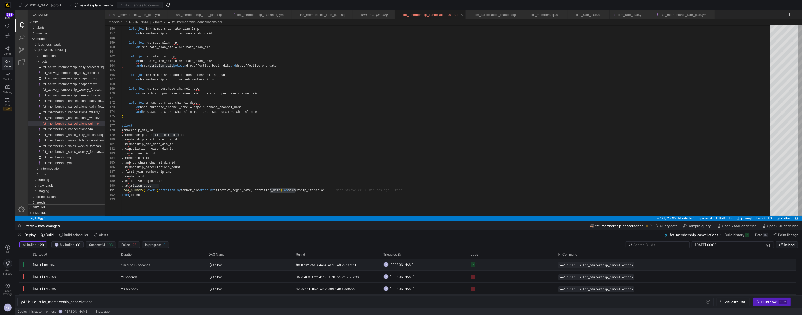
click at [484, 266] on y42-job-status-cell-renderer "1" at bounding box center [511, 264] width 81 height 11
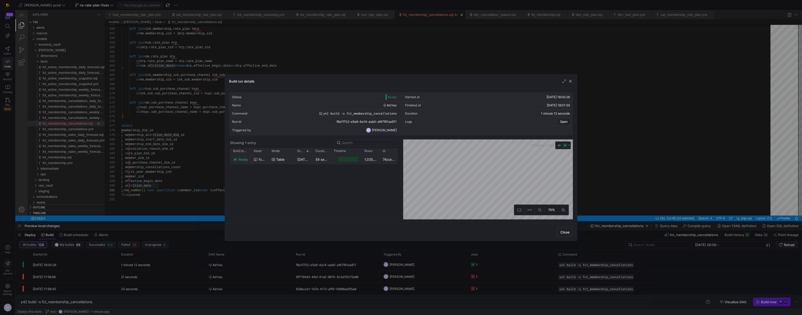
click at [371, 157] on div "1,035,166" at bounding box center [370, 159] width 18 height 10
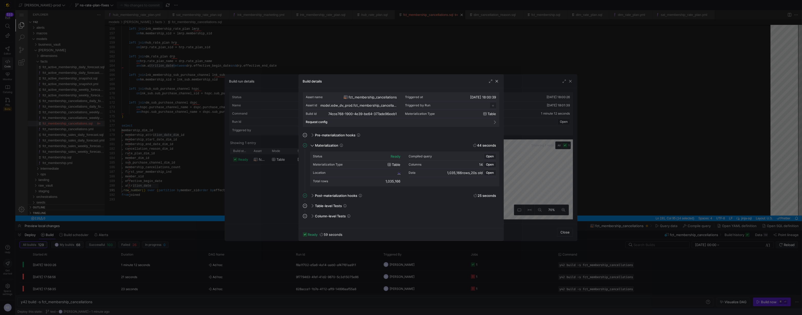
scroll to position [46, 0]
click at [488, 156] on span "Open" at bounding box center [490, 157] width 8 height 4
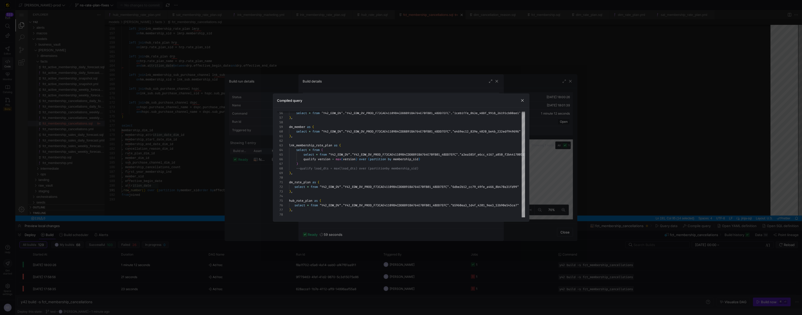
drag, startPoint x: 562, startPoint y: 165, endPoint x: 611, endPoint y: 160, distance: 49.5
click at [562, 165] on div at bounding box center [401, 157] width 802 height 315
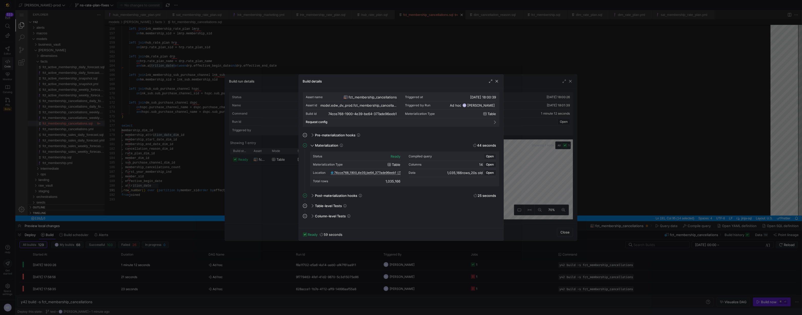
drag, startPoint x: 611, startPoint y: 160, endPoint x: 416, endPoint y: 127, distance: 198.4
click at [611, 160] on div at bounding box center [401, 157] width 802 height 315
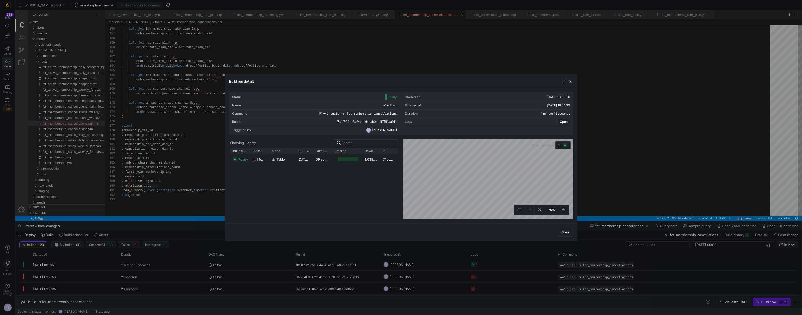
click at [183, 103] on div at bounding box center [401, 157] width 802 height 315
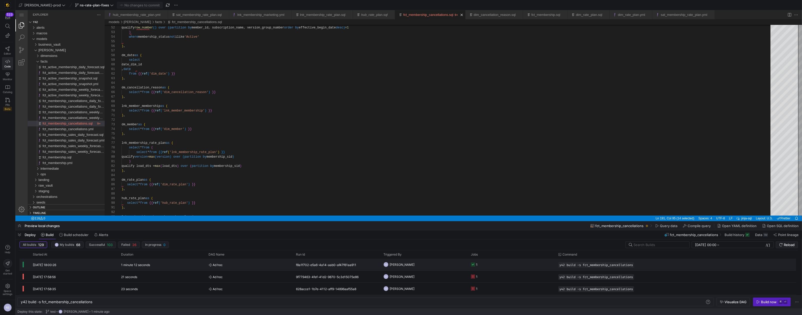
click at [275, 267] on span "Ad hoc" at bounding box center [249, 265] width 81 height 12
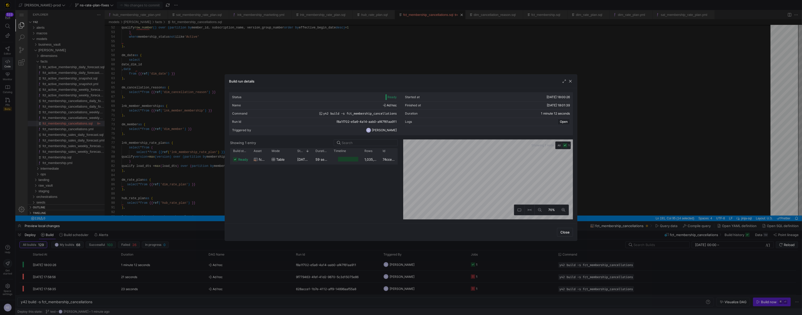
click at [328, 159] on y42-duration "59 seconds" at bounding box center [325, 159] width 19 height 4
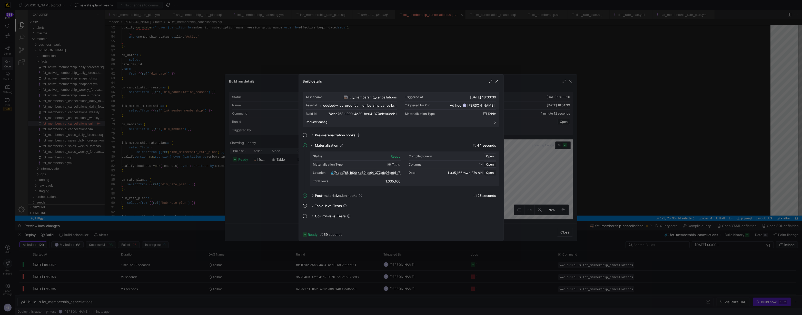
click at [491, 155] on span "Open" at bounding box center [490, 157] width 8 height 4
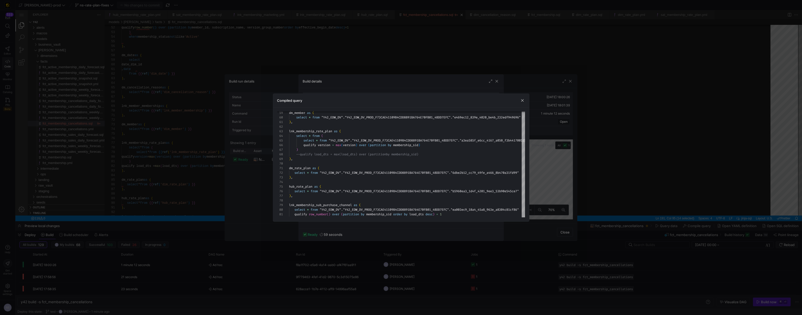
click at [547, 158] on div at bounding box center [401, 157] width 802 height 315
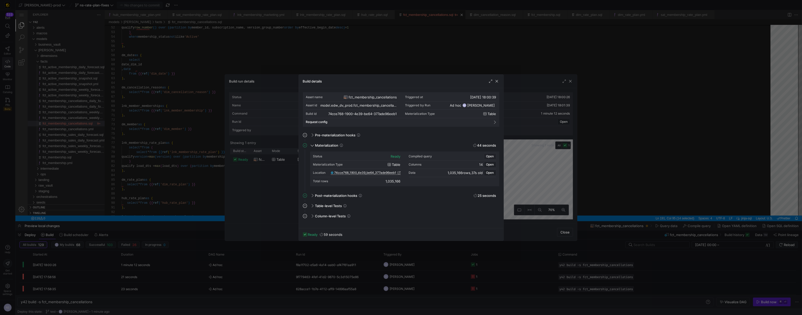
click at [609, 143] on div at bounding box center [401, 157] width 802 height 315
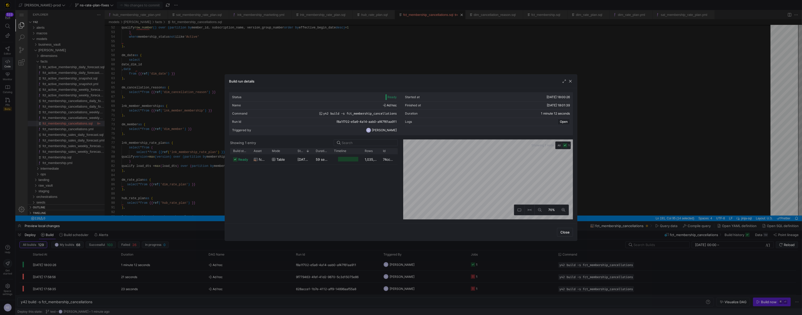
click at [216, 138] on div at bounding box center [401, 157] width 802 height 315
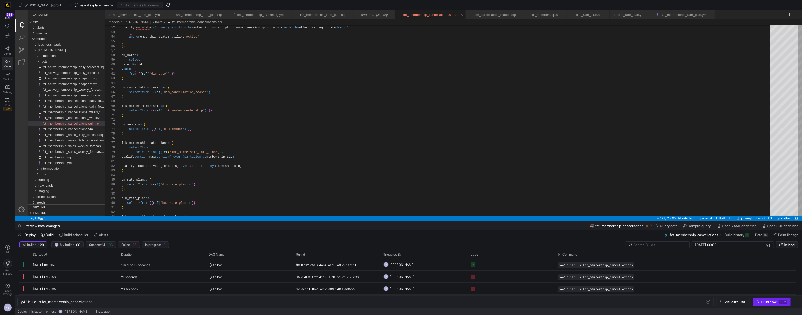
click at [771, 302] on div "Build now" at bounding box center [769, 302] width 16 height 4
click at [529, 278] on y42-job-status-cell-renderer "1" at bounding box center [511, 276] width 81 height 11
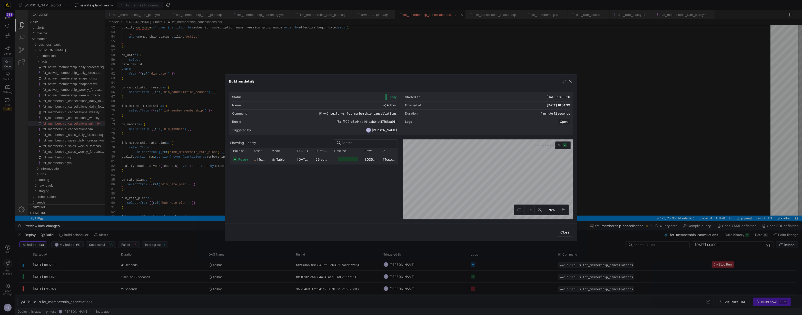
click at [348, 163] on y42-job-duration-timeline-cell-renderer at bounding box center [346, 159] width 25 height 9
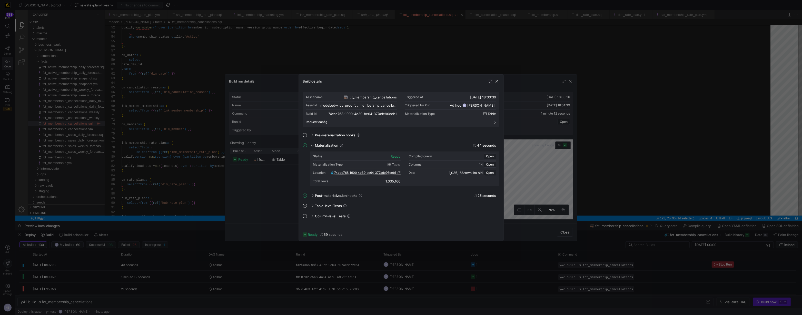
click at [381, 173] on span "74cce768_1900_4e39_be64_377ade96eeb1" at bounding box center [365, 173] width 62 height 4
click at [356, 48] on div at bounding box center [401, 157] width 802 height 315
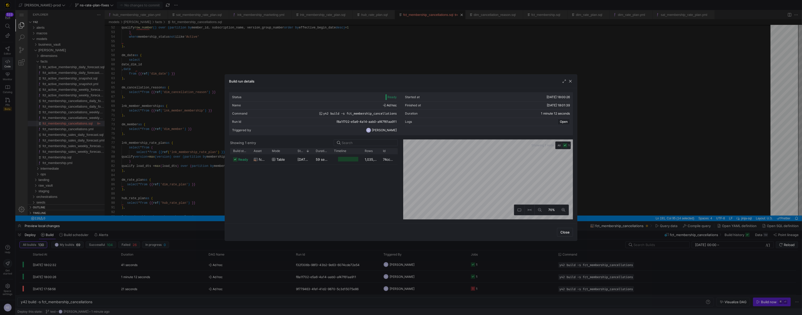
drag, startPoint x: 356, startPoint y: 48, endPoint x: 343, endPoint y: 38, distance: 16.0
click at [356, 48] on div at bounding box center [401, 157] width 802 height 315
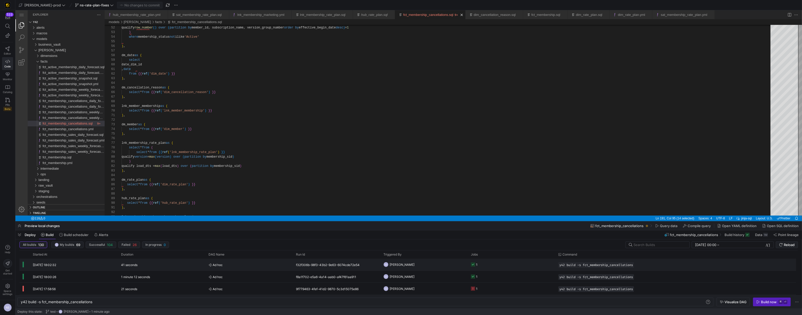
click at [506, 262] on y42-job-status-cell-renderer "1" at bounding box center [511, 264] width 81 height 11
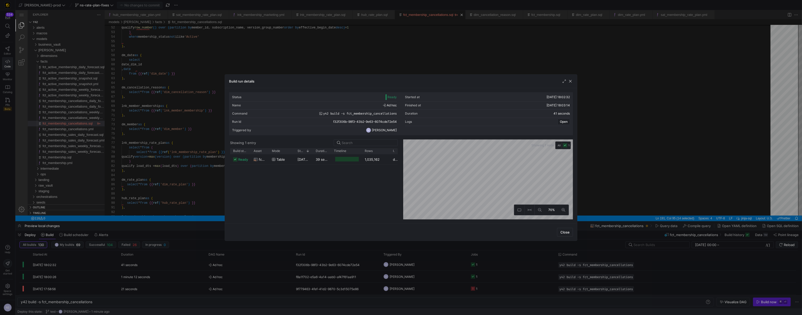
drag, startPoint x: 379, startPoint y: 152, endPoint x: 389, endPoint y: 153, distance: 10.0
click at [389, 153] on div at bounding box center [390, 151] width 2 height 6
click at [377, 160] on div "1,035,162" at bounding box center [376, 159] width 28 height 10
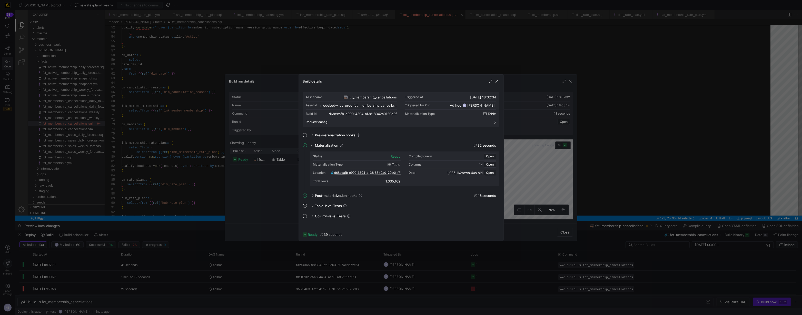
click at [377, 172] on span "d68ecafb_e990_4394_a138_8342a0129e0f" at bounding box center [365, 173] width 62 height 4
click at [621, 186] on div at bounding box center [401, 157] width 802 height 315
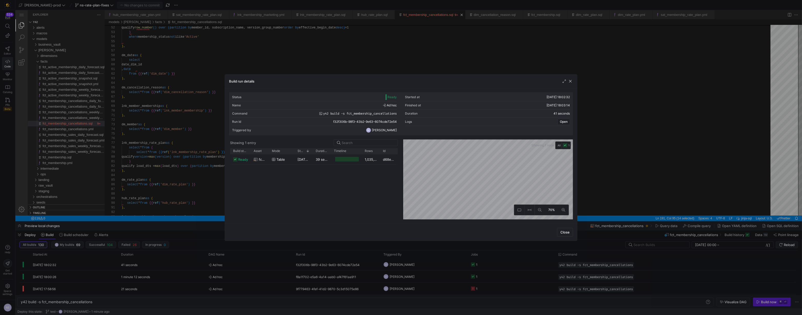
drag, startPoint x: 624, startPoint y: 182, endPoint x: 608, endPoint y: 172, distance: 18.7
click at [624, 182] on div at bounding box center [401, 157] width 802 height 315
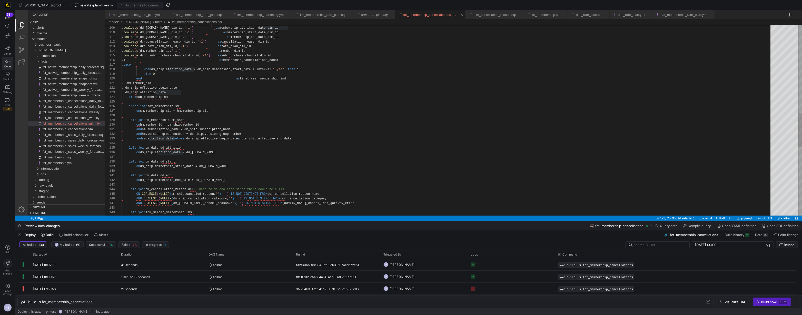
click at [194, 93] on div "left join dm_membership dm_ship on hm.member_id = dm_ship.member_id and hm.subs…" at bounding box center [448, 65] width 653 height 1077
drag, startPoint x: 184, startPoint y: 92, endPoint x: 136, endPoint y: 94, distance: 48.2
paste textarea ", dm_ship.attrition_date"
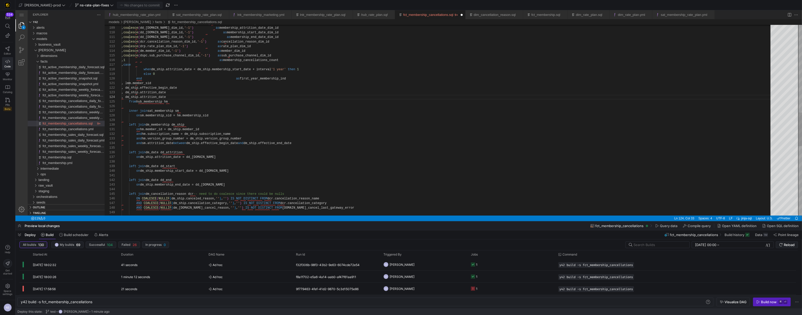
click at [186, 185] on div "left join dm_membership dm_ship on hm.member_id = dm_ship.member_id and hm.subs…" at bounding box center [448, 68] width 653 height 1082
click at [170, 96] on div "left join dm_membership dm_ship on hm.member_id = dm_ship.member_id and hm.subs…" at bounding box center [448, 68] width 653 height 1082
paste textarea "membership_end"
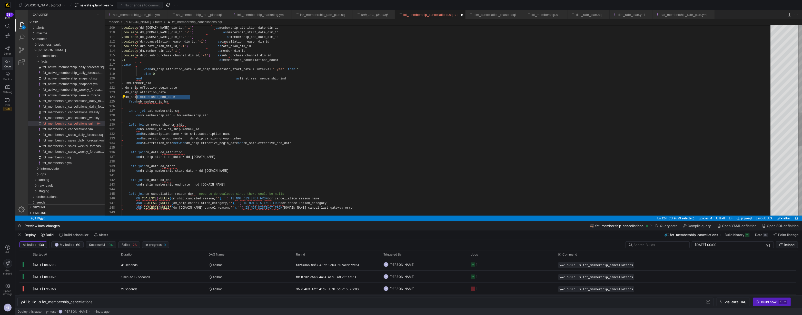
drag, startPoint x: 194, startPoint y: 97, endPoint x: 136, endPoint y: 98, distance: 58.5
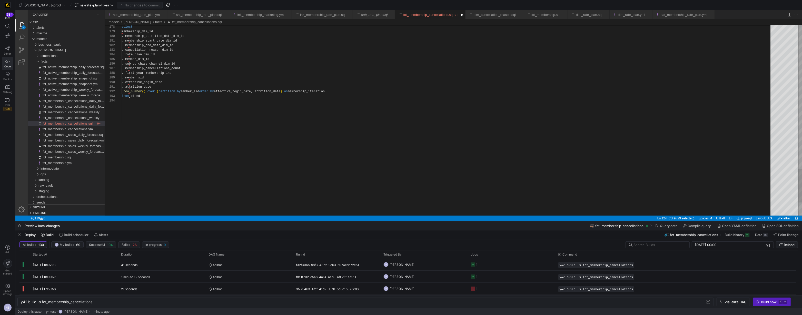
paste textarea ", dm_ship.membership_end_date"
drag, startPoint x: 147, startPoint y: 91, endPoint x: 129, endPoint y: 94, distance: 18.7
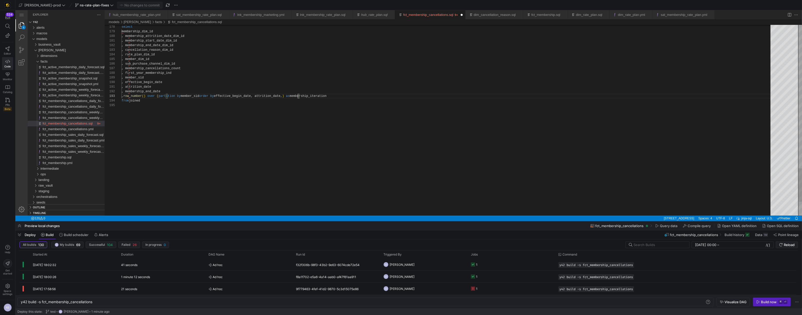
paste textarea "membership_end_date"
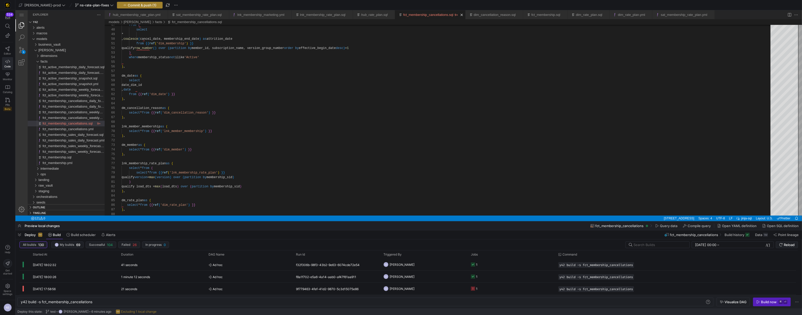
type textarea ", attrition_date , membership_end_date , row_number() over (partition by member…"
click at [134, 6] on span "Commit & push (1)" at bounding box center [142, 5] width 29 height 4
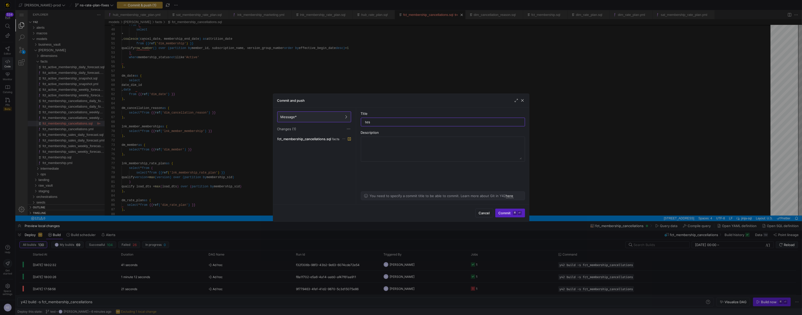
type input "test"
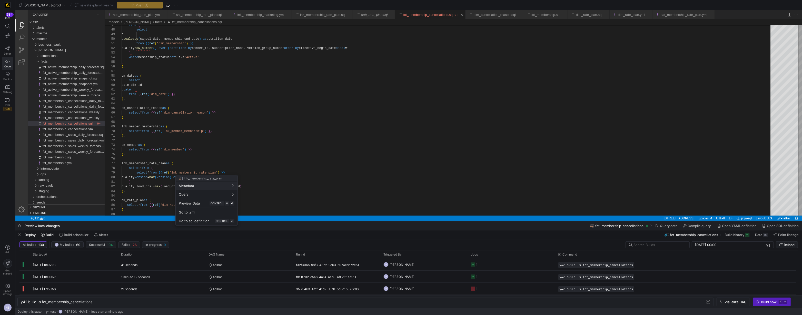
click at [131, 183] on div at bounding box center [401, 157] width 802 height 315
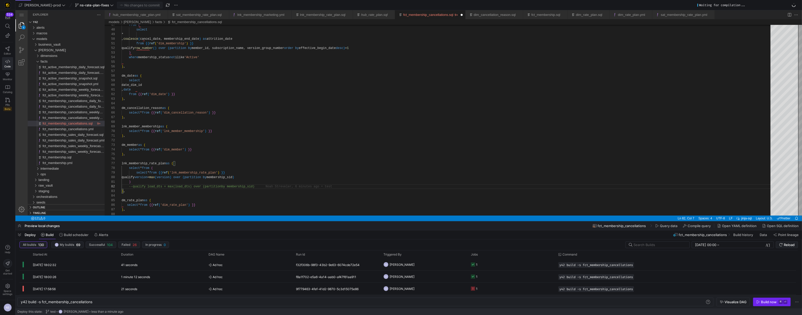
click at [770, 303] on div "Build now" at bounding box center [769, 302] width 16 height 4
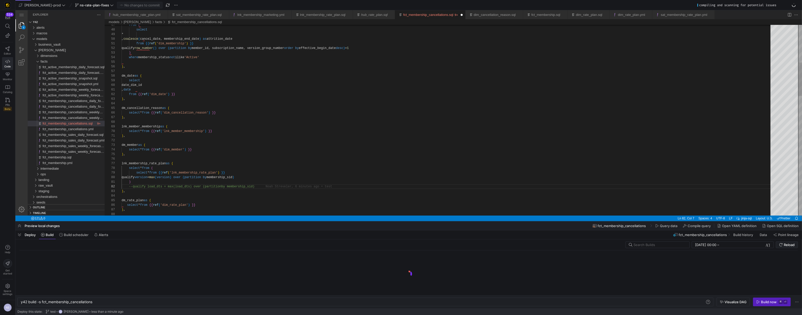
type textarea ", date from {{ ref('dim_date') }} ), dm_cancellation_reason as ( select * from …"
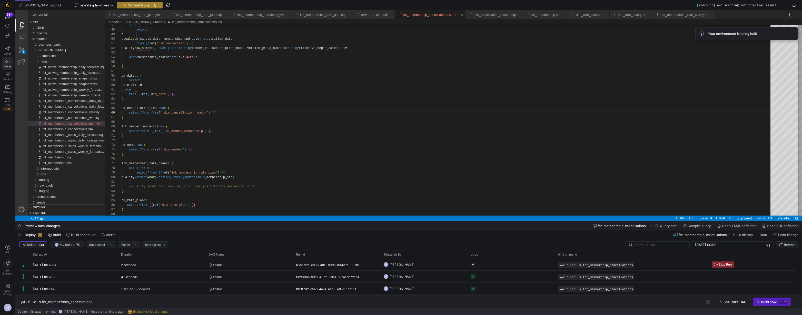
click at [141, 5] on span "Commit & push (1)" at bounding box center [142, 5] width 29 height 4
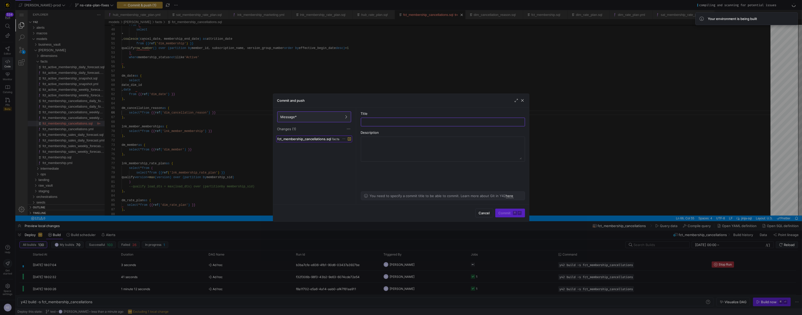
click at [328, 139] on span "fct_membership_cancellations.sql" at bounding box center [305, 139] width 54 height 4
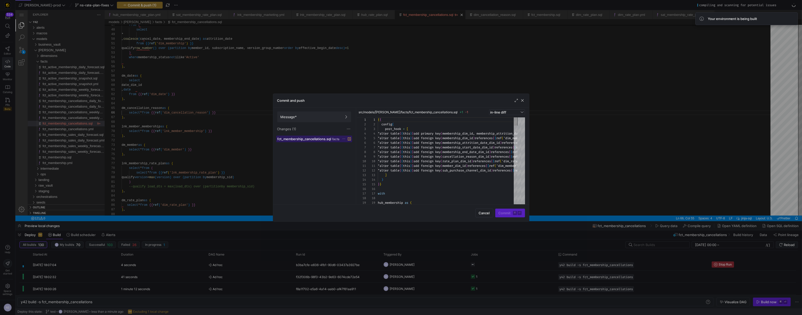
scroll to position [23, 0]
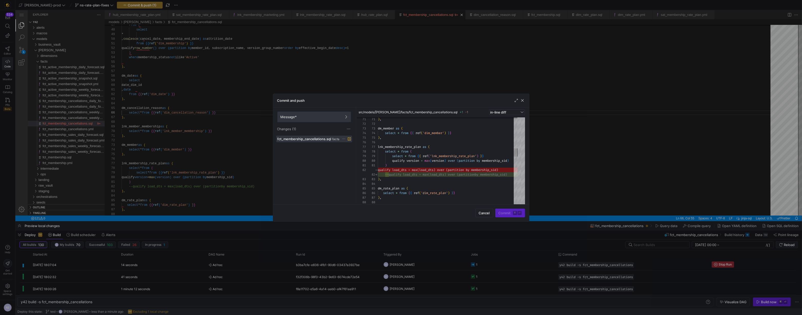
click at [337, 119] on span at bounding box center [314, 117] width 73 height 10
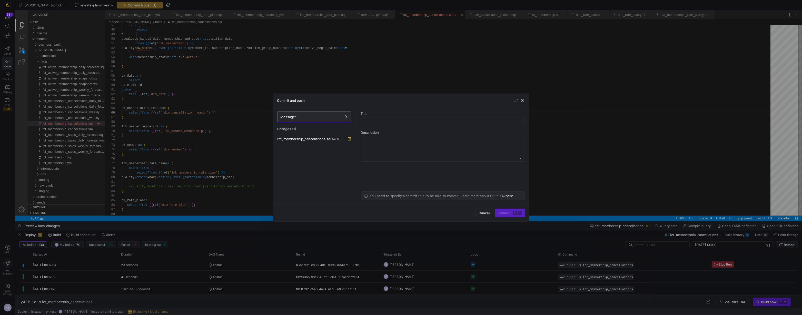
click at [382, 125] on div at bounding box center [442, 122] width 155 height 8
type input "test"
click at [507, 215] on span "Commit ⌘ ⏎" at bounding box center [510, 213] width 23 height 4
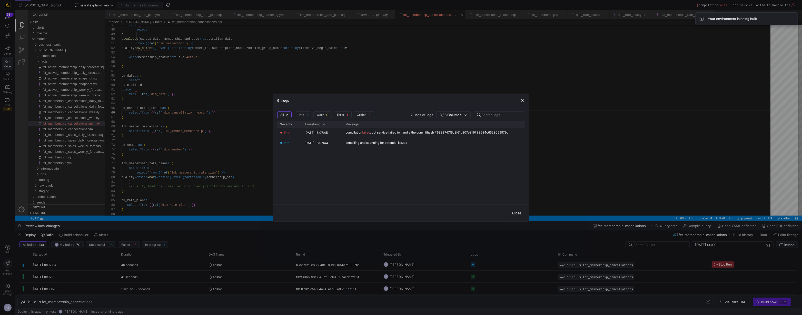
click at [778, 300] on div at bounding box center [401, 157] width 802 height 315
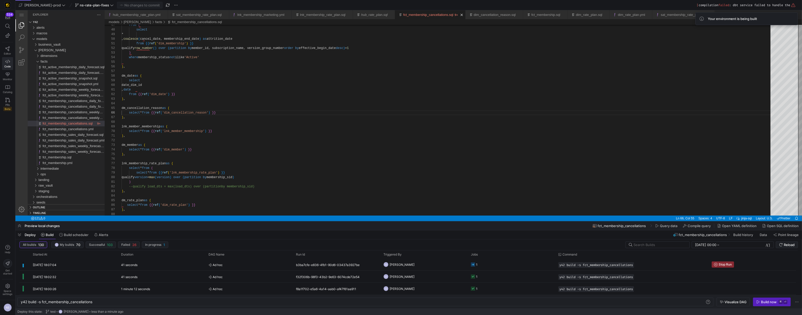
click at [757, 301] on icon "button" at bounding box center [758, 302] width 4 height 4
click at [497, 275] on y42-job-status-cell-renderer "1" at bounding box center [511, 276] width 81 height 11
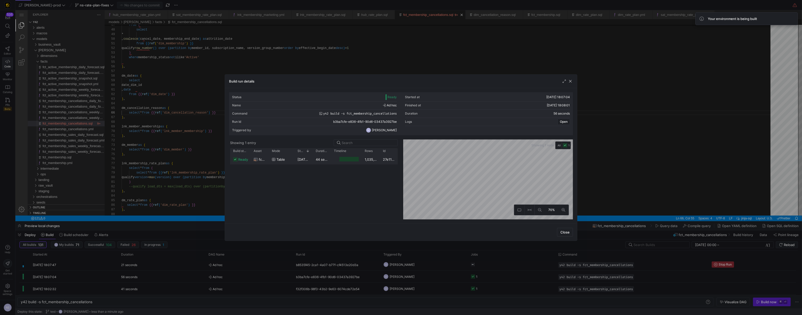
click at [372, 157] on div "1,035,162" at bounding box center [371, 159] width 18 height 10
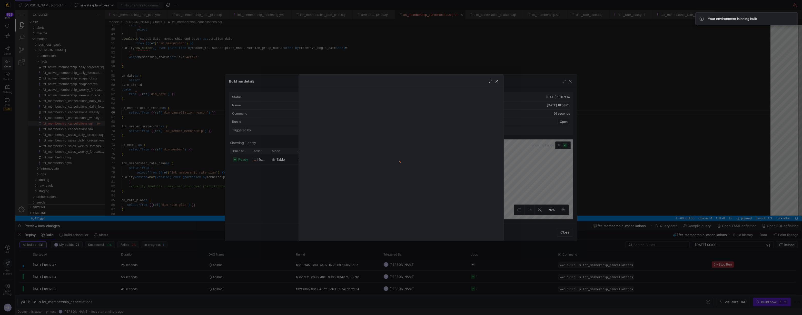
click at [525, 170] on div at bounding box center [401, 157] width 802 height 315
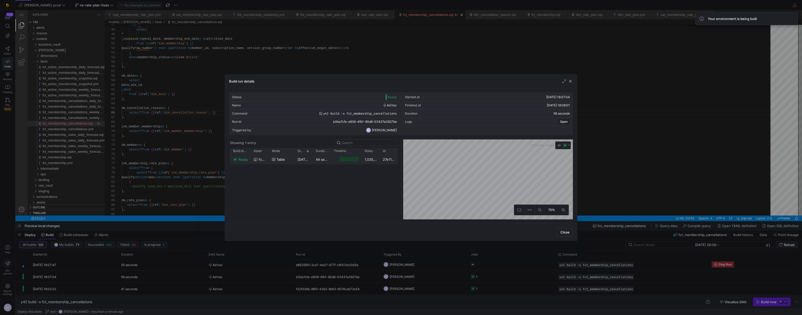
click at [336, 162] on y42-job-duration-timeline-cell-renderer at bounding box center [346, 159] width 25 height 9
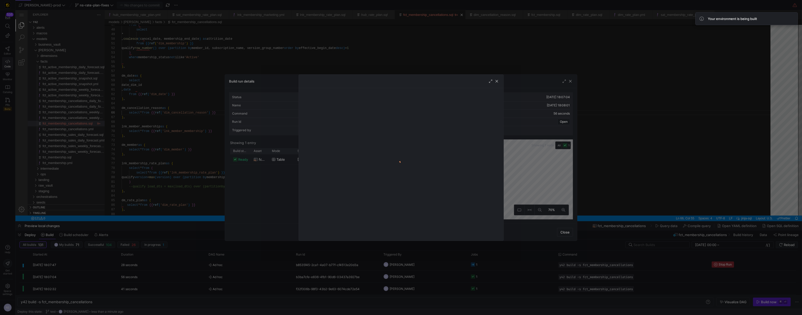
click at [534, 179] on div at bounding box center [401, 157] width 802 height 315
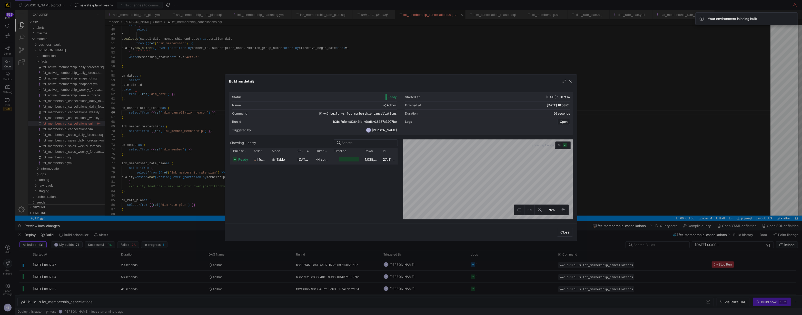
click at [364, 160] on div "1,035,162" at bounding box center [371, 159] width 18 height 10
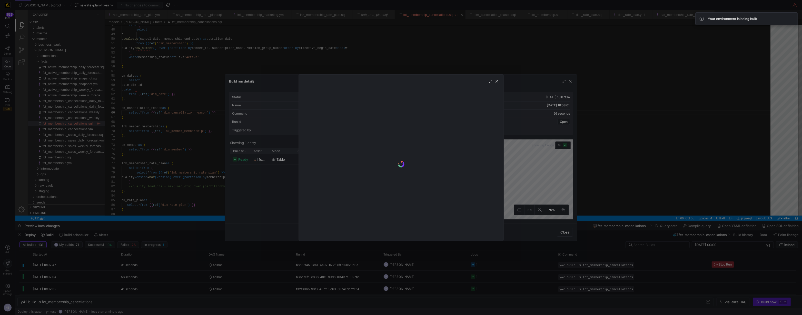
click at [523, 134] on div at bounding box center [401, 157] width 802 height 315
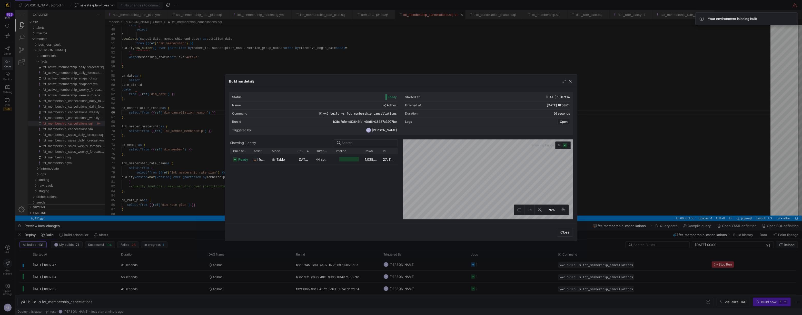
click at [687, 112] on div at bounding box center [401, 157] width 802 height 315
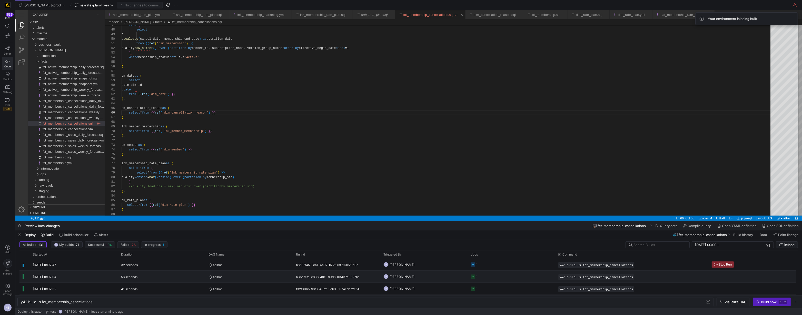
click at [484, 280] on y42-job-status-cell-renderer "1" at bounding box center [511, 276] width 81 height 11
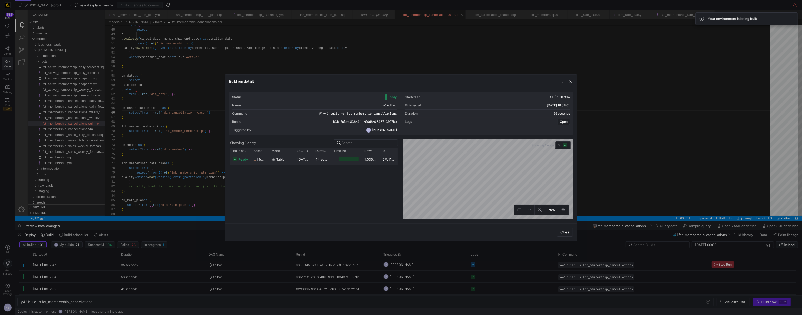
click at [328, 159] on y42-duration "44 seconds" at bounding box center [325, 159] width 19 height 4
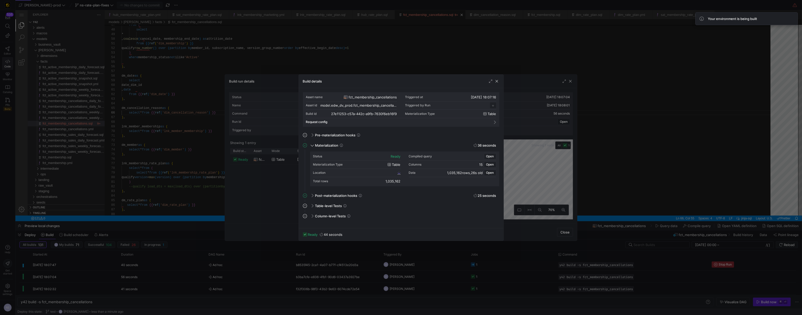
scroll to position [46, 0]
click at [391, 172] on span "27e11253_c57a_442c_a9fb_7630f6eb16f9" at bounding box center [367, 173] width 60 height 4
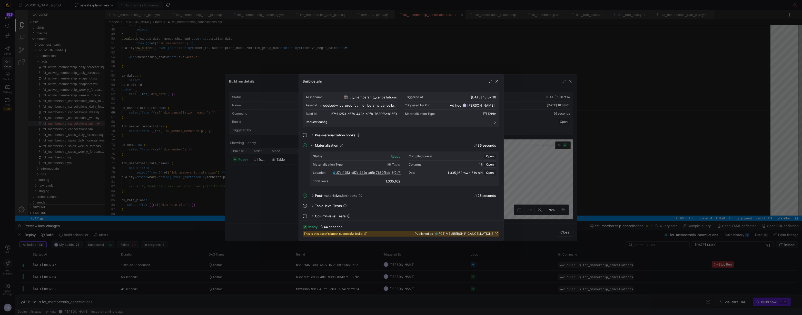
click at [535, 188] on div at bounding box center [401, 157] width 802 height 315
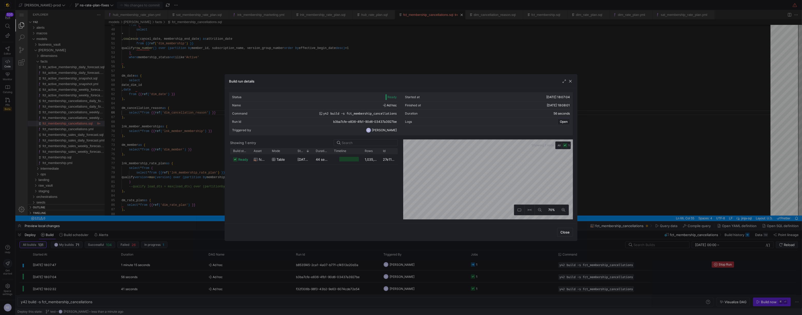
drag, startPoint x: 594, startPoint y: 182, endPoint x: 566, endPoint y: 198, distance: 32.2
click at [594, 182] on div at bounding box center [401, 157] width 802 height 315
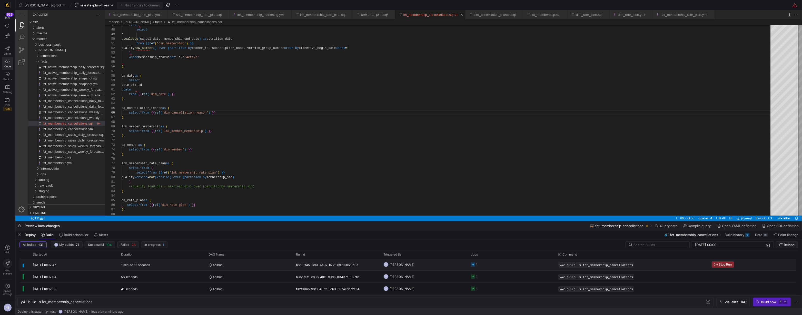
click at [487, 265] on y42-job-status-cell-renderer "1" at bounding box center [511, 264] width 81 height 11
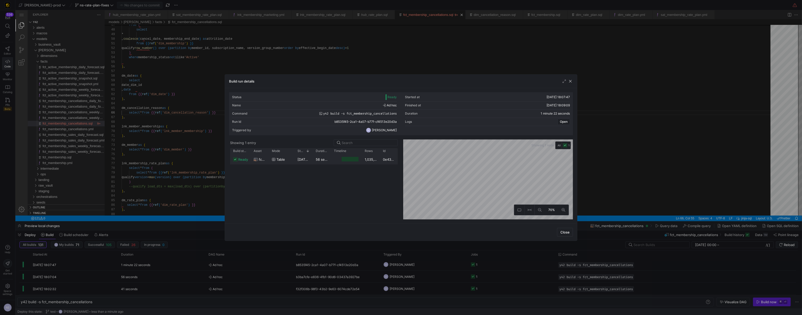
click at [343, 158] on div "Press SPACE to select this row." at bounding box center [350, 159] width 17 height 5
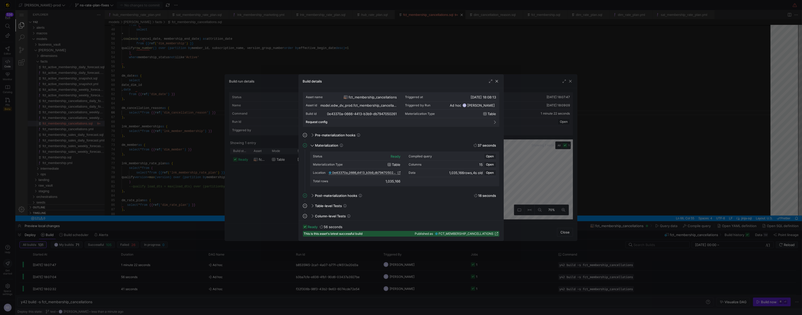
click at [394, 173] on span "0e43370a_0666_4413_b3b9_db7947050261" at bounding box center [364, 173] width 64 height 4
drag, startPoint x: 218, startPoint y: 62, endPoint x: 164, endPoint y: 88, distance: 59.5
click at [216, 62] on div at bounding box center [401, 157] width 802 height 315
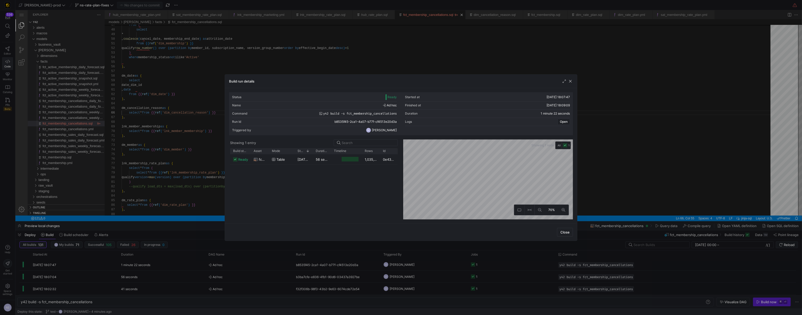
click at [163, 88] on div at bounding box center [401, 157] width 802 height 315
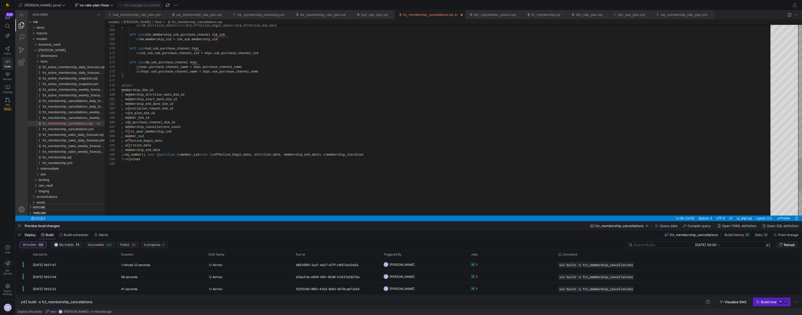
type textarea ", attrition_date , membership_end_date --, row_number() over (partition by memb…"
click at [134, 5] on span "Commit & push (1)" at bounding box center [142, 5] width 29 height 4
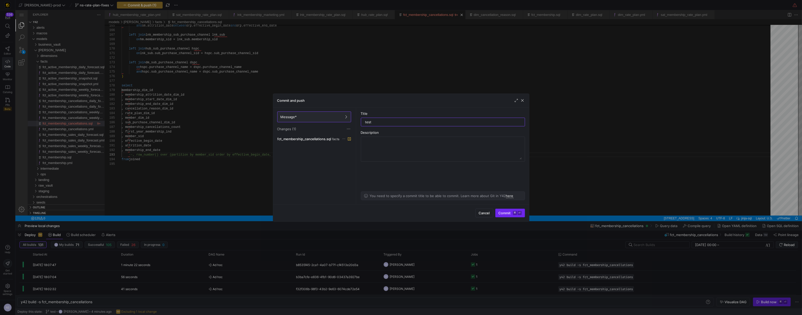
type input "test"
click at [512, 213] on span "Commit ⌘ ⏎" at bounding box center [510, 213] width 23 height 4
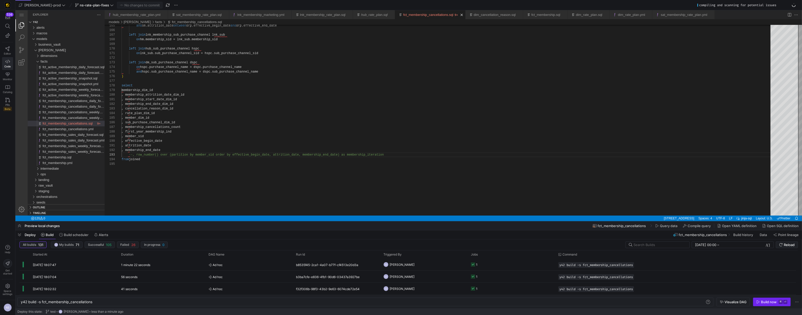
click at [763, 300] on div "Build now" at bounding box center [769, 302] width 16 height 4
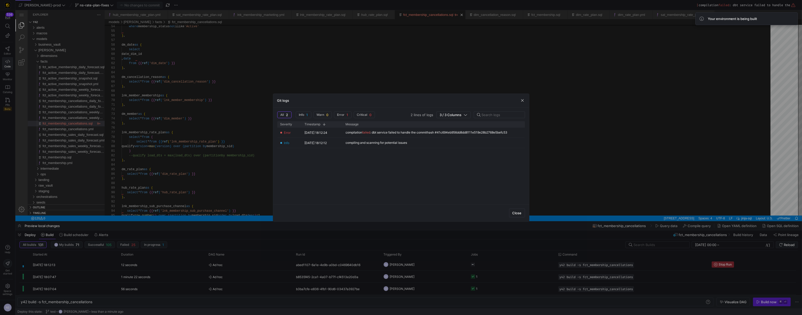
click at [228, 170] on div at bounding box center [401, 157] width 802 height 315
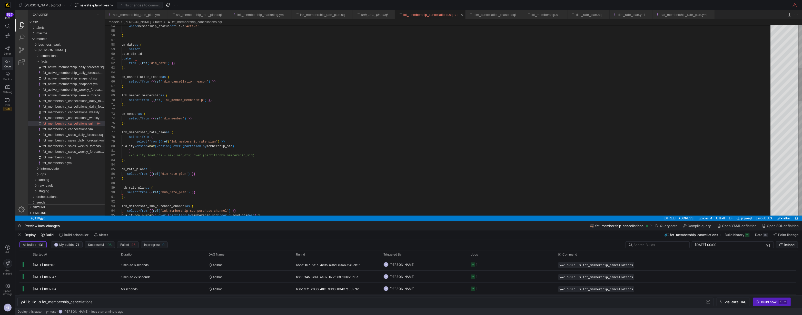
scroll to position [5, 11]
type textarea ") qualify load_dts = max(load_dts) over (partition by membership_sid) ), dm_rat…"
click at [138, 5] on span "Commit & push (1)" at bounding box center [142, 5] width 29 height 4
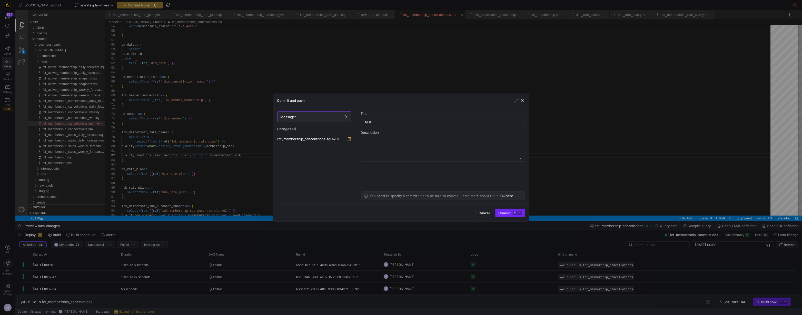
type input "test"
click at [514, 213] on kbd "⌘" at bounding box center [515, 213] width 4 height 4
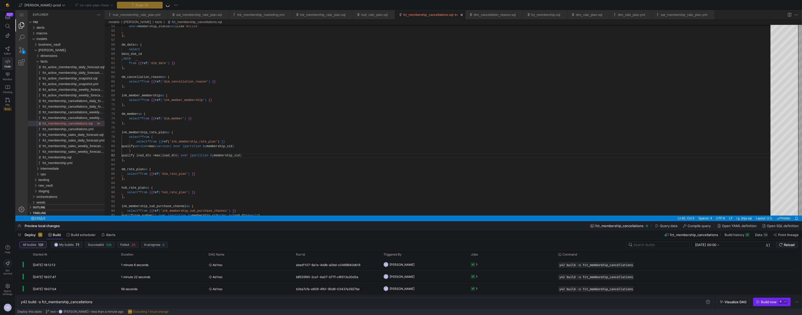
click at [771, 302] on div "Build now" at bounding box center [769, 302] width 16 height 4
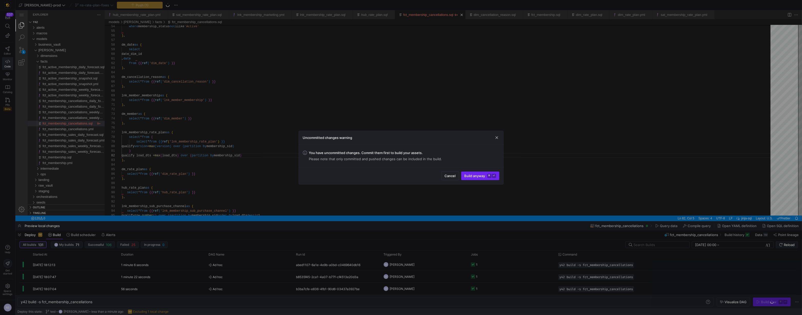
click at [484, 174] on span "Build anyway ⌘ ⏎" at bounding box center [481, 176] width 32 height 4
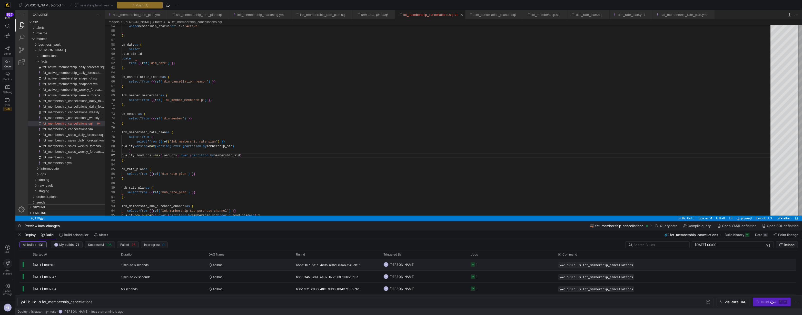
click at [487, 266] on y42-job-status-cell-renderer "1" at bounding box center [511, 264] width 81 height 11
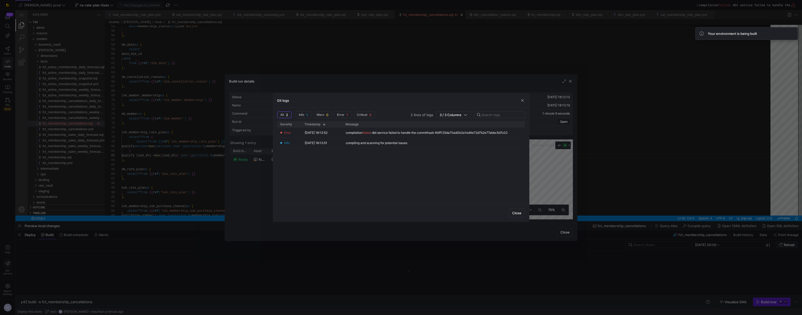
click at [473, 247] on div at bounding box center [401, 157] width 802 height 315
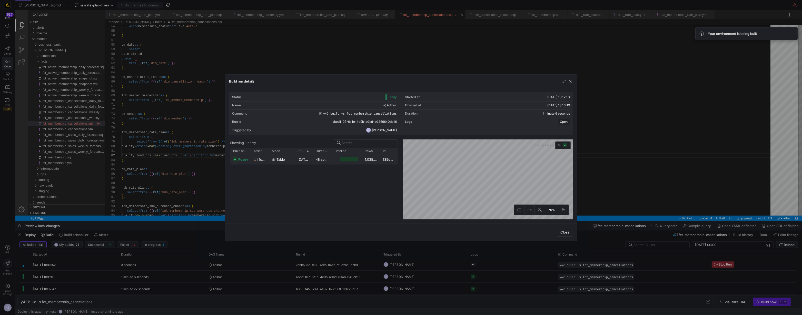
click at [368, 162] on div "1,035,166" at bounding box center [371, 159] width 18 height 10
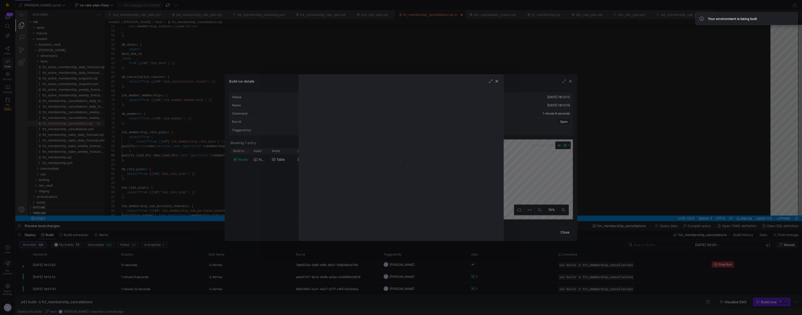
click at [528, 169] on div at bounding box center [401, 157] width 802 height 315
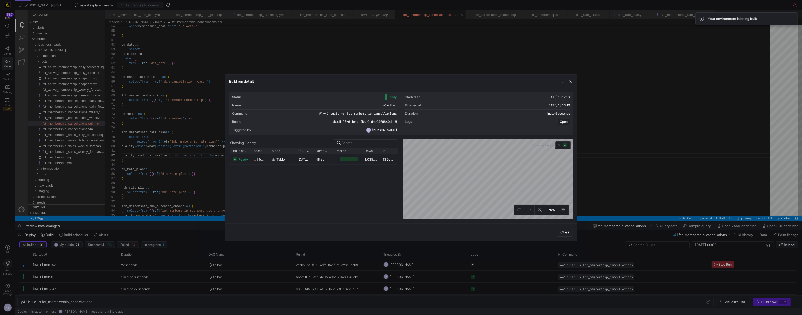
click at [619, 178] on div at bounding box center [401, 157] width 802 height 315
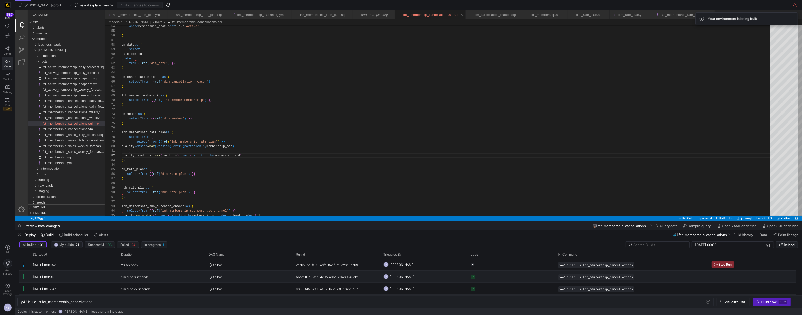
click at [496, 273] on y42-job-status-cell-renderer "1" at bounding box center [511, 276] width 81 height 11
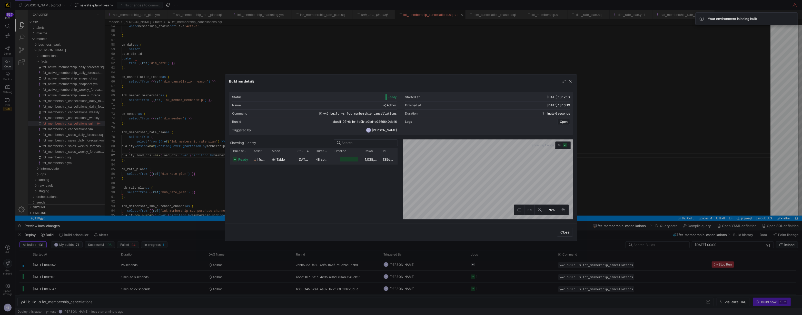
click at [356, 159] on div at bounding box center [349, 159] width 18 height 5
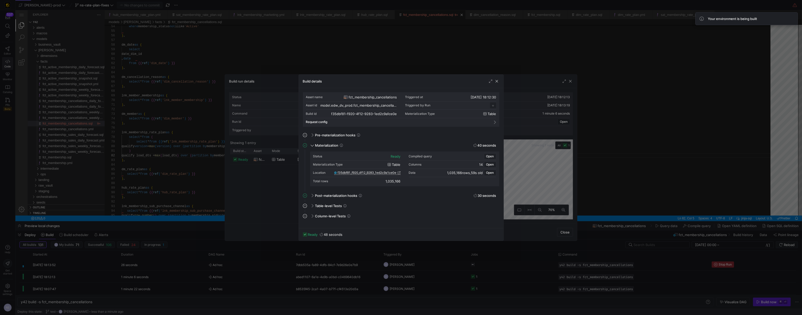
scroll to position [46, 0]
click at [391, 172] on div "Location" at bounding box center [356, 173] width 87 height 8
click at [390, 172] on span "f35dbf81_f920_4f12_9283_1ed2c9a1ce0e" at bounding box center [367, 173] width 59 height 4
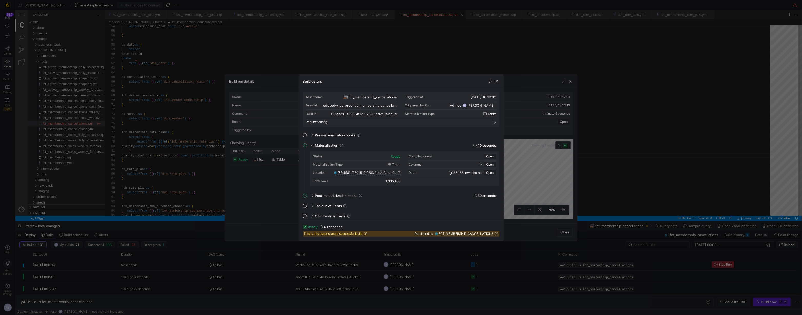
click at [534, 160] on div at bounding box center [401, 157] width 802 height 315
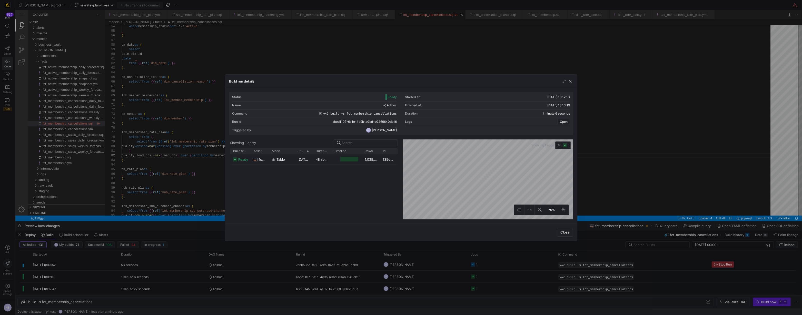
click at [628, 157] on div at bounding box center [401, 157] width 802 height 315
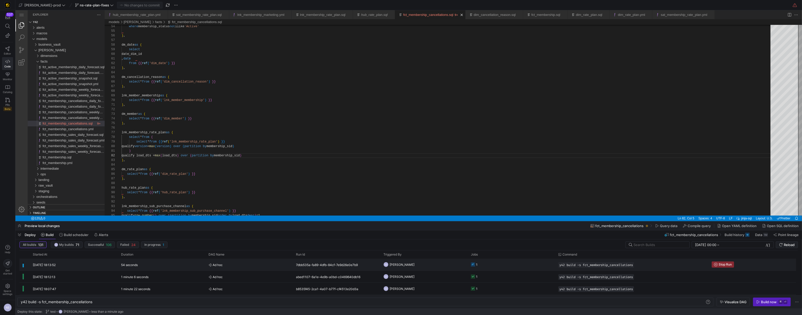
click at [487, 264] on y42-job-status-cell-renderer "1" at bounding box center [511, 264] width 81 height 11
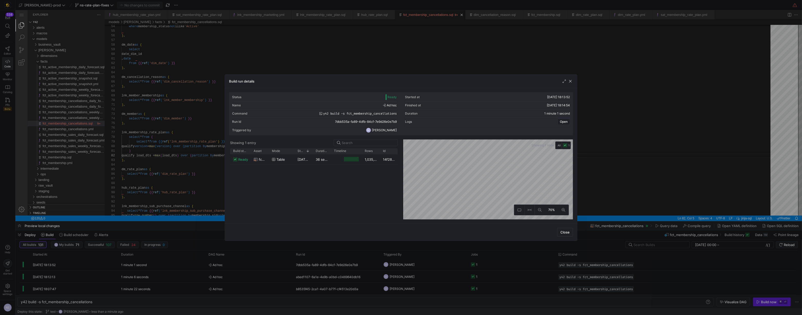
click at [325, 166] on div "ready fct_membership_cancellations table 12/08/25, 18:14:17 36 seconds 1,035,16…" at bounding box center [314, 186] width 168 height 65
click at [326, 163] on div "36 seconds" at bounding box center [322, 159] width 18 height 10
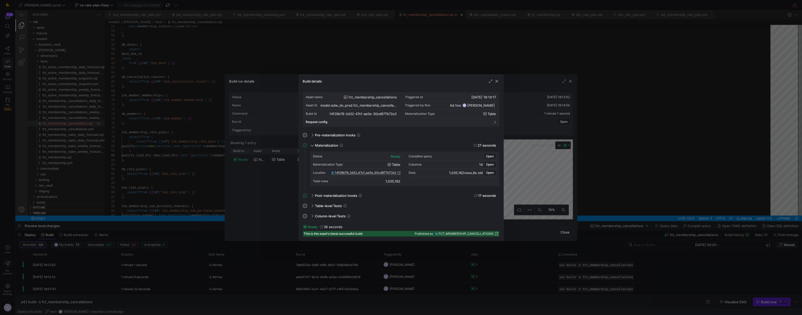
click at [395, 171] on span "14f28b78_2d32_47cf_ae0e_30cd877b72e2" at bounding box center [366, 173] width 62 height 4
click at [139, 60] on div at bounding box center [401, 157] width 802 height 315
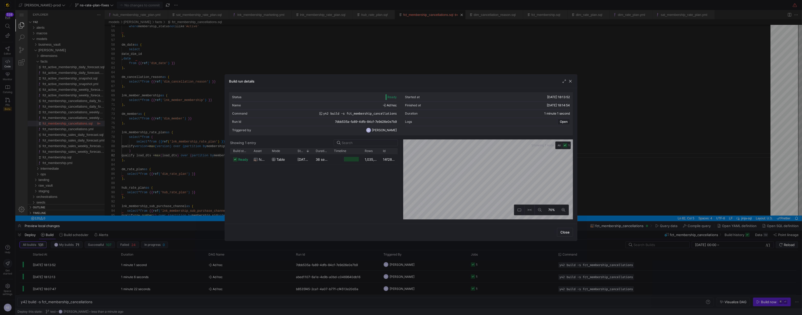
click at [153, 71] on div at bounding box center [401, 157] width 802 height 315
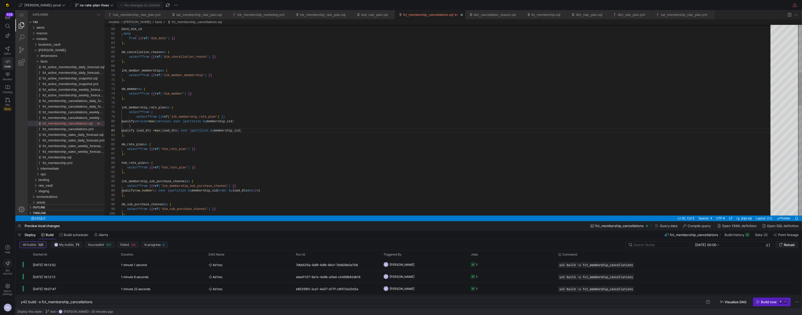
click at [137, 117] on div "select * from {{ ref ( 'lnk_membership_sub_purchase_channel' ) }} qualify row_n…" at bounding box center [448, 298] width 653 height 1087
drag, startPoint x: 137, startPoint y: 116, endPoint x: 137, endPoint y: 121, distance: 4.9
drag, startPoint x: 162, startPoint y: 112, endPoint x: 105, endPoint y: 114, distance: 57.5
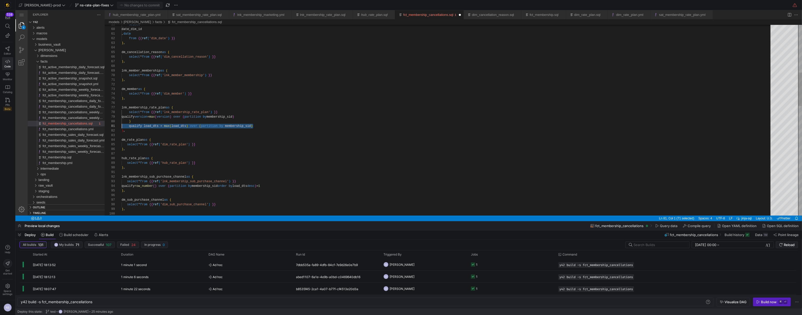
scroll to position [41, 0]
drag, startPoint x: 256, startPoint y: 127, endPoint x: 103, endPoint y: 123, distance: 152.9
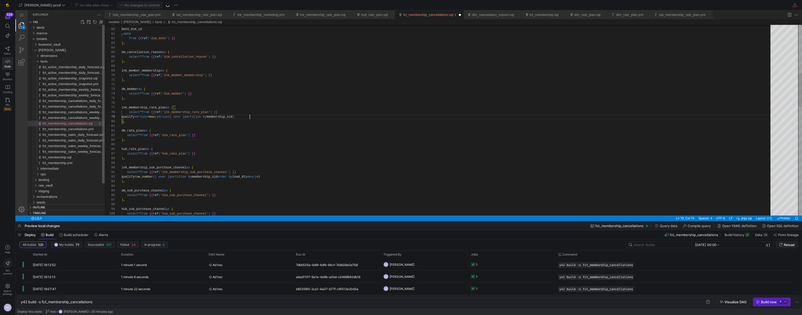
scroll to position [37, 127]
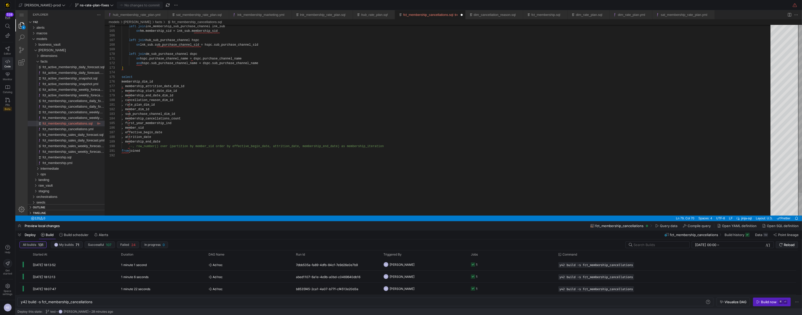
type textarea ", rate_plan_dim_id , member_dim_id , sub_purchase_channel_dim_id , membership_c…"
click at [82, 155] on div "fct_membership.sql" at bounding box center [74, 158] width 62 height 6
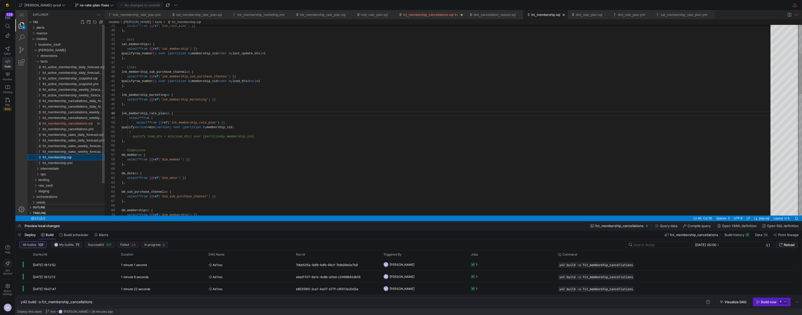
type textarea "y42 build -s fct_membership"
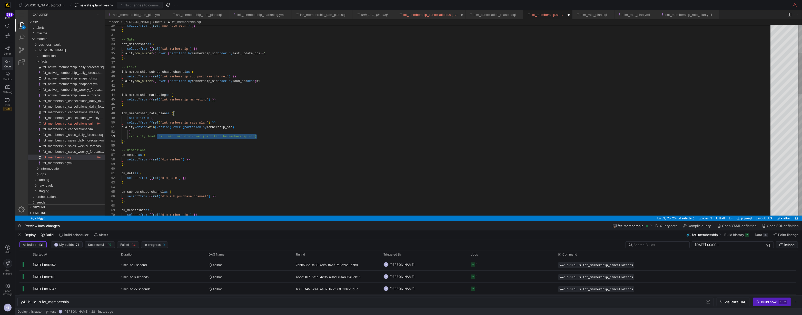
scroll to position [5, 0]
drag, startPoint x: 263, startPoint y: 137, endPoint x: 111, endPoint y: 131, distance: 152.2
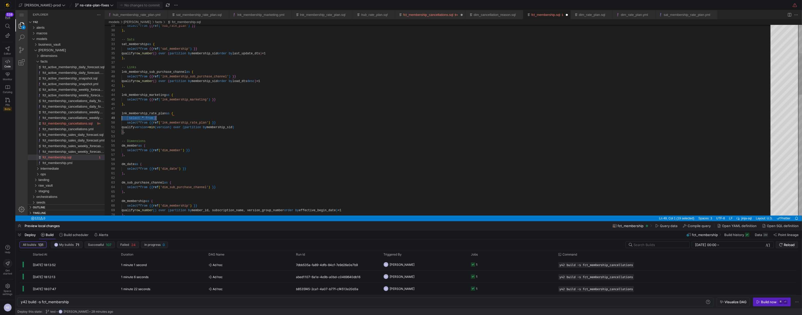
scroll to position [37, 0]
drag, startPoint x: 168, startPoint y: 118, endPoint x: 112, endPoint y: 119, distance: 56.2
type textarea "qualify row_number() over (partition by membership_sid order by load_dts desc) …"
click at [448, 15] on link "fct_membership_cancellations.sql" at bounding box center [428, 15] width 50 height 4
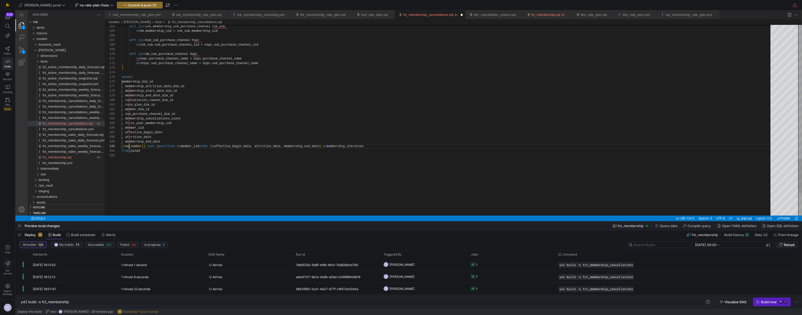
type textarea "y42 build -s fct_membership_cancellations"
drag, startPoint x: 171, startPoint y: 141, endPoint x: 104, endPoint y: 132, distance: 68.0
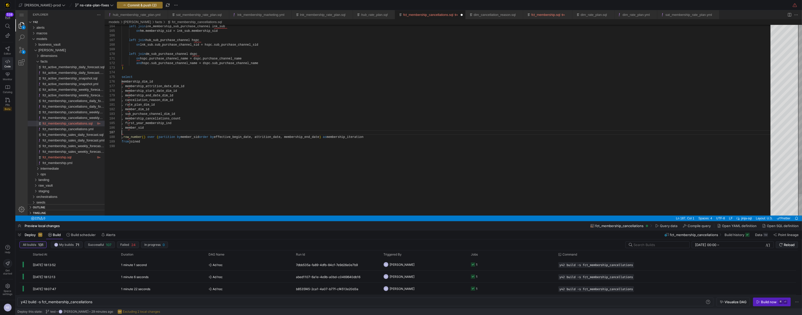
type textarea ", rate_plan_dim_id , member_dim_id , sub_purchase_channel_dim_id , membership_c…"
click at [51, 61] on div "facts" at bounding box center [73, 62] width 64 height 6
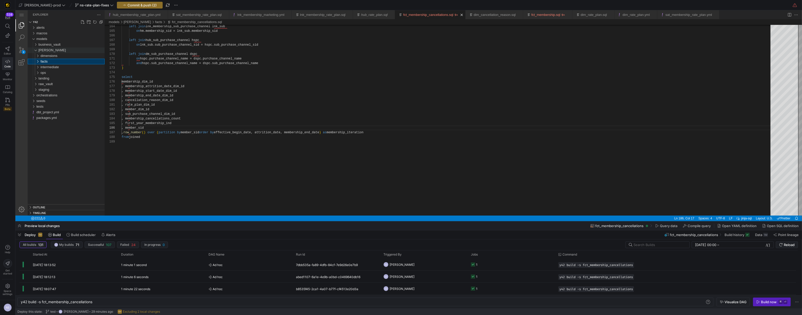
click at [49, 50] on div "[PERSON_NAME]" at bounding box center [71, 50] width 66 height 6
click at [50, 43] on span "business_vault" at bounding box center [49, 45] width 22 height 4
click at [53, 57] on div "links" at bounding box center [73, 56] width 64 height 6
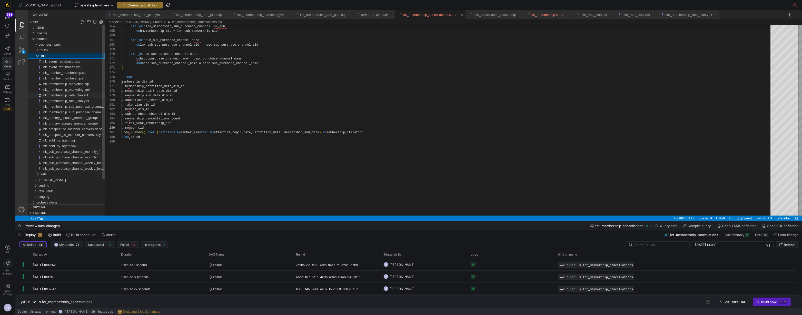
click at [71, 95] on span "lnk_membership_rate_plan.sql" at bounding box center [65, 95] width 45 height 4
type textarea "y42 build -s lnk_membership_rate_plan"
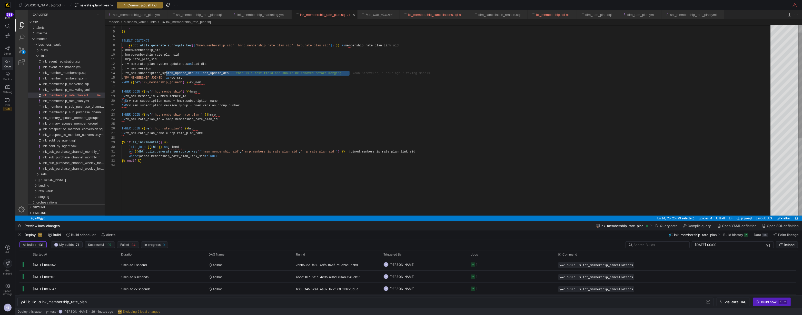
scroll to position [14, 0]
drag, startPoint x: 355, startPoint y: 73, endPoint x: 95, endPoint y: 75, distance: 259.8
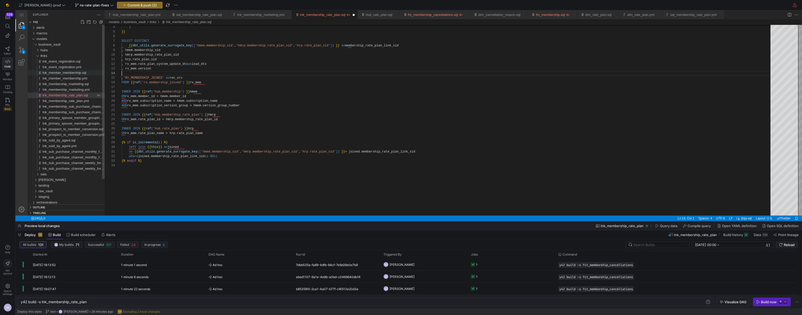
type textarea ", hrp.rate_plan_sid , rv_mem.rate_plan_system_update_dts as load_dts , rv_mem.v…"
click at [136, 7] on span "button" at bounding box center [139, 5] width 45 height 6
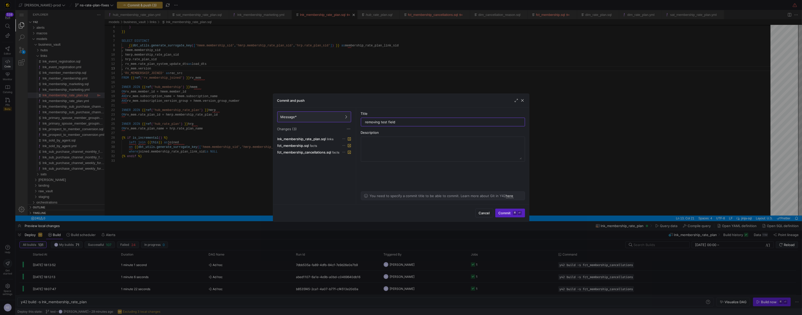
type input "removing test fields"
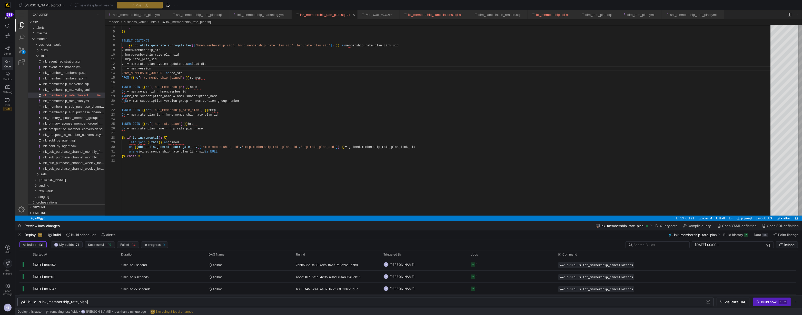
scroll to position [0, 66]
click at [96, 302] on div "y42 build -s lnk_membership_rate_plan" at bounding box center [363, 302] width 685 height 4
type textarea "y42 build -s lnk_membership_rate_plan"
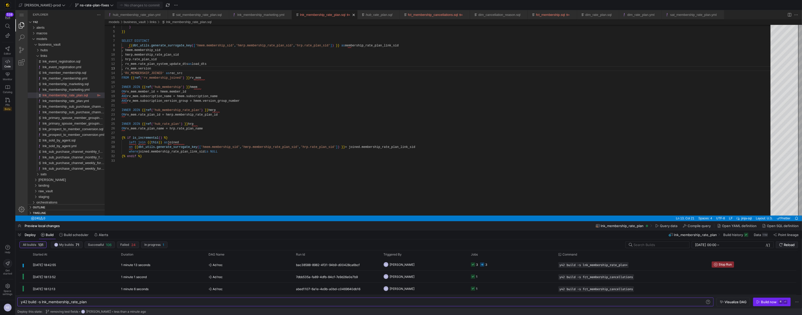
click at [771, 301] on div "Build now" at bounding box center [769, 302] width 16 height 4
click at [499, 274] on y42-job-status-cell-renderer "4 4" at bounding box center [511, 276] width 81 height 11
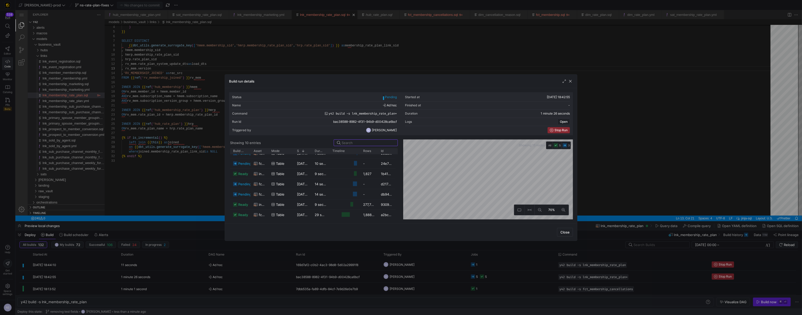
scroll to position [37, 0]
drag, startPoint x: 378, startPoint y: 152, endPoint x: 388, endPoint y: 152, distance: 10.8
click at [388, 152] on div at bounding box center [389, 151] width 2 height 6
drag, startPoint x: 672, startPoint y: 221, endPoint x: 628, endPoint y: 232, distance: 45.9
click at [672, 221] on div at bounding box center [401, 157] width 802 height 315
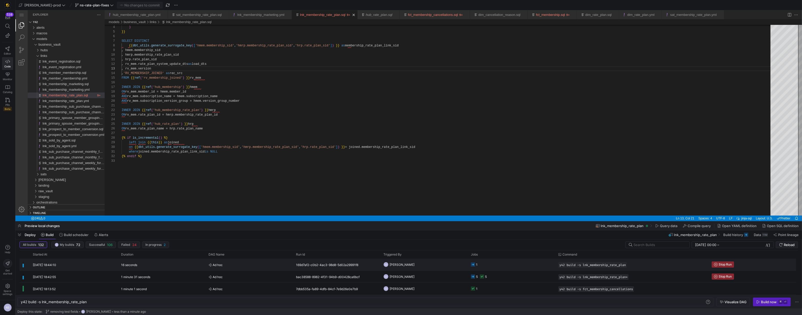
click at [496, 263] on y42-job-status-cell-renderer "1" at bounding box center [511, 264] width 81 height 11
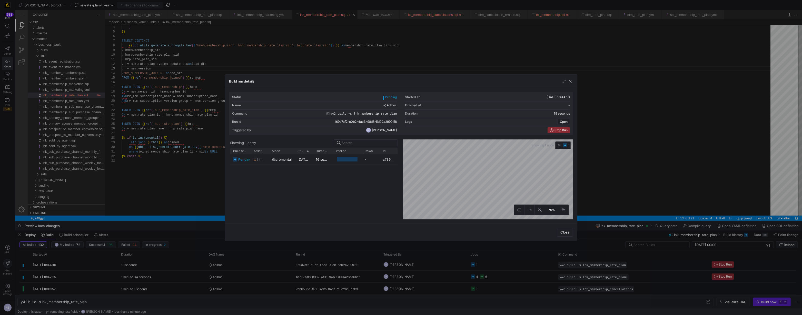
click at [569, 269] on div at bounding box center [401, 157] width 802 height 315
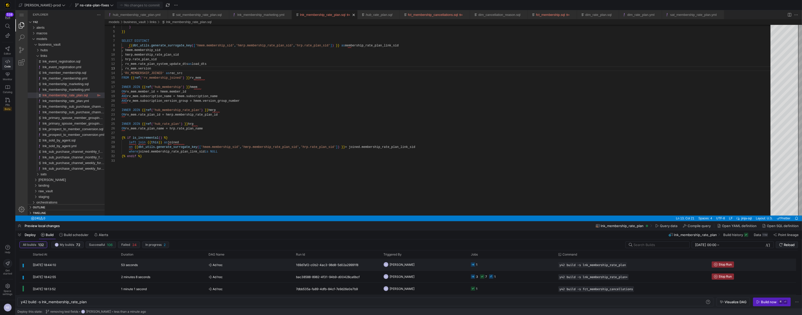
click at [531, 267] on y42-job-status-cell-renderer "1" at bounding box center [511, 264] width 81 height 11
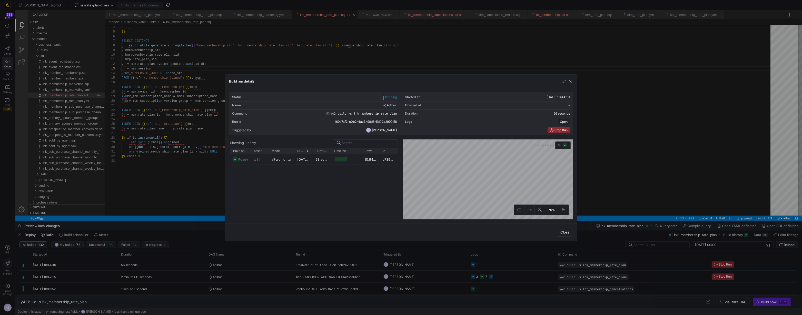
click at [380, 152] on div "Id" at bounding box center [389, 151] width 18 height 6
click at [380, 152] on div "Build status Asset Mode 1 Rows" at bounding box center [314, 151] width 168 height 6
drag, startPoint x: 379, startPoint y: 152, endPoint x: 393, endPoint y: 151, distance: 13.9
click at [393, 151] on div at bounding box center [394, 151] width 2 height 6
click at [634, 177] on div at bounding box center [401, 157] width 802 height 315
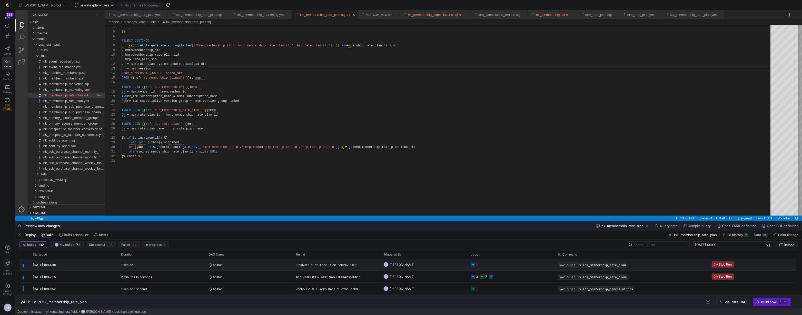
click at [487, 266] on y42-job-status-cell-renderer "1" at bounding box center [511, 264] width 81 height 11
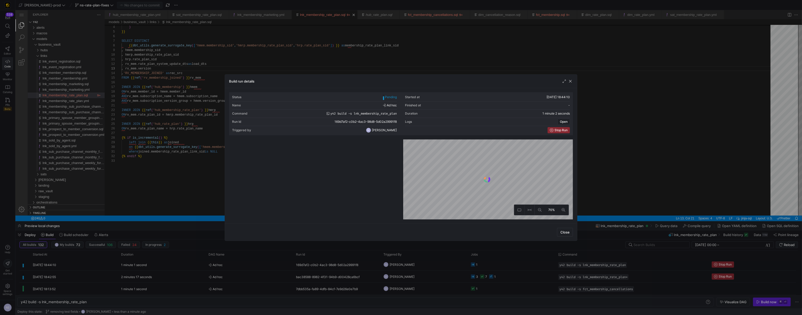
click at [512, 263] on div at bounding box center [401, 157] width 802 height 315
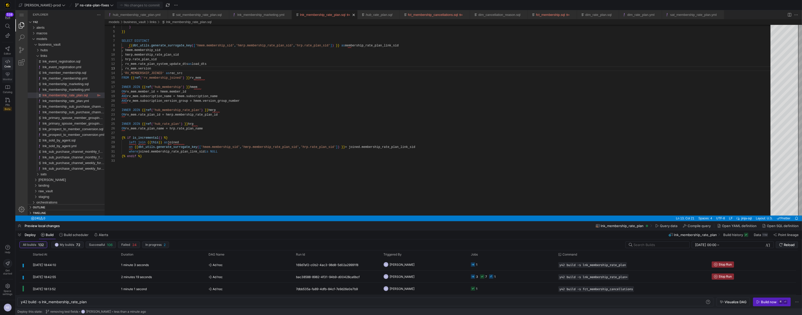
click at [11, 75] on link "Monitor" at bounding box center [7, 76] width 11 height 13
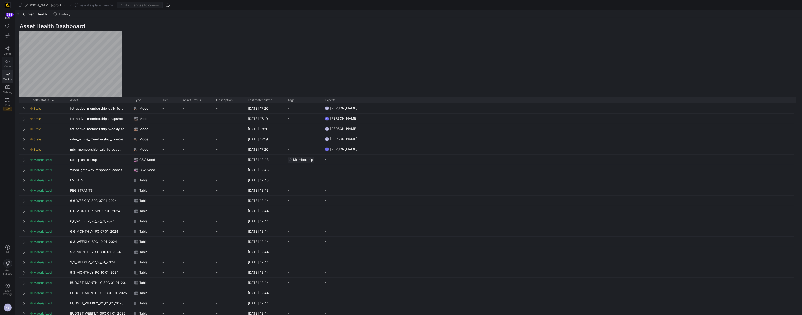
click at [9, 63] on icon at bounding box center [7, 61] width 5 height 5
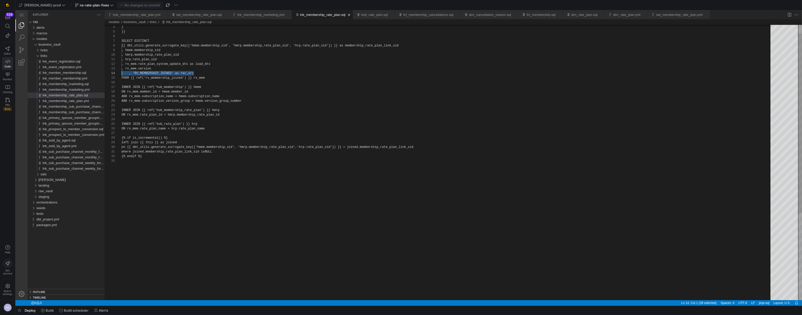
scroll to position [14, 0]
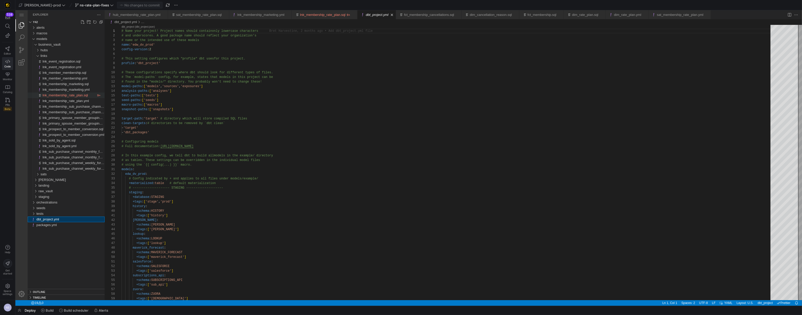
click at [73, 96] on span "lnk_membership_rate_plan.sql" at bounding box center [65, 95] width 45 height 4
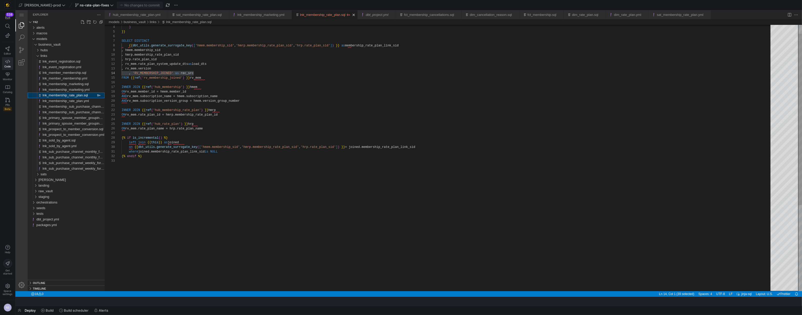
scroll to position [46, 0]
click at [16, 309] on span "button" at bounding box center [19, 310] width 8 height 9
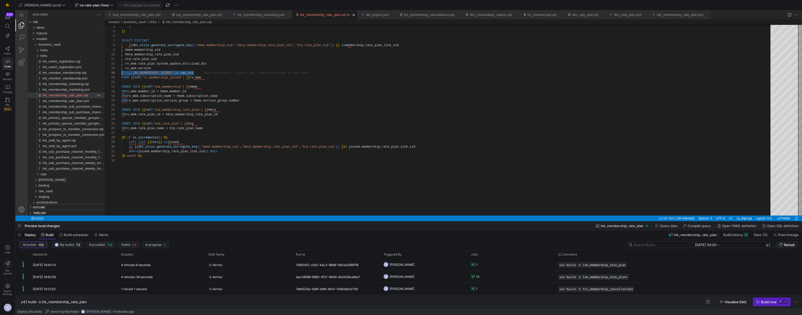
scroll to position [14, 0]
click at [8, 78] on span "Monitor" at bounding box center [7, 79] width 9 height 3
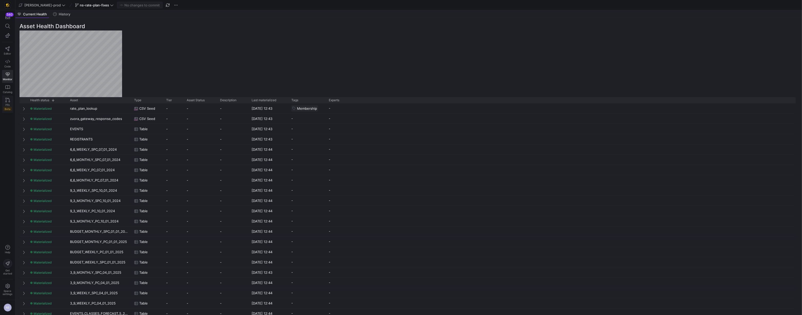
click at [7, 103] on span "PRs" at bounding box center [7, 104] width 4 height 3
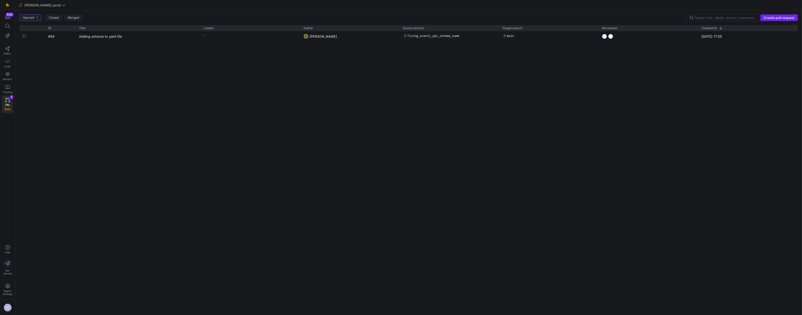
click at [787, 16] on span "Create pull request" at bounding box center [779, 18] width 31 height 4
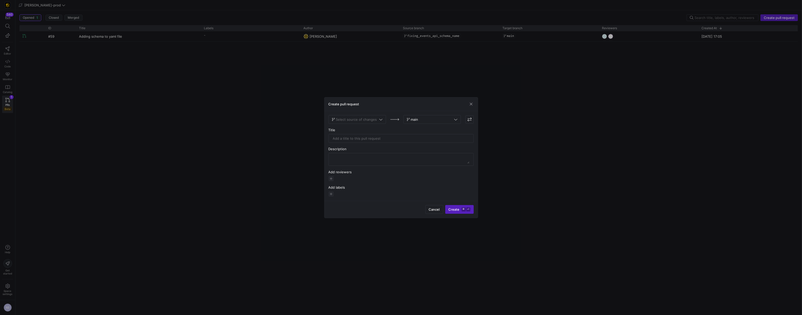
click at [333, 178] on div at bounding box center [401, 178] width 145 height 5
click at [332, 179] on span "button" at bounding box center [331, 178] width 5 height 5
type input "mar"
click at [333, 179] on button "button" at bounding box center [331, 178] width 5 height 5
click at [305, 226] on span "[PERSON_NAME]" at bounding box center [298, 228] width 27 height 4
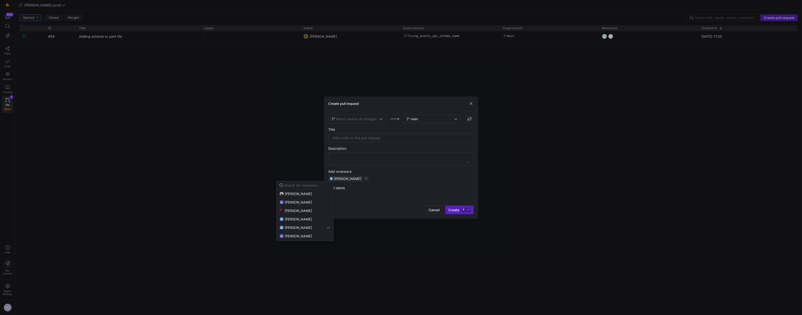
click at [309, 184] on input at bounding box center [307, 185] width 46 height 4
type input "cad"
click at [304, 192] on span "[PERSON_NAME]" at bounding box center [298, 194] width 27 height 4
drag, startPoint x: 417, startPoint y: 201, endPoint x: 423, endPoint y: 201, distance: 6.4
click at [417, 201] on div at bounding box center [401, 157] width 802 height 315
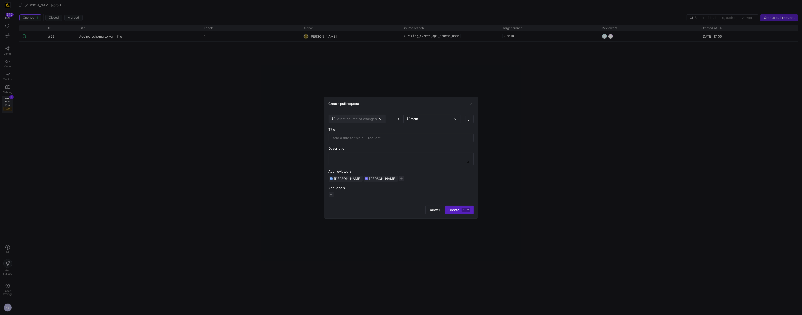
click at [371, 115] on span at bounding box center [357, 119] width 57 height 8
type input "ns-"
click at [367, 119] on span "Select source of changes" at bounding box center [356, 119] width 41 height 4
type input "rate"
click at [367, 127] on div "ns-rate-plan-fixes" at bounding box center [357, 128] width 49 height 4
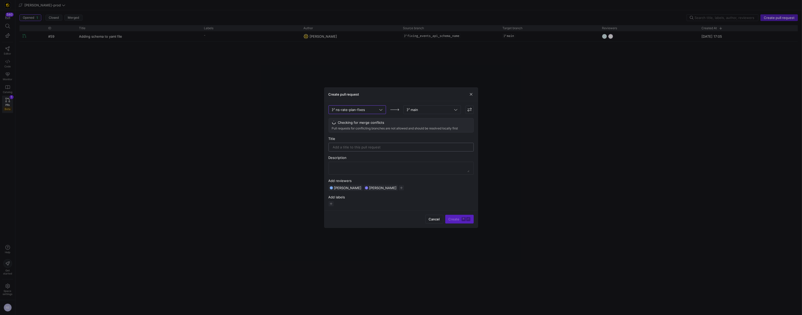
click at [376, 145] on input "text" at bounding box center [401, 147] width 136 height 4
type input "A"
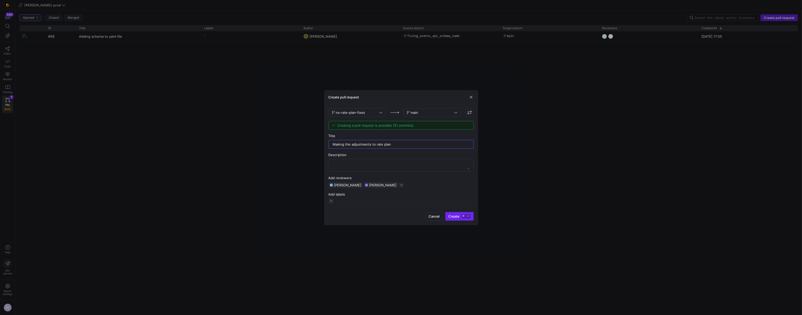
type input "Making the adjustments to rate plan"
click at [462, 215] on kbd "⌘" at bounding box center [464, 216] width 4 height 4
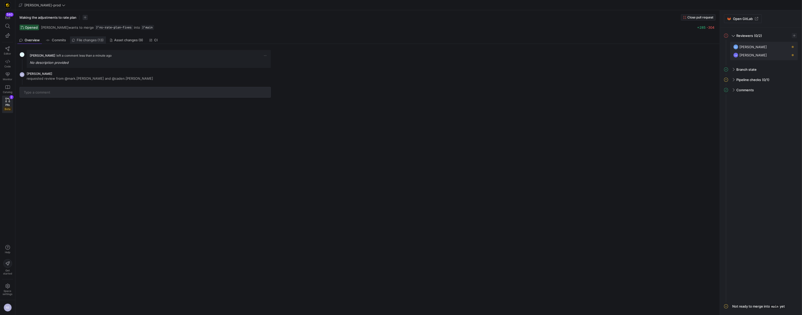
click at [99, 40] on span "File changes (13)" at bounding box center [90, 39] width 27 height 3
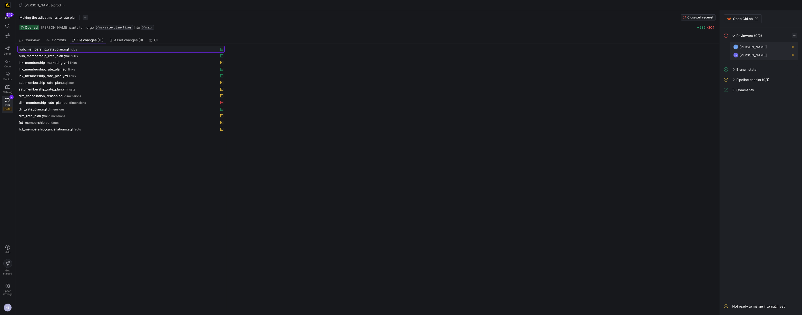
click at [58, 49] on span "hub_membership_rate_plan.sql" at bounding box center [44, 49] width 50 height 4
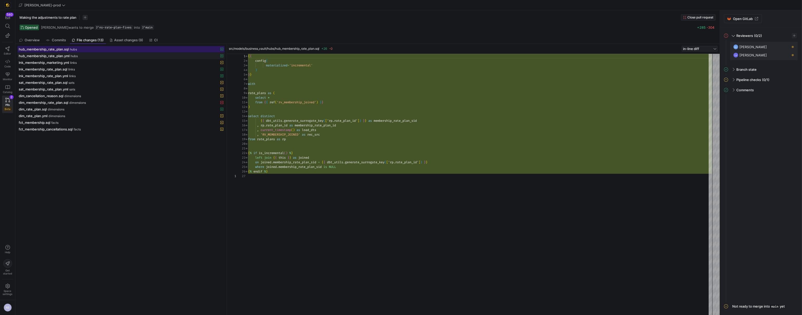
scroll to position [46, 0]
click at [78, 54] on div "hub_membership_rate_plan.yml hubs" at bounding box center [115, 56] width 193 height 4
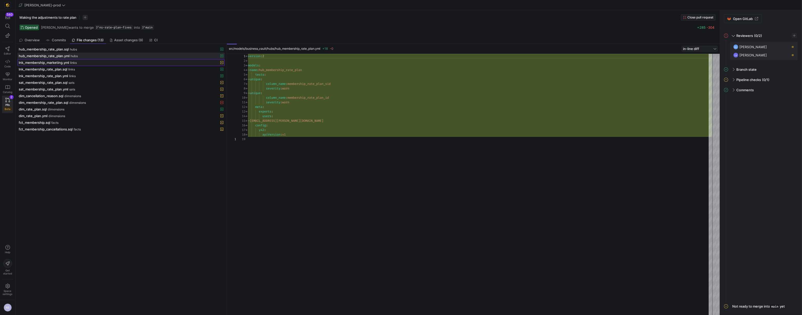
click at [74, 62] on span "links" at bounding box center [73, 63] width 7 height 4
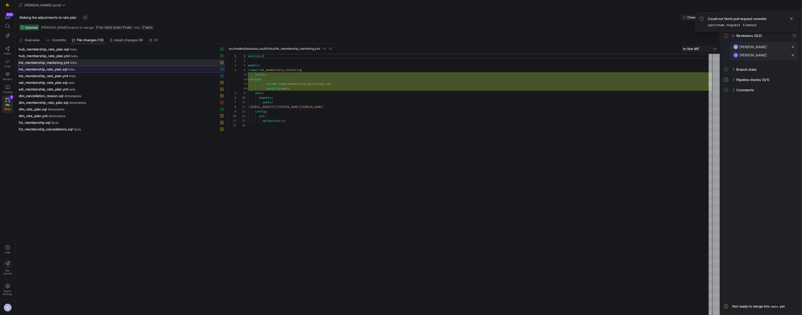
click at [56, 68] on span "lnk_membership_rate_plan.sql" at bounding box center [43, 69] width 48 height 4
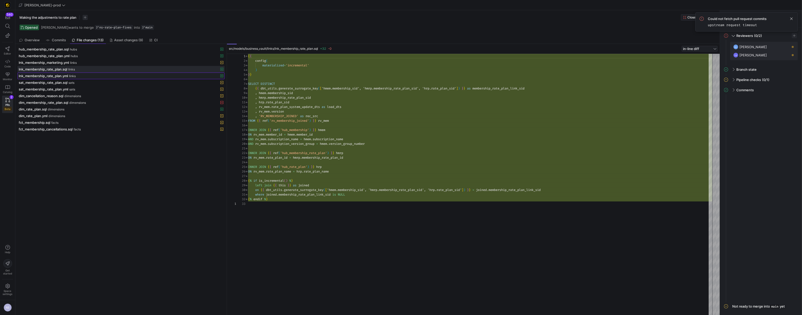
click at [57, 76] on span "lnk_membership_rate_plan.yml" at bounding box center [43, 76] width 49 height 4
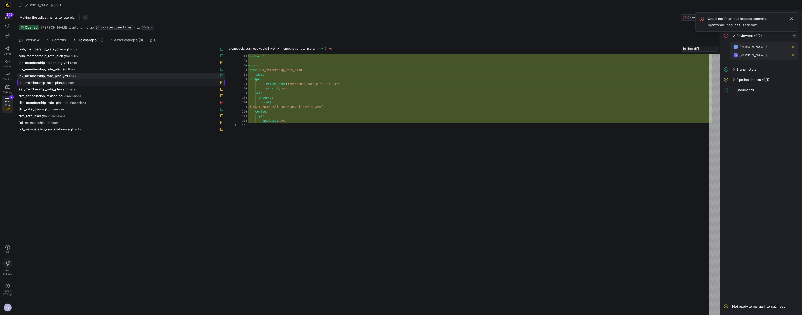
click at [57, 82] on span "sat_membership_rate_plan.sql" at bounding box center [43, 83] width 49 height 4
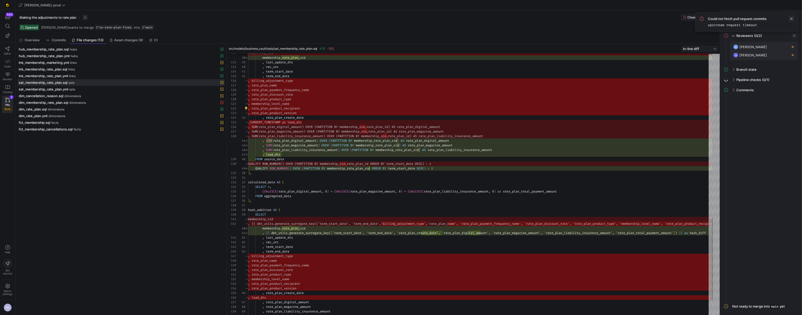
click at [793, 20] on span at bounding box center [792, 19] width 6 height 6
click at [75, 88] on span "sats" at bounding box center [72, 90] width 6 height 4
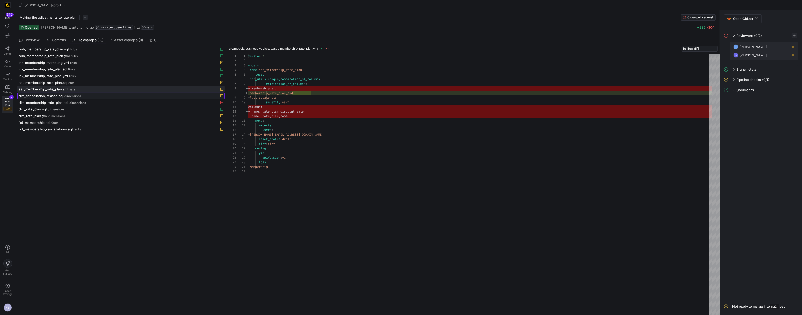
click at [77, 96] on span "dimensions" at bounding box center [72, 96] width 17 height 4
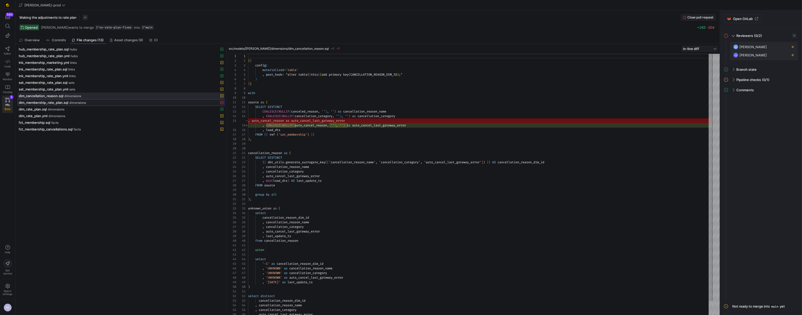
click at [75, 102] on span "dimensions" at bounding box center [77, 103] width 17 height 4
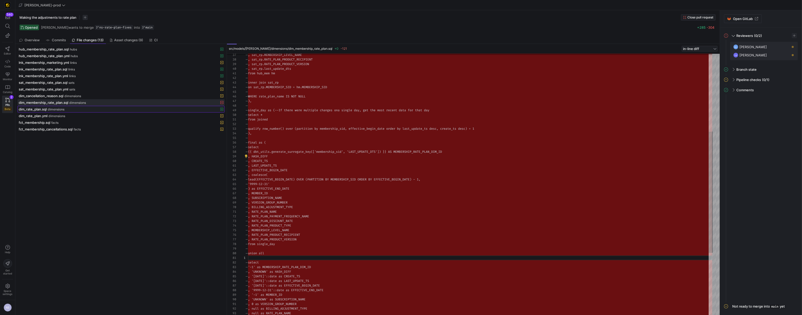
click at [62, 110] on span "dimensions" at bounding box center [56, 110] width 17 height 4
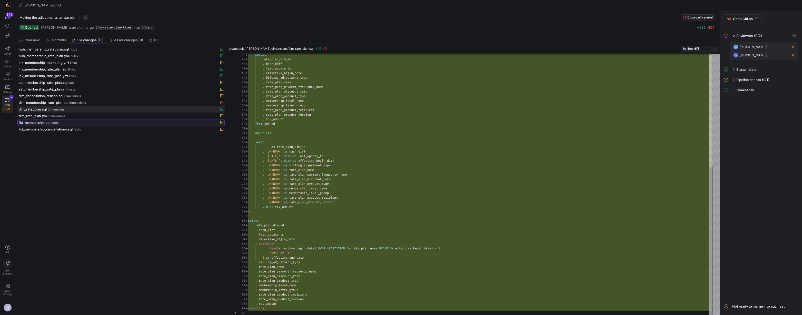
click at [62, 121] on div "fct_membership.sql facts" at bounding box center [115, 123] width 193 height 4
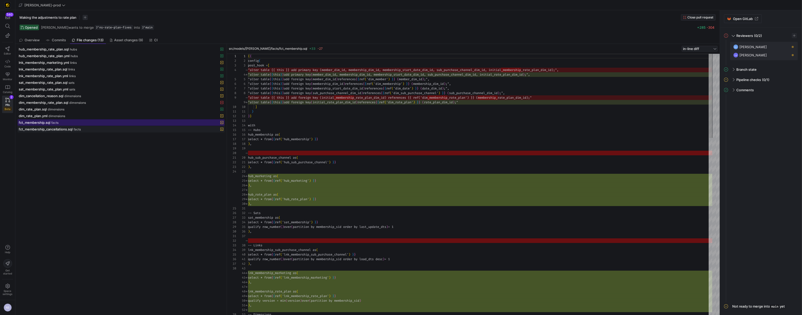
scroll to position [28, 0]
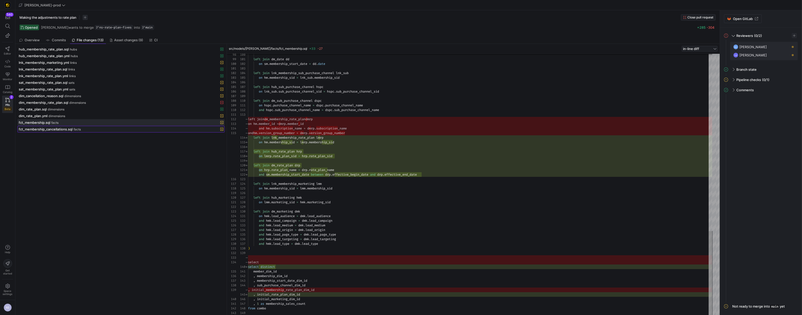
click at [86, 130] on div "fct_membership_cancellations.sql facts" at bounding box center [115, 129] width 193 height 4
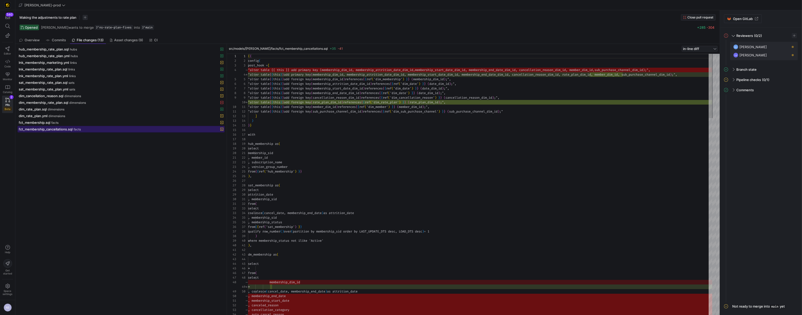
scroll to position [23, 0]
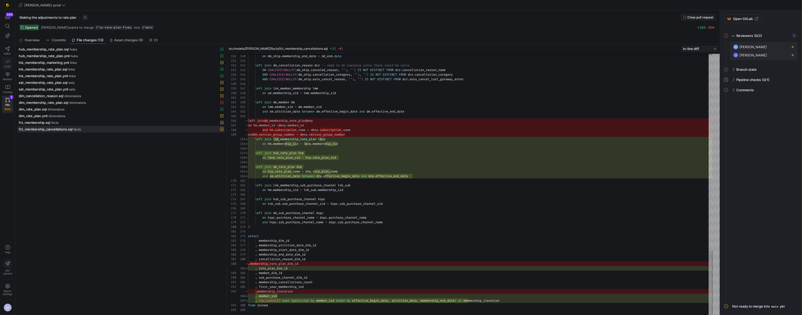
click at [3, 60] on link "Code" at bounding box center [7, 63] width 11 height 13
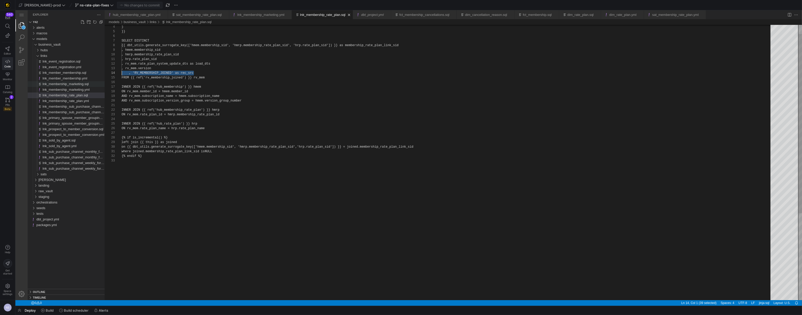
scroll to position [14, 0]
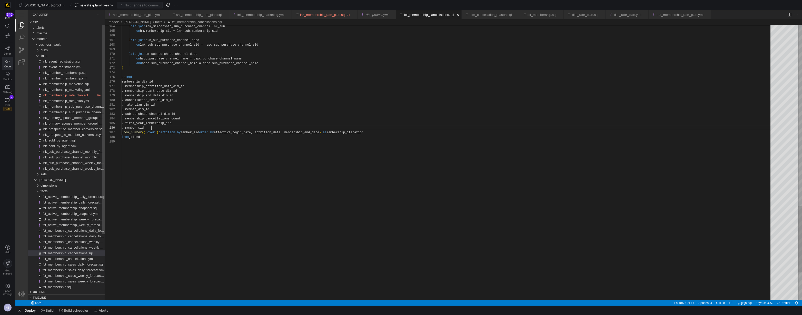
click at [440, 16] on link "fct_membership_cancellations.sql" at bounding box center [429, 15] width 50 height 4
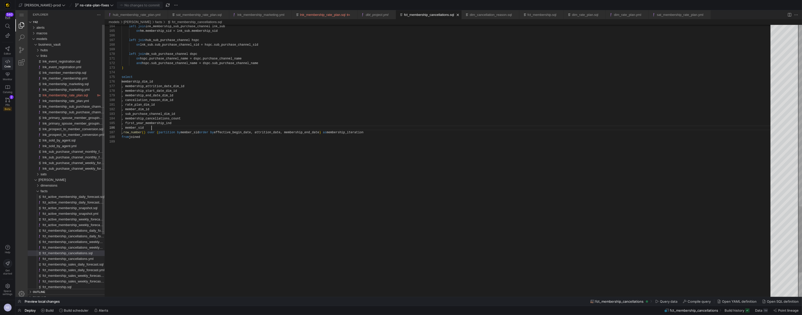
scroll to position [23, 30]
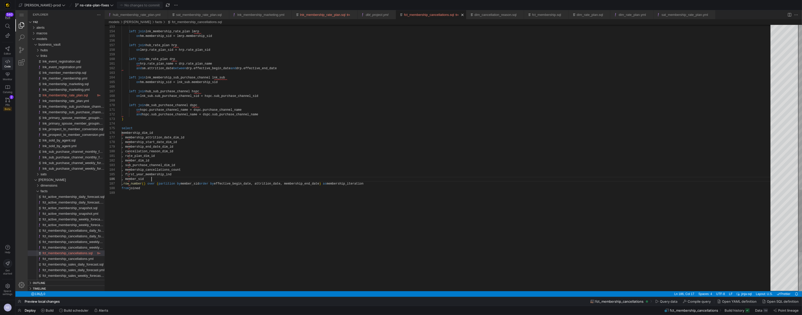
scroll to position [23, 0]
drag, startPoint x: 159, startPoint y: 179, endPoint x: 94, endPoint y: 182, distance: 65.5
drag, startPoint x: 162, startPoint y: 179, endPoint x: 115, endPoint y: 179, distance: 46.9
type textarea ", rate_plan_dim_id , member_dim_id , sub_purchase_channel_dim_id , membership_c…"
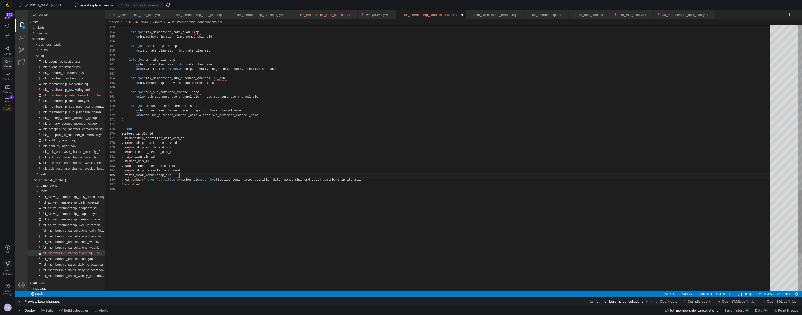
scroll to position [18, 57]
click at [127, 8] on span "button" at bounding box center [139, 5] width 45 height 6
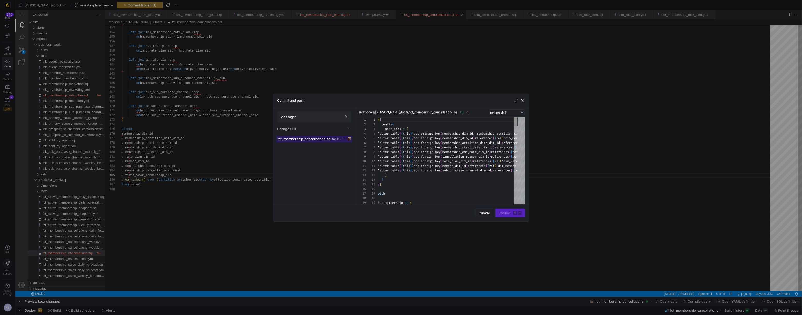
click at [310, 141] on span at bounding box center [314, 139] width 75 height 6
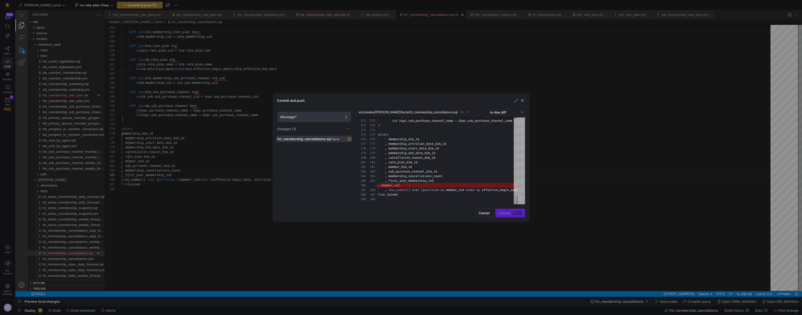
click at [322, 119] on span at bounding box center [314, 117] width 73 height 10
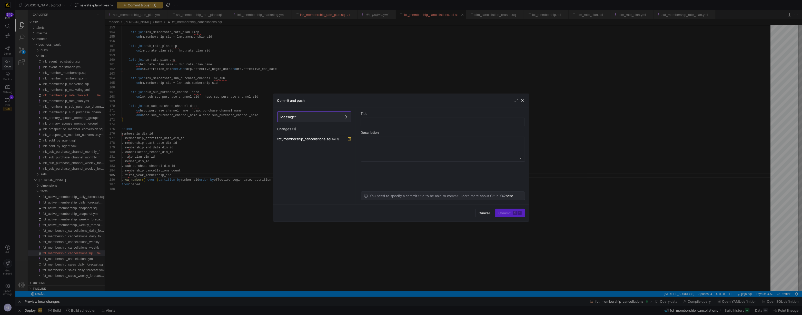
click at [383, 124] on input "text" at bounding box center [442, 122] width 155 height 4
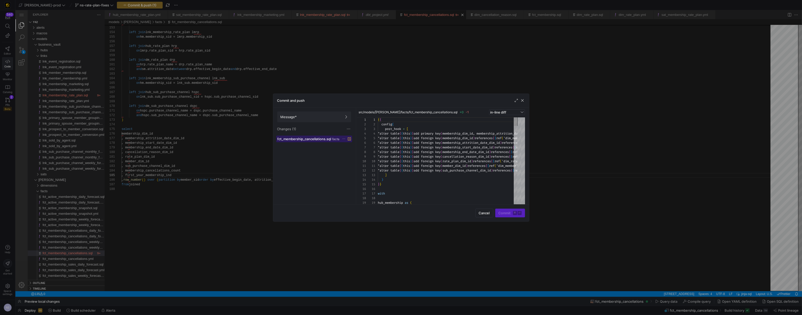
click at [327, 138] on span "fct_membership_cancellations.sql" at bounding box center [305, 139] width 54 height 4
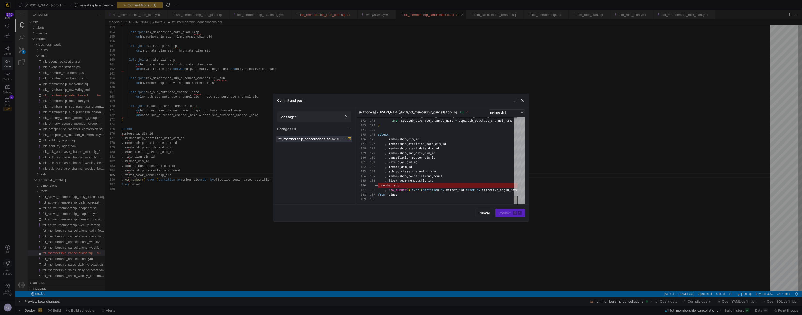
click at [320, 110] on div "Message* Changes (1)" at bounding box center [314, 121] width 82 height 28
click at [323, 115] on span "Message*" at bounding box center [314, 117] width 67 height 4
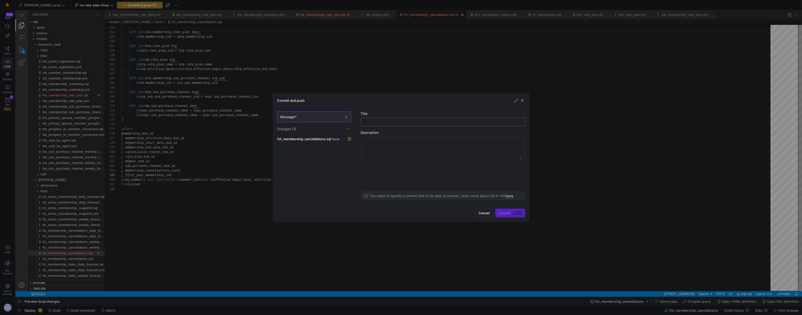
click at [402, 125] on div at bounding box center [442, 122] width 155 height 8
type input "removing test field"
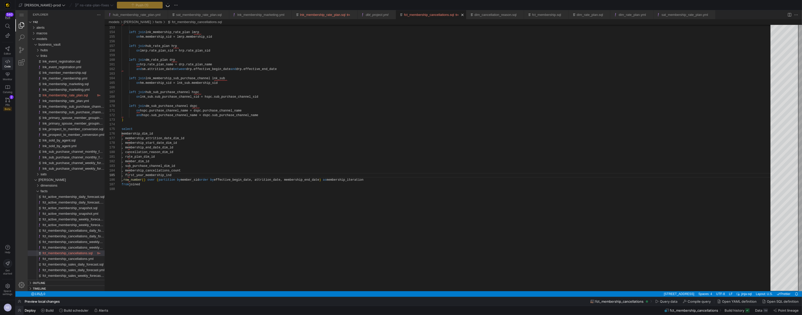
click at [17, 310] on span "button" at bounding box center [19, 310] width 8 height 9
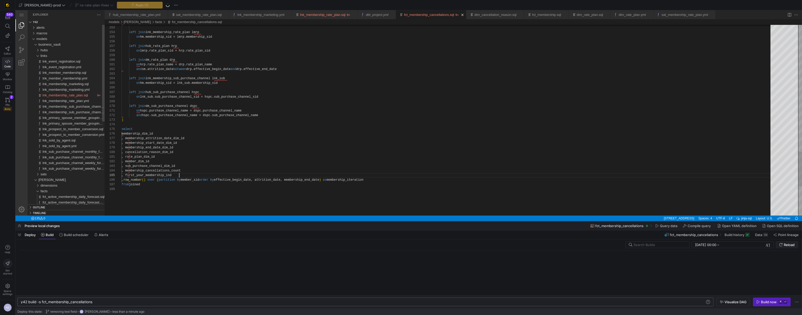
scroll to position [0, 72]
click at [110, 302] on div "y42 build -s fct_membership_cancellations" at bounding box center [363, 302] width 685 height 4
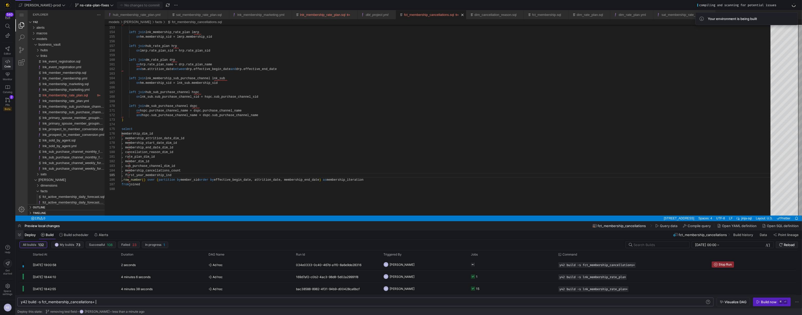
type textarea "y42 build -s fct_membership_cancellations+"
click at [17, 235] on span "button" at bounding box center [19, 235] width 8 height 9
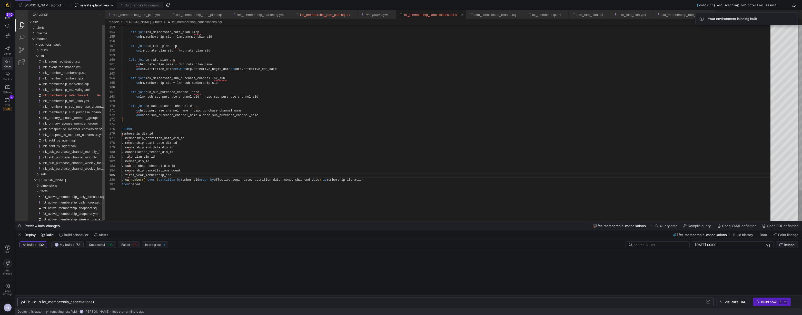
scroll to position [18, 57]
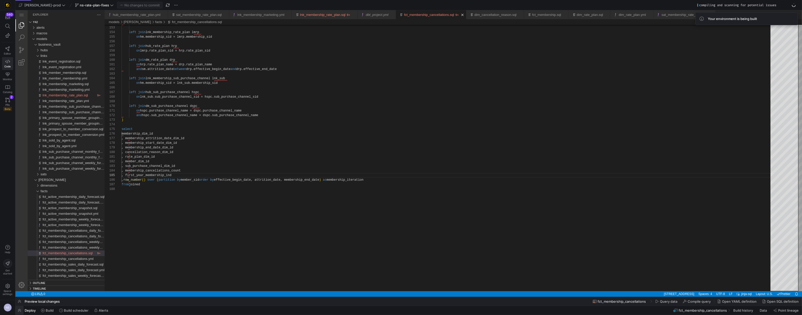
click at [19, 313] on span "button" at bounding box center [19, 310] width 8 height 9
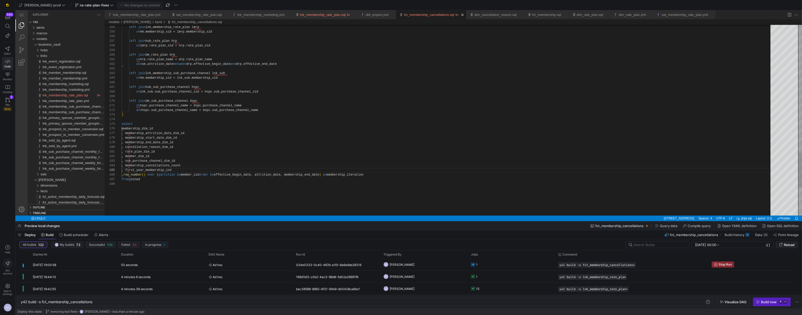
scroll to position [18, 57]
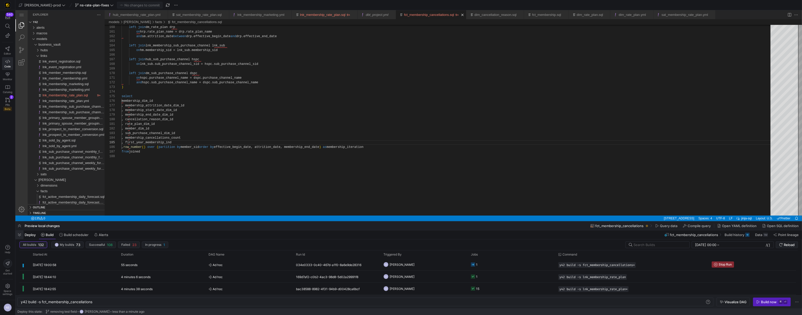
click at [18, 235] on span "button" at bounding box center [19, 235] width 8 height 9
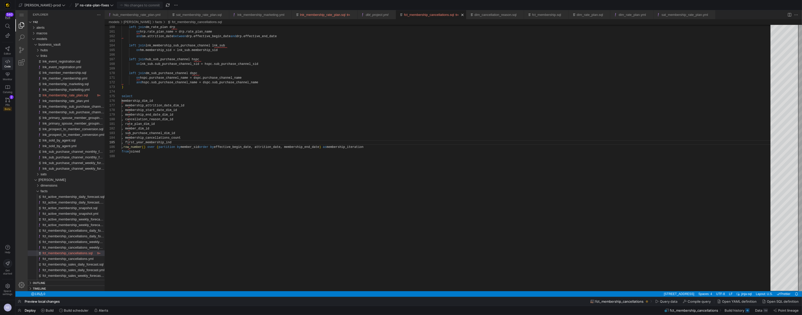
drag, startPoint x: 22, startPoint y: 311, endPoint x: 30, endPoint y: 306, distance: 10.0
click at [22, 311] on span "button" at bounding box center [19, 310] width 8 height 9
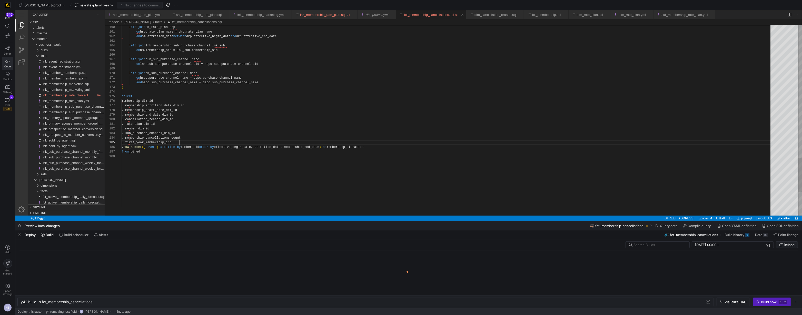
scroll to position [0, 72]
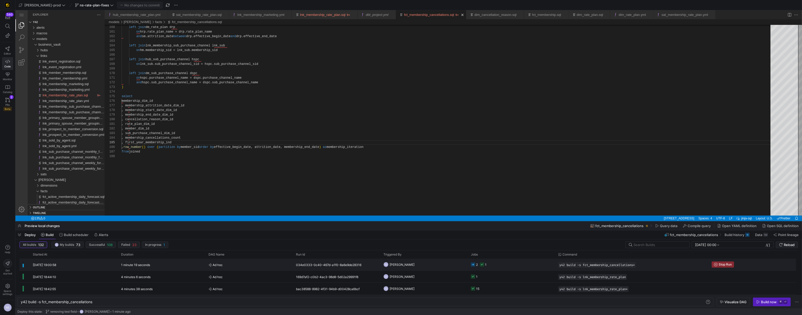
click at [460, 263] on y42-orchestration-triggered-by "NS Noah Streveler" at bounding box center [423, 264] width 81 height 11
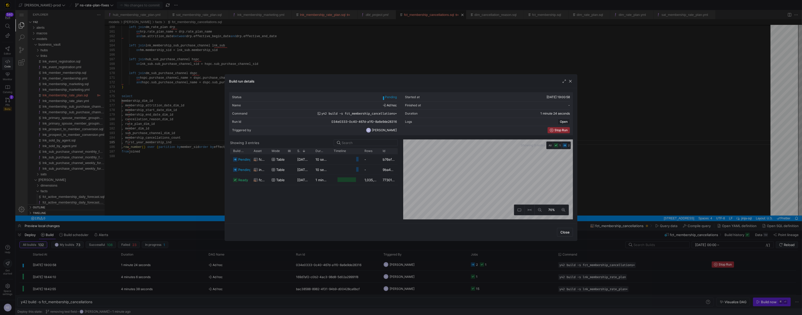
drag, startPoint x: 269, startPoint y: 151, endPoint x: 279, endPoint y: 151, distance: 10.5
click at [279, 151] on div "Mode" at bounding box center [282, 151] width 26 height 6
drag, startPoint x: 268, startPoint y: 151, endPoint x: 322, endPoint y: 153, distance: 54.1
click at [322, 153] on div at bounding box center [323, 151] width 2 height 6
click at [638, 146] on div at bounding box center [401, 157] width 802 height 315
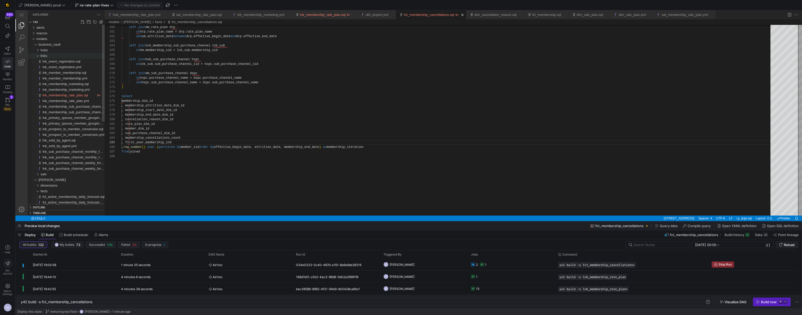
click at [48, 54] on div "links" at bounding box center [73, 56] width 64 height 6
click at [79, 97] on span "fct_active_membership_snapshot.sql" at bounding box center [70, 95] width 55 height 4
type textarea "y42 build -s fct_active_membership_snapshot"
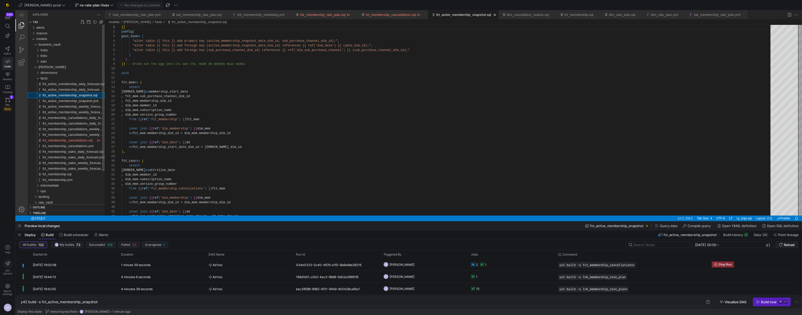
scroll to position [37, 0]
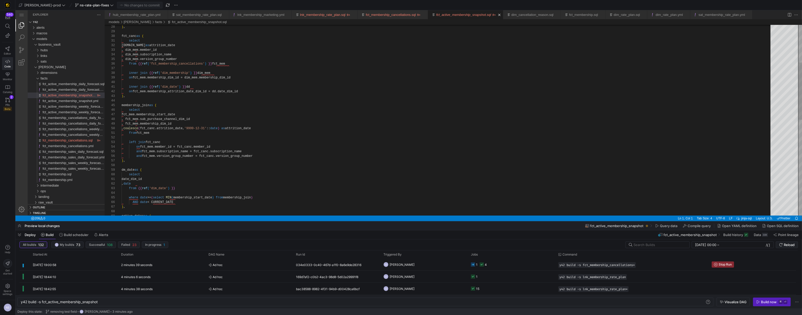
type textarea "from fct_mem left join fct_canc on fct_mem.member_id = fct_canc.member_id and f…"
click at [145, 133] on div ", fct_mem.sub_purchase_channel_dim_id , fct_mem.membership_dim_id , coalesce ( …" at bounding box center [448, 217] width 653 height 634
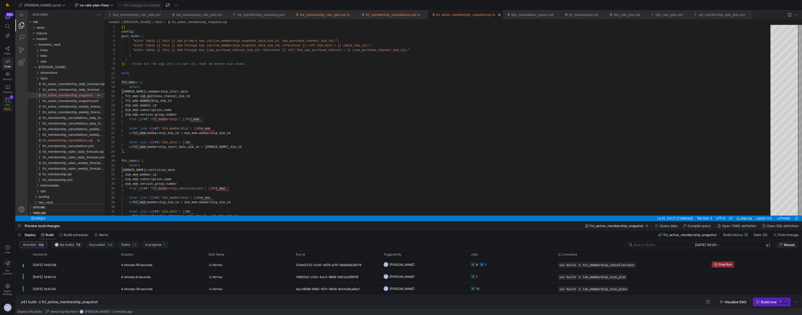
click at [10, 105] on div "PRs Beta" at bounding box center [7, 107] width 8 height 8
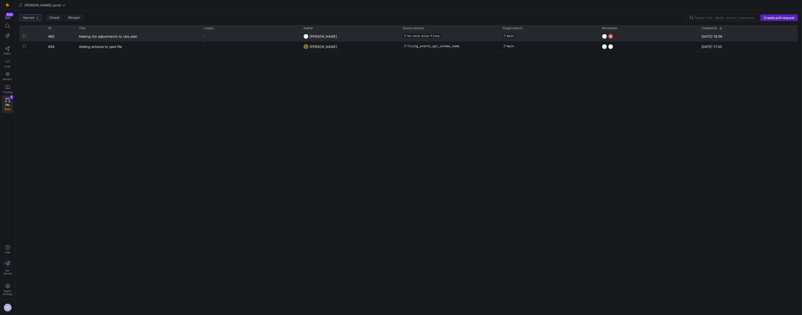
click at [264, 36] on y42-pull-request-list-view-label-cell-renderer "-" at bounding box center [250, 35] width 93 height 7
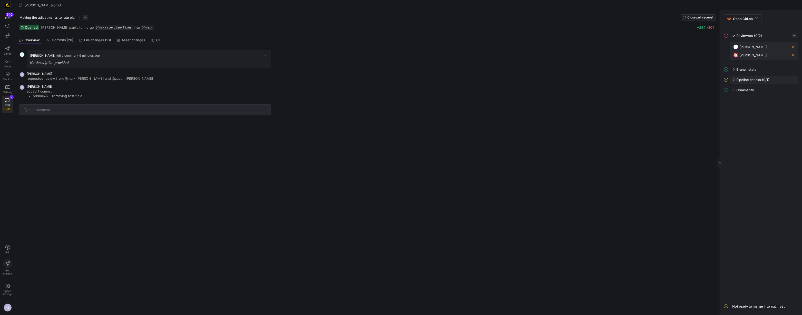
click at [760, 78] on span "Pipeline checks" at bounding box center [748, 80] width 25 height 4
click at [608, 106] on y42-pull-request-detail-view-overview "Noah Streveler left a comment 9 minutes ago No description provided NS Noah Str…" at bounding box center [366, 81] width 702 height 75
click at [109, 41] on span "File changes (13)" at bounding box center [97, 39] width 27 height 3
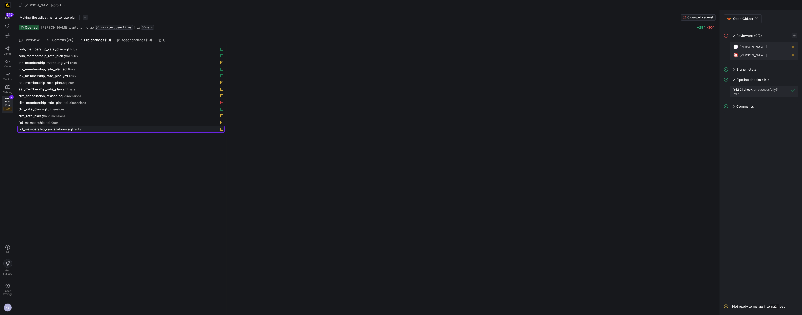
click at [66, 127] on span "fct_membership_cancellations.sql" at bounding box center [46, 129] width 54 height 4
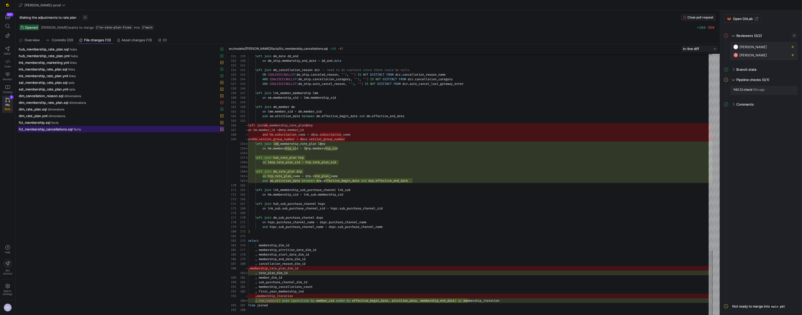
scroll to position [23, 0]
click at [791, 90] on span "button" at bounding box center [791, 90] width 5 height 5
click at [764, 95] on span "Open" at bounding box center [764, 97] width 9 height 4
click at [7, 105] on span "PRs" at bounding box center [7, 104] width 4 height 3
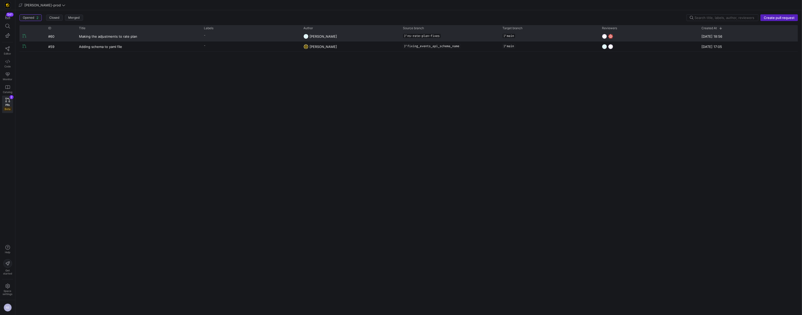
click at [283, 38] on y42-pull-request-list-view-label-cell-renderer "-" at bounding box center [250, 35] width 93 height 7
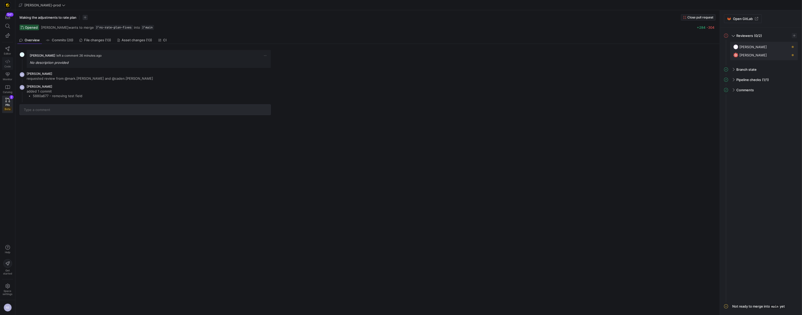
click at [11, 64] on link "Code" at bounding box center [7, 63] width 11 height 13
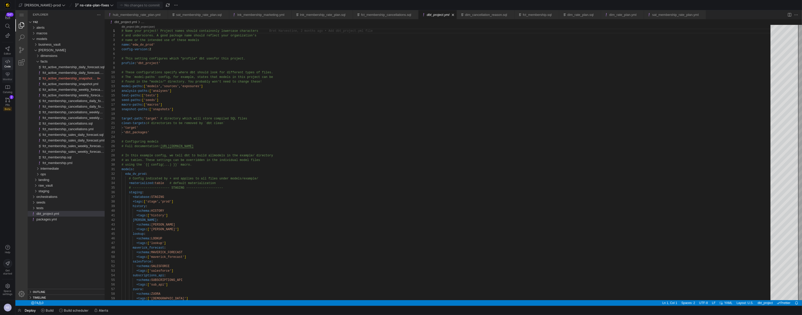
click at [6, 73] on icon at bounding box center [8, 75] width 4 height 4
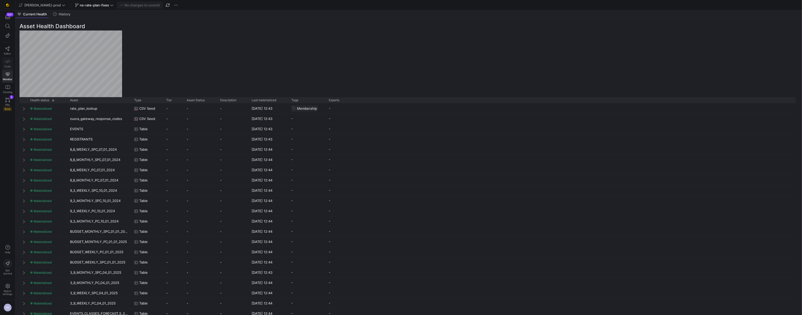
click at [6, 61] on icon at bounding box center [7, 61] width 5 height 5
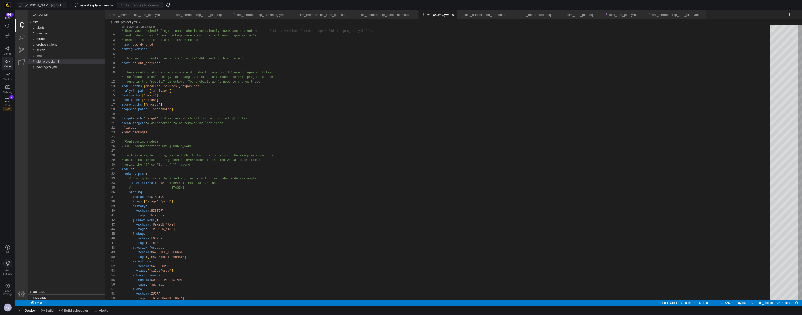
click at [42, 6] on span "[PERSON_NAME]-prod" at bounding box center [42, 5] width 36 height 4
click at [410, 112] on div at bounding box center [401, 157] width 802 height 315
click at [60, 47] on div "seeds" at bounding box center [70, 50] width 68 height 6
click at [63, 55] on span "rate_plan_lookup.csv" at bounding box center [54, 56] width 32 height 4
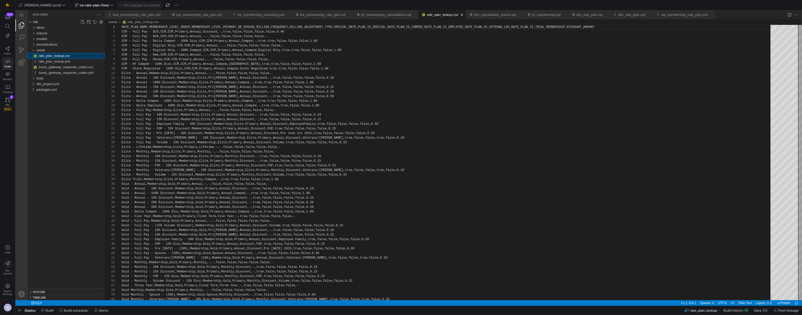
scroll to position [14, 0]
click at [52, 50] on div "seeds" at bounding box center [70, 50] width 68 height 6
click at [48, 39] on div "models" at bounding box center [70, 39] width 68 height 6
click at [55, 66] on div "staging" at bounding box center [71, 67] width 66 height 6
click at [63, 94] on span "maverick_forecast" at bounding box center [54, 95] width 27 height 4
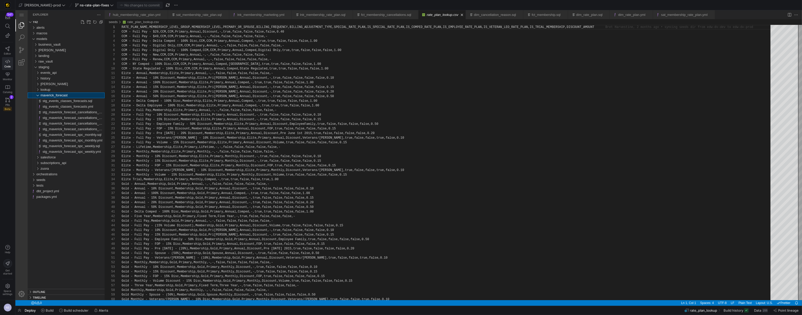
click at [63, 94] on span "maverick_forecast" at bounding box center [54, 95] width 27 height 4
click at [54, 91] on div "lookup" at bounding box center [73, 90] width 64 height 6
click at [63, 120] on div "stg_sub_purchase_channel_lookup.sql" at bounding box center [74, 118] width 62 height 6
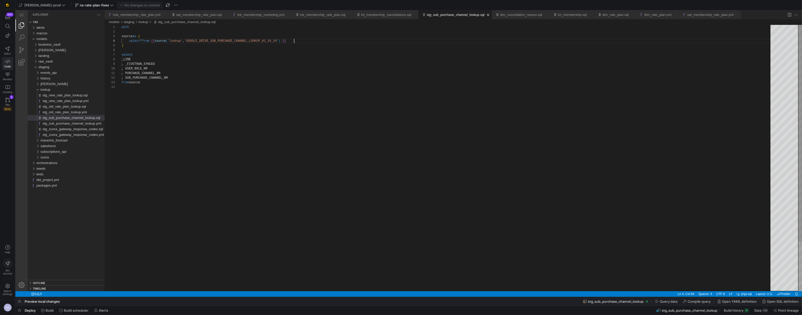
scroll to position [14, 172]
click at [304, 40] on div "with source as ( select * from {{ source ( 'lookup' , 'GOOGLE_DRIVE_SUB_PURCHAS…" at bounding box center [448, 188] width 653 height 327
click at [307, 40] on div at bounding box center [401, 157] width 802 height 315
click at [300, 40] on div "with source as ( select * from {{ source ( 'lookup' , 'GOOGLE_DRIVE_SUB_PURCHAS…" at bounding box center [448, 188] width 653 height 327
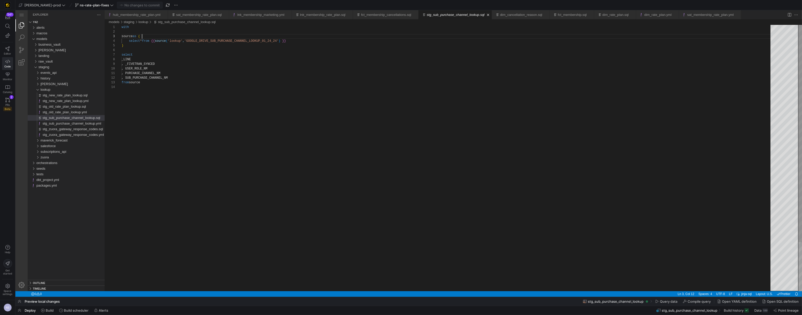
click at [277, 38] on div "with source as ( select * from {{ source ( 'lookup' , 'GOOGLE_DRIVE_SUB_PURCHAS…" at bounding box center [448, 188] width 653 height 327
click at [274, 39] on div "with source as ( select * from {{ source ( 'lookup' , 'GOOGLE_DRIVE_SUB_PURCHAS…" at bounding box center [448, 188] width 653 height 327
click at [275, 66] on div "with source as ( select * from {{ source ( 'lookup' , 'GOOGLE_DRIVE_SUB_PURCHAS…" at bounding box center [448, 188] width 653 height 327
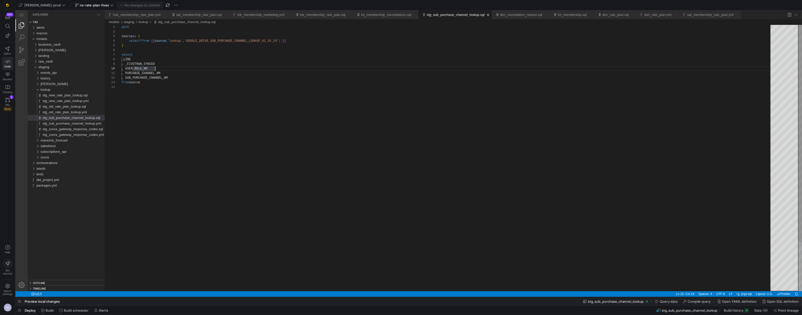
click at [267, 41] on div "with source as ( select * from {{ source ( 'lookup' , 'GOOGLE_DRIVE_SUB_PURCHAS…" at bounding box center [448, 188] width 653 height 327
click at [266, 41] on div "with source as ( select * from {{ source ( 'lookup' , 'GOOGLE_DRIVE_SUB_PURCHAS…" at bounding box center [448, 188] width 653 height 327
drag, startPoint x: 250, startPoint y: 30, endPoint x: 264, endPoint y: 41, distance: 17.4
click at [264, 41] on div at bounding box center [401, 157] width 802 height 315
click at [264, 41] on div "with source as ( select * from {{ source ( 'lookup' , 'GOOGLE_DRIVE_SUB_PURCHAS…" at bounding box center [448, 188] width 653 height 327
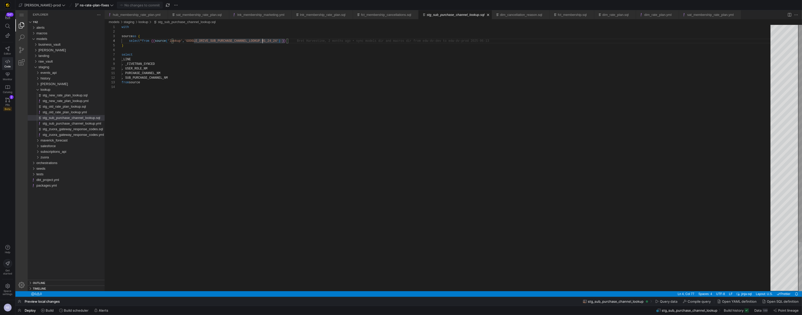
click at [262, 40] on div "with source as ( select * from {{ source ( 'lookup' , 'GOOGLE_DRIVE_SUB_PURCHAS…" at bounding box center [448, 188] width 653 height 327
click at [153, 68] on div "with source as ( select * from {{ source ( 'lookup' , 'GOOGLE_DRIVE_SUB_PURCHAS…" at bounding box center [448, 188] width 653 height 327
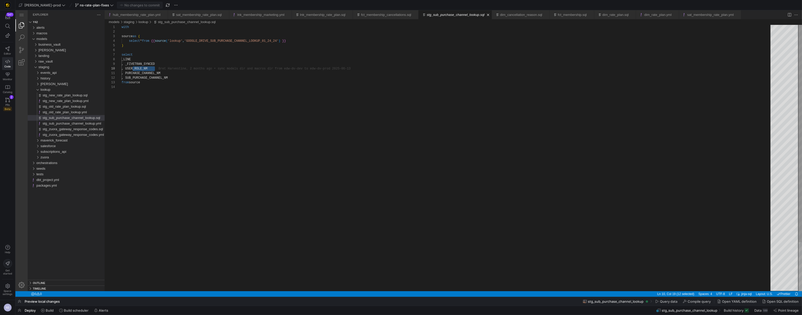
type textarea ", PURCHASE_CHANNEL_NM , SUB_PURCHASE_CHANNEL_NM from source"
click at [162, 74] on div "with source as ( select * from {{ source ( 'lookup' , 'GOOGLE_DRIVE_SUB_PURCHAS…" at bounding box center [448, 188] width 653 height 327
click at [161, 77] on div "with source as ( select * from {{ source ( 'lookup' , 'GOOGLE_DRIVE_SUB_PURCHAS…" at bounding box center [448, 188] width 653 height 327
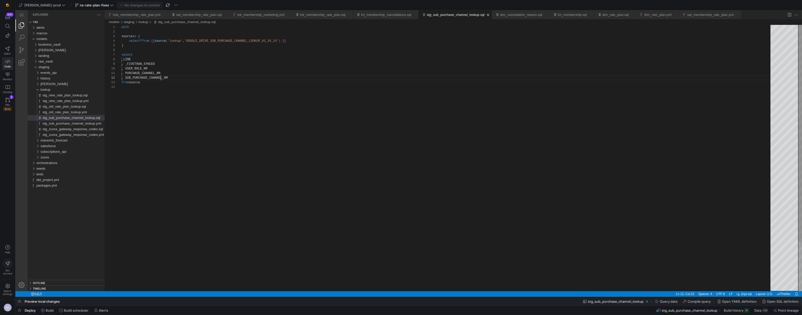
scroll to position [5, 53]
click at [198, 94] on div "with source as ( select * from {{ source ( 'lookup' , 'GOOGLE_DRIVE_SUB_PURCHAS…" at bounding box center [448, 188] width 653 height 327
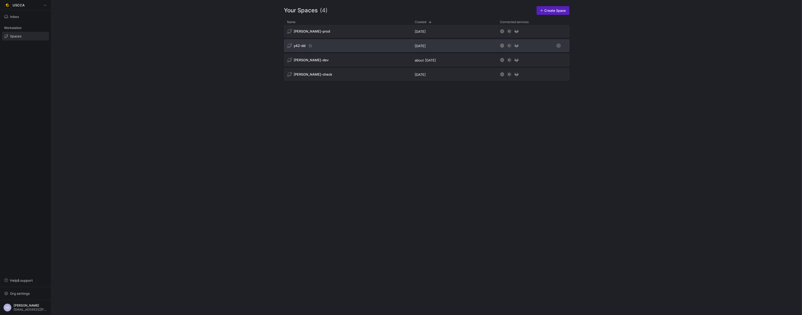
click at [335, 41] on div "y42-dd" at bounding box center [348, 46] width 128 height 12
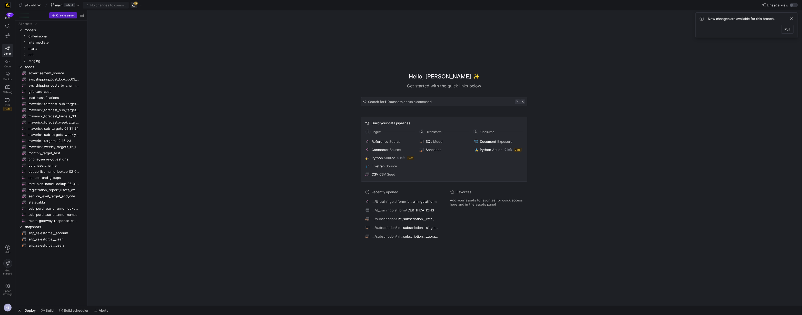
click at [132, 6] on span "button" at bounding box center [134, 5] width 6 height 6
click at [71, 3] on span "default" at bounding box center [69, 5] width 11 height 4
type input "new-role-additions"
click at [63, 209] on div at bounding box center [401, 157] width 802 height 315
click at [61, 208] on span "sub_purchase_channel_lookup_01_24_24​​​​​​" at bounding box center [53, 209] width 51 height 6
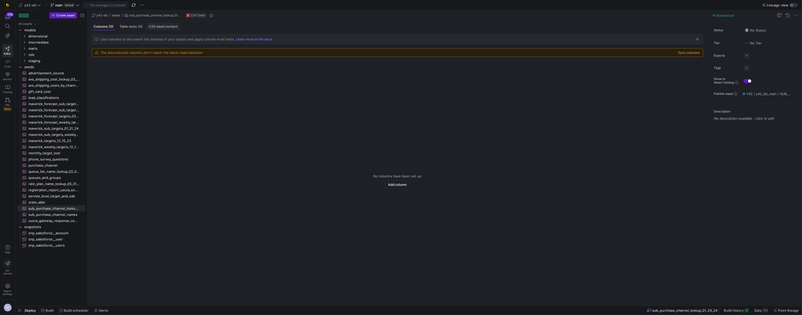
click at [165, 23] on div "CSV seed content" at bounding box center [163, 26] width 33 height 7
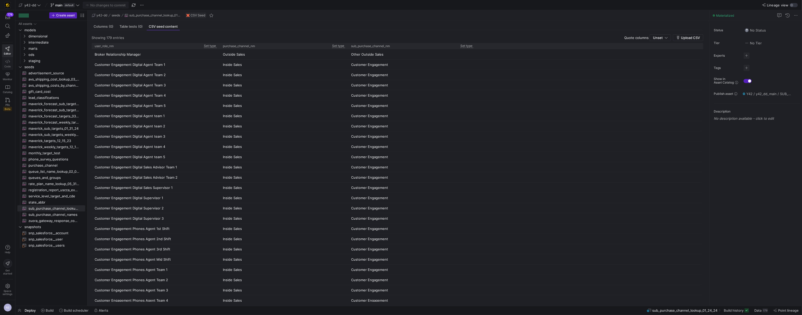
click at [6, 63] on icon at bounding box center [7, 61] width 5 height 5
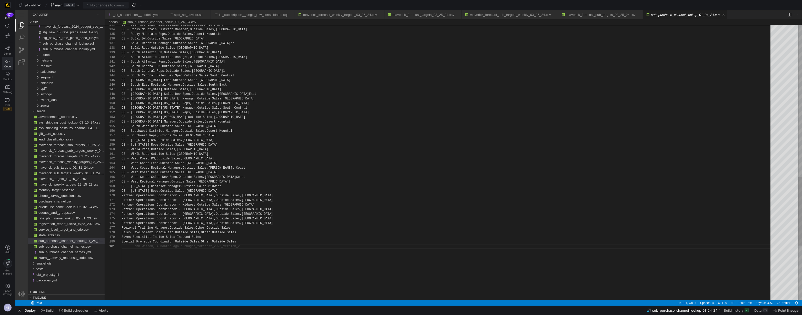
paste textarea "Relationship Development Advisor Relationship Development Supervisor"
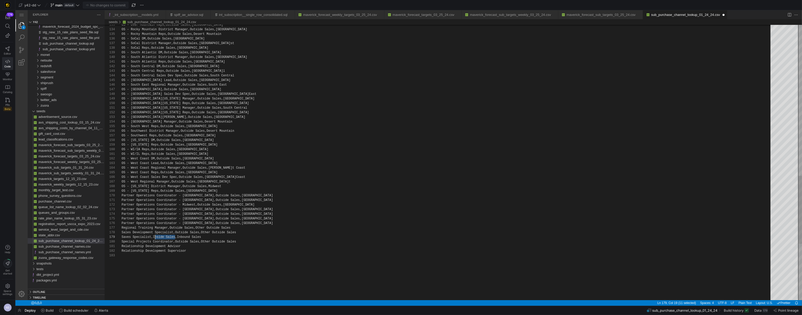
scroll to position [37, 30]
drag, startPoint x: 175, startPoint y: 237, endPoint x: 152, endPoint y: 237, distance: 23.6
paste textarea ",Inside Sales"
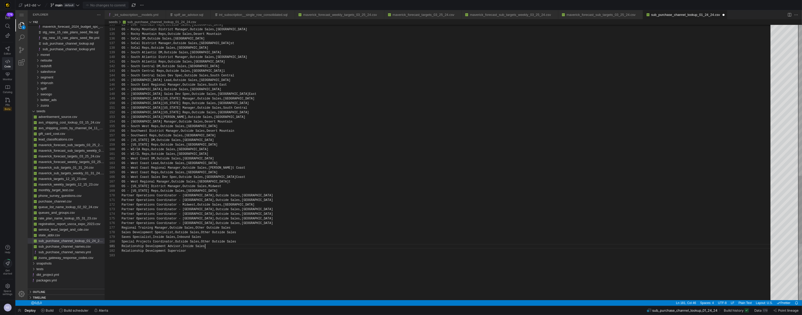
paste textarea ",Inside Sales"
drag, startPoint x: 240, startPoint y: 244, endPoint x: 201, endPoint y: 242, distance: 38.8
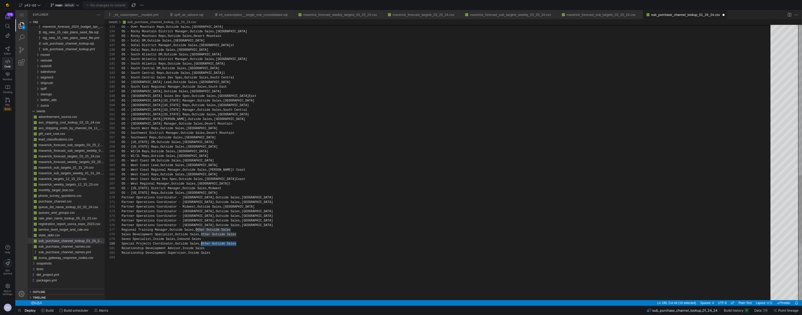
drag, startPoint x: 301, startPoint y: 264, endPoint x: 298, endPoint y: 262, distance: 3.5
type textarea "Relationship Development Advisor Relationship Development Supervisor"
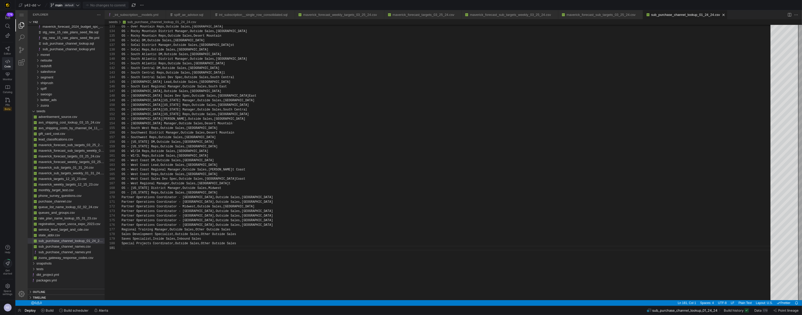
click at [68, 7] on span at bounding box center [65, 5] width 31 height 6
click at [350, 201] on div at bounding box center [401, 157] width 802 height 315
type textarea "OS - WI/IL Reps,Outside Sales,Midwest OS - West Coast DM,Outside Sales,West Coa…"
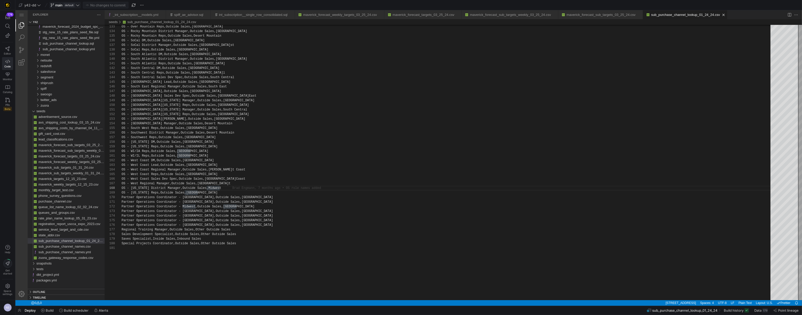
click at [70, 5] on span "default" at bounding box center [69, 5] width 11 height 4
type input "ns-spc-lookup-additions"
click at [84, 74] on div "ns-spc-lookup-additions" at bounding box center [73, 74] width 40 height 4
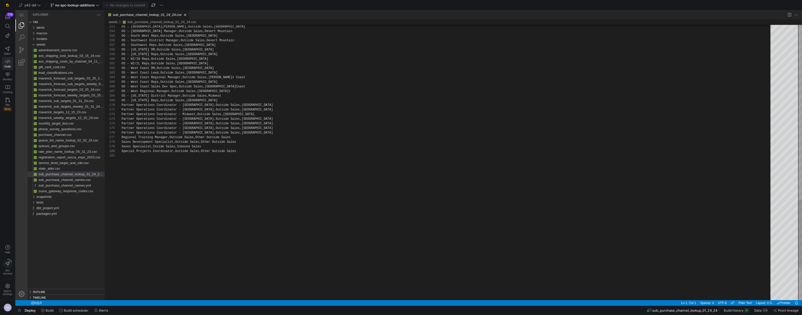
paste textarea "Relationship Development Advisor Relationship Development Supervisor"
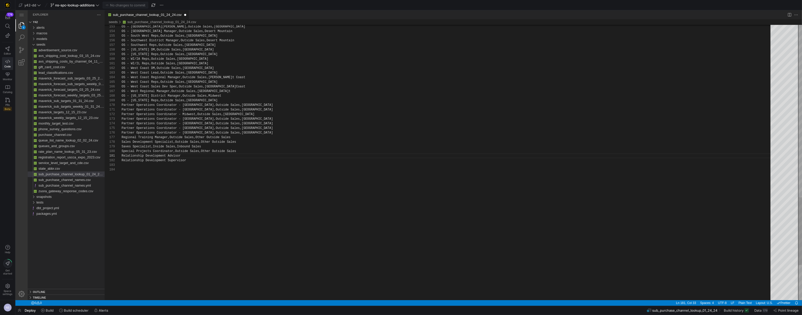
drag, startPoint x: 176, startPoint y: 146, endPoint x: 151, endPoint y: 147, distance: 24.6
paste textarea ",Inside Sales"
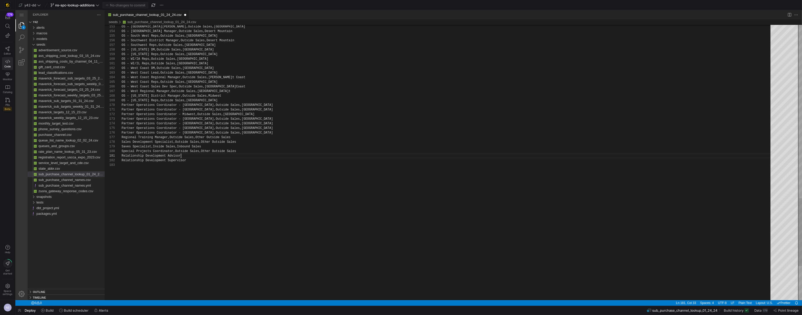
scroll to position [0, 83]
paste textarea ",Inside Sales"
drag, startPoint x: 238, startPoint y: 142, endPoint x: 201, endPoint y: 143, distance: 36.4
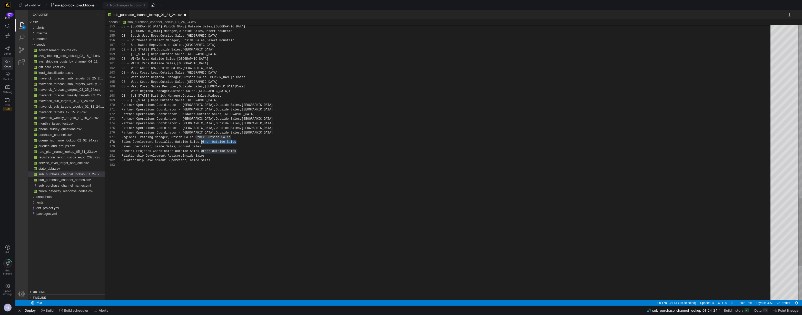
paste textarea "Other Outside Sales"
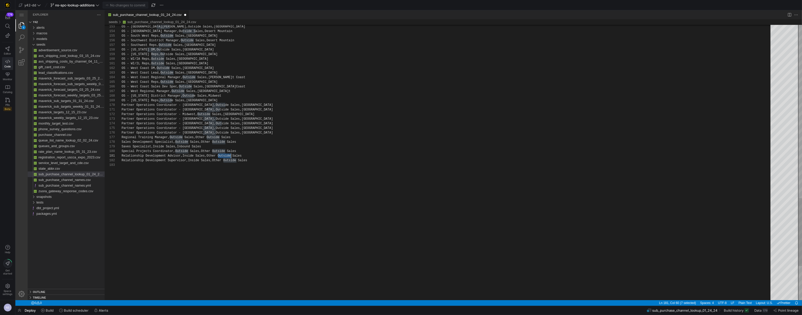
paste textarea "In"
click at [229, 161] on div "181 180 179 177 178 175 176 174 171 172 173 169 170 167 168 166 163 164 165 161…" at bounding box center [453, 162] width 697 height 275
paste textarea "In"
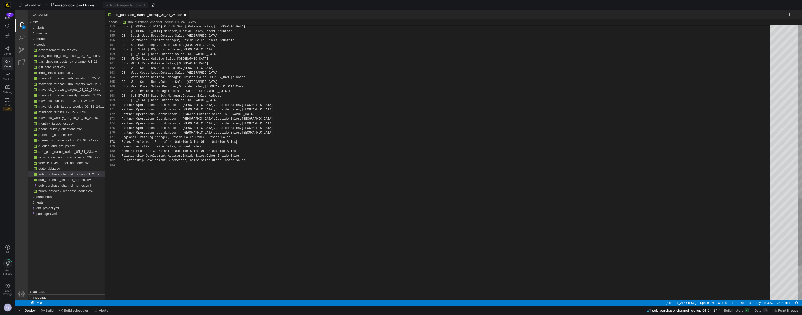
type textarea "ntral,Outside Sales,East Central Partner Operations Coordinator - Midwest,Outsi…"
click at [42, 44] on span "seeds" at bounding box center [40, 45] width 9 height 4
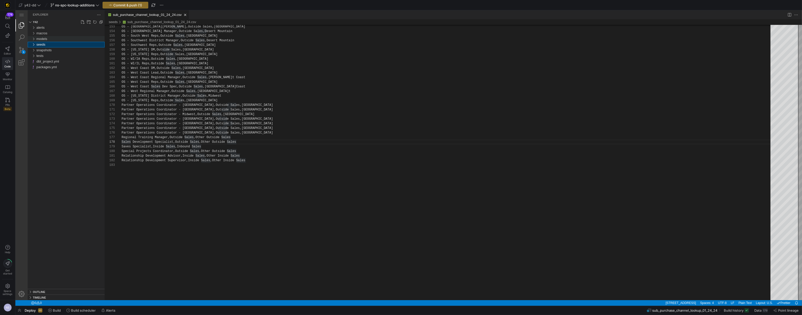
click at [43, 38] on span "models" at bounding box center [41, 39] width 11 height 4
click at [50, 51] on span "intermediate" at bounding box center [47, 50] width 18 height 4
click at [61, 107] on div "subscription" at bounding box center [73, 107] width 64 height 6
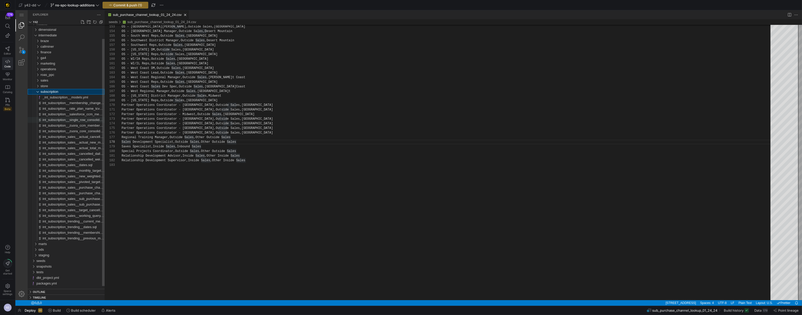
click at [77, 118] on span "int_subscription__single_row_consolidated.sql" at bounding box center [77, 120] width 68 height 4
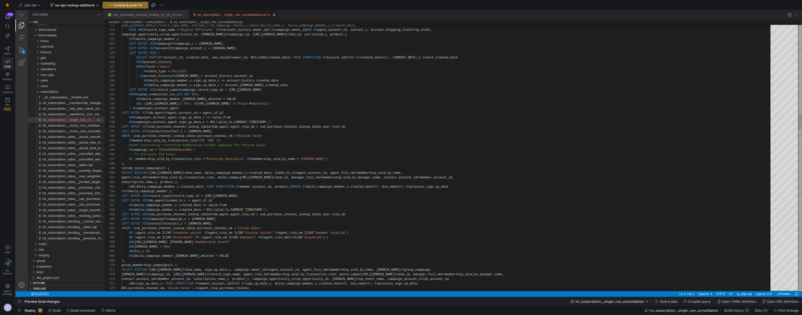
scroll to position [9, 235]
paste textarea "agent_role_nm ilike '%revenue development%'"
type textarea "LEFT OUTER JOIN contact ON contact_c = contact.id WHERE (sub_purchase_channel_l…"
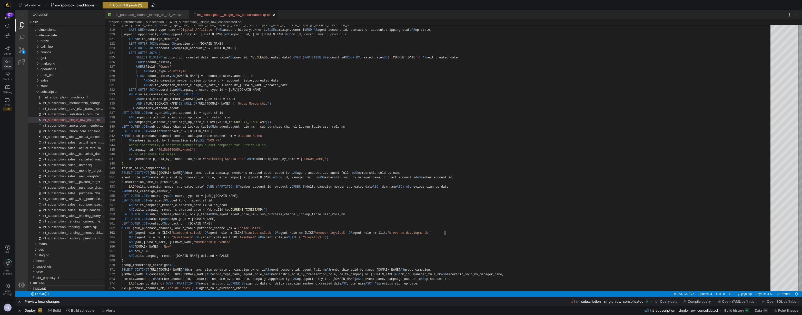
click at [139, 3] on span "Commit & push (2)" at bounding box center [127, 5] width 29 height 4
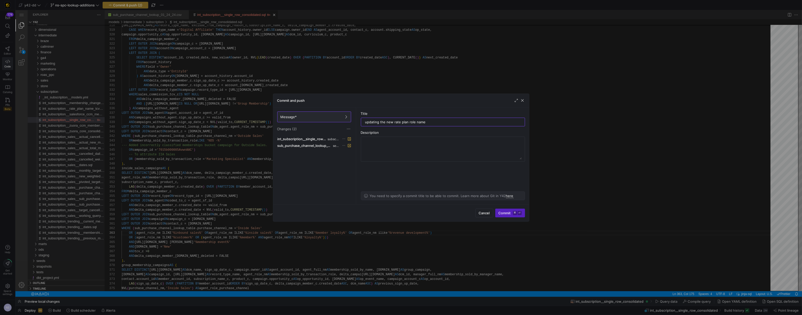
type input "updating the new rate plan role names"
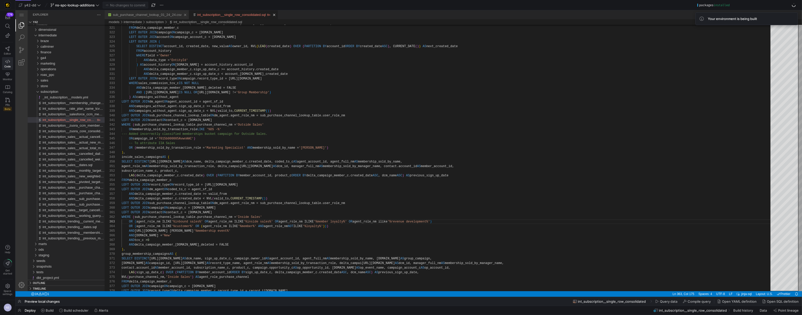
drag, startPoint x: 139, startPoint y: 15, endPoint x: 135, endPoint y: 16, distance: 4.1
click at [139, 15] on link "sub_purchase_channel_lookup_01_24_24.csv" at bounding box center [147, 15] width 69 height 4
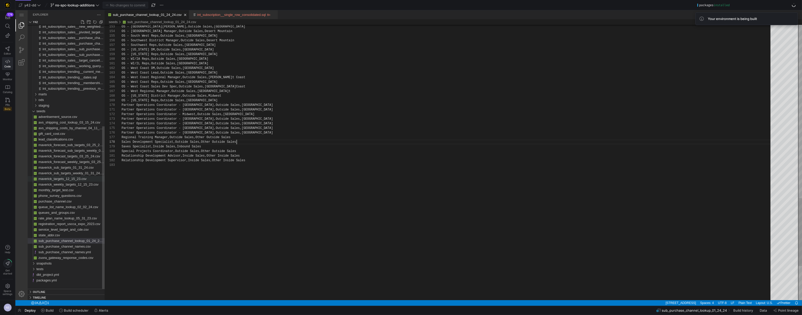
scroll to position [32, 115]
click at [21, 310] on span "button" at bounding box center [19, 310] width 8 height 9
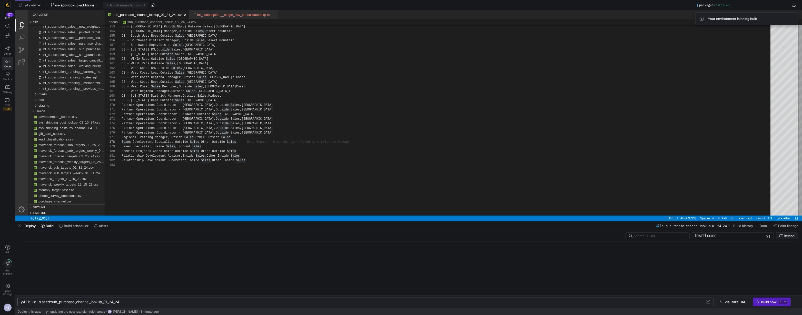
click at [147, 302] on div "y42 build -s seed:sub_purchase_channel_lookup_01_2 4_24" at bounding box center [363, 302] width 685 height 4
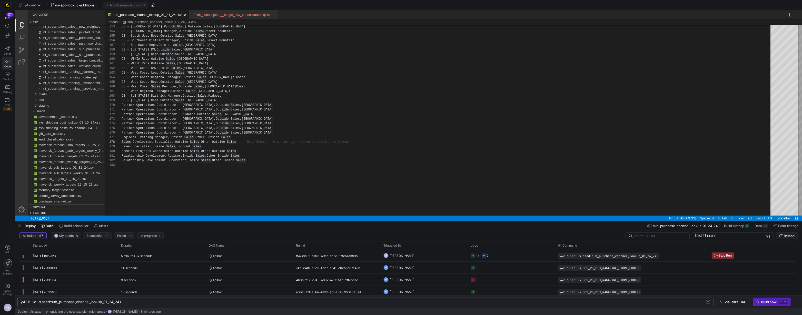
type textarea "y42 build -s seed:sub_purchase_channel_lookup_01_24_24+"
